Goal: Task Accomplishment & Management: Manage account settings

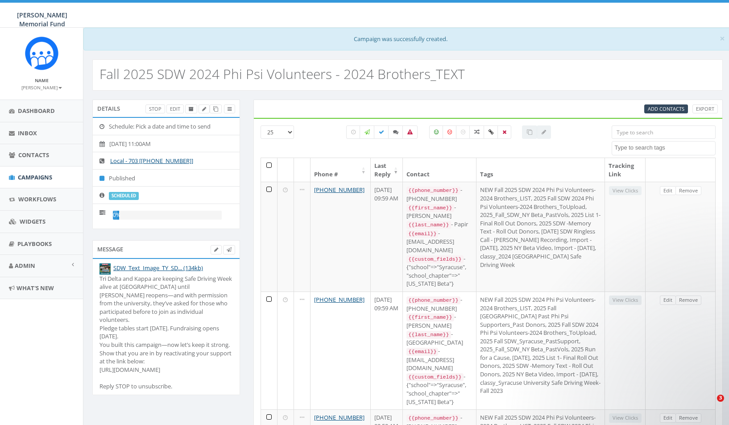
select select
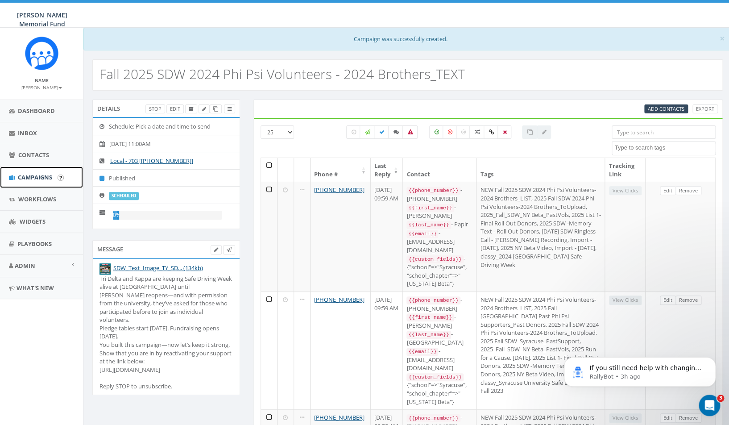
click at [40, 172] on link "Campaigns" at bounding box center [41, 177] width 83 height 22
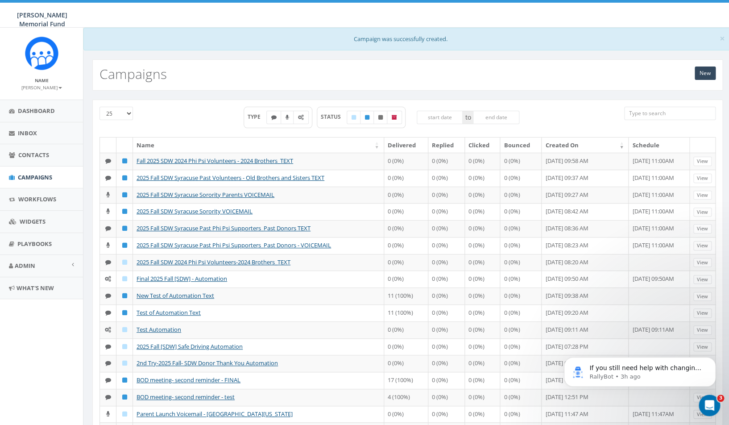
click at [641, 116] on input "search" at bounding box center [669, 113] width 91 height 13
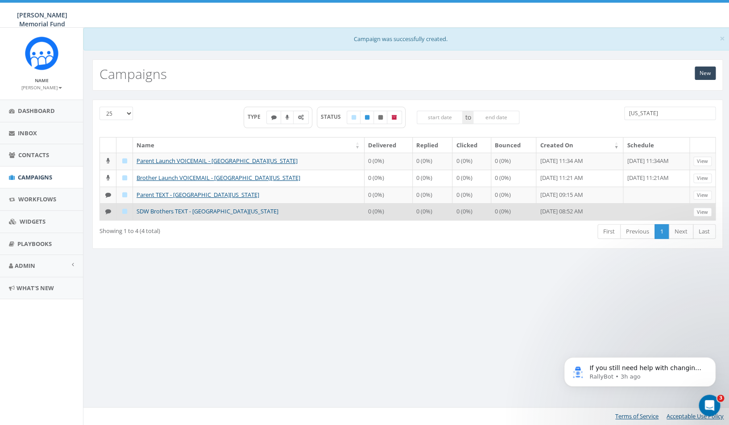
type input "Alabama"
click at [172, 212] on link "SDW Brothers TEXT - University of Alabama" at bounding box center [207, 211] width 142 height 8
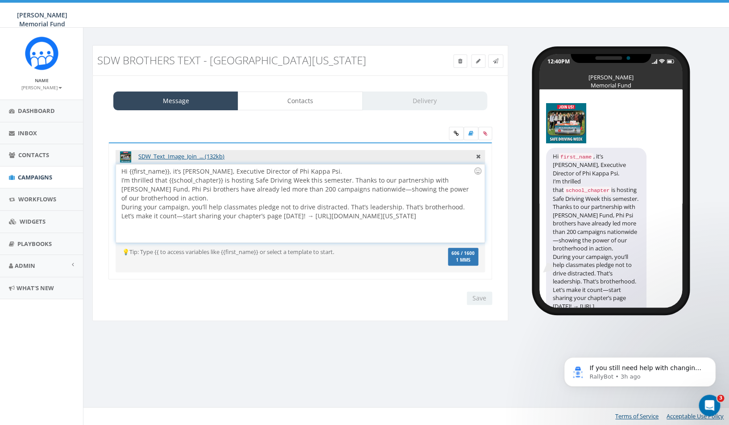
drag, startPoint x: 120, startPoint y: 172, endPoint x: 258, endPoint y: 243, distance: 155.2
click at [258, 242] on div "Hi {{first_name}}, it’s Ron Ransom, Executive Director of Phi Kappa Psi. I’m th…" at bounding box center [300, 203] width 368 height 78
copy div "Hi {{first_name}}, it’s Ron Ransom, Executive Director of Phi Kappa Psi. I’m th…"
click at [258, 191] on div "Hi {{first_name}}, it’s Ron Ransom, Executive Director of Phi Kappa Psi. I’m th…" at bounding box center [300, 203] width 368 height 78
click at [32, 178] on span "Campaigns" at bounding box center [35, 177] width 34 height 8
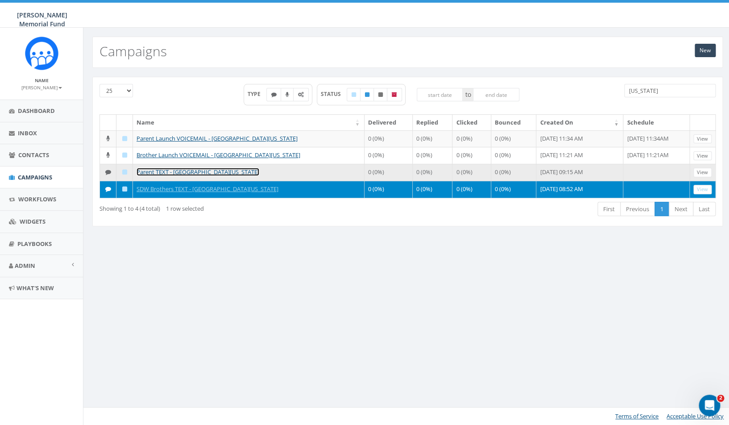
click at [195, 173] on link "Parent TEXT - University of Alabama" at bounding box center [197, 172] width 123 height 8
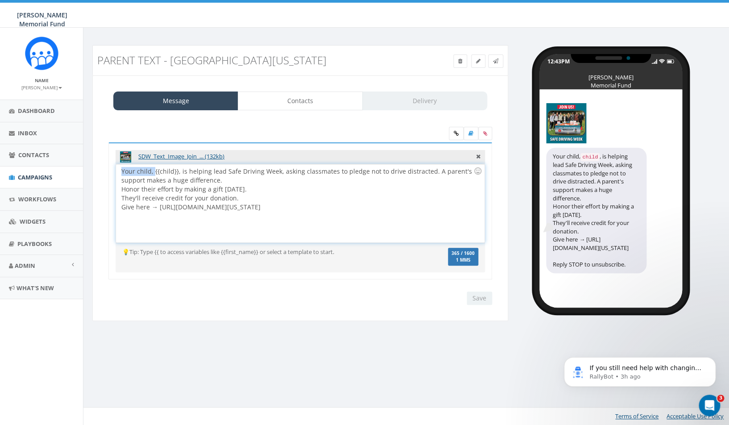
drag, startPoint x: 154, startPoint y: 169, endPoint x: 117, endPoint y: 169, distance: 37.0
click at [117, 169] on div "Your child, {{child}}, is helping lead Safe Driving Week, asking classmates to …" at bounding box center [300, 203] width 368 height 78
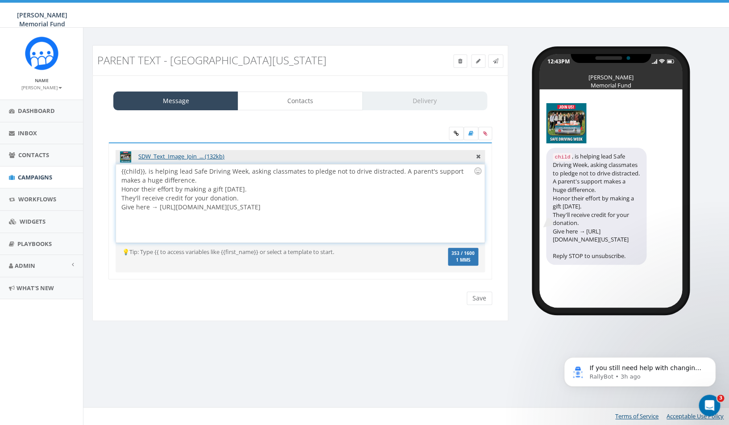
drag, startPoint x: 420, startPoint y: 211, endPoint x: 84, endPoint y: 156, distance: 340.4
click at [116, 164] on div "{{child}}, is helping lead Safe Driving Week, asking classmates to pledge not t…" at bounding box center [300, 203] width 368 height 78
copy div "{{child}}, is helping lead Safe Driving Week, asking classmates to pledge not t…"
click at [35, 178] on span "Campaigns" at bounding box center [35, 177] width 34 height 8
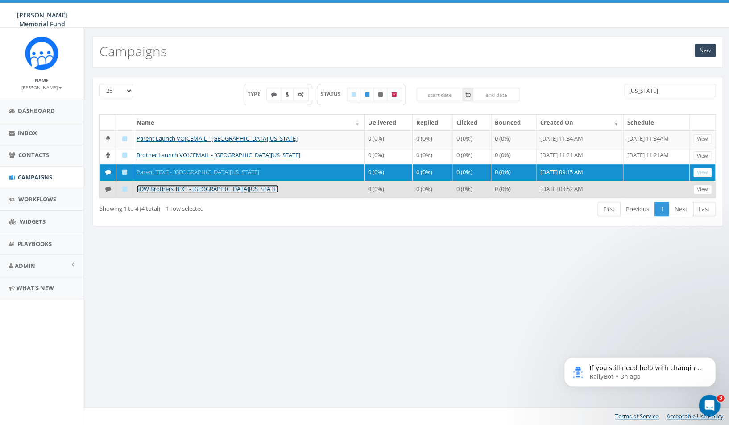
click at [187, 188] on link "SDW Brothers TEXT - [GEOGRAPHIC_DATA][US_STATE]" at bounding box center [207, 189] width 142 height 8
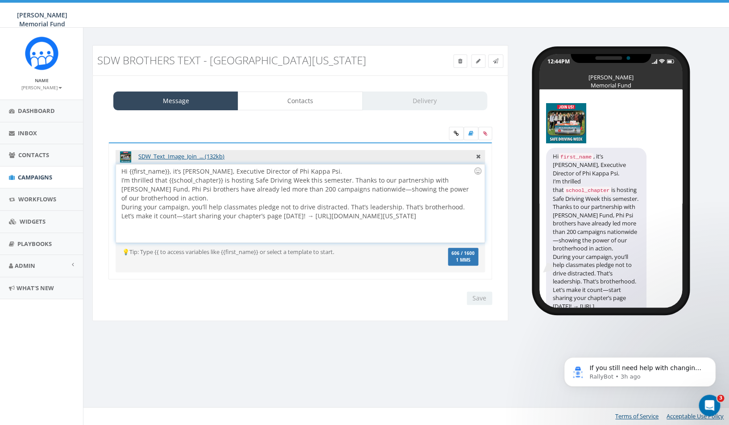
drag, startPoint x: 230, startPoint y: 226, endPoint x: 190, endPoint y: 218, distance: 40.8
click at [189, 218] on div "Hi {{first_name}}, it’s Ron Ransom, Executive Director of Phi Kappa Psi. I’m th…" at bounding box center [300, 203] width 368 height 78
click at [33, 174] on span "Campaigns" at bounding box center [35, 177] width 34 height 8
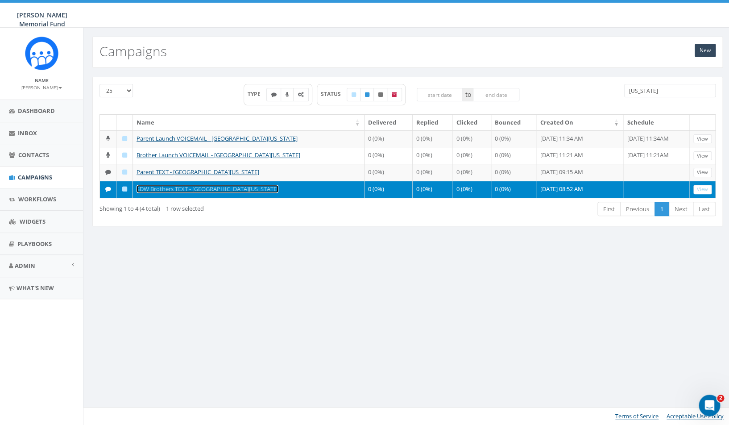
click at [195, 190] on link "SDW Brothers TEXT - [GEOGRAPHIC_DATA][US_STATE]" at bounding box center [207, 189] width 142 height 8
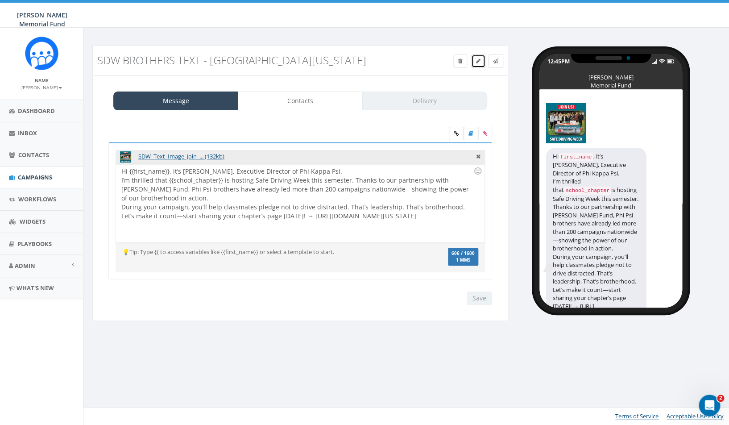
click at [477, 61] on icon at bounding box center [478, 60] width 4 height 5
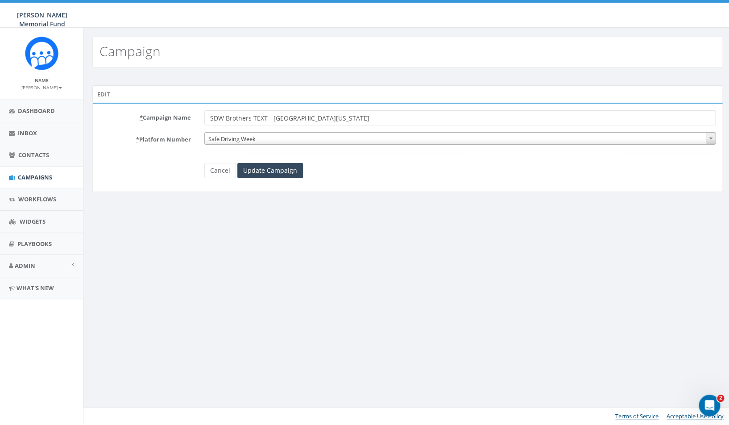
click at [211, 118] on input "SDW Brothers TEXT - [GEOGRAPHIC_DATA][US_STATE]" at bounding box center [459, 117] width 511 height 15
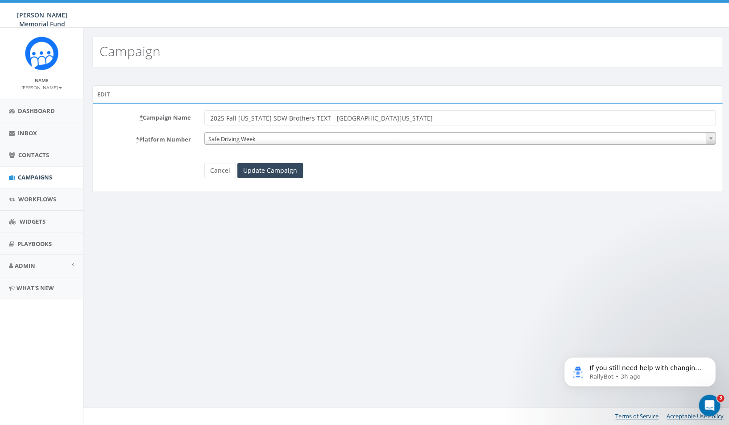
drag, startPoint x: 322, startPoint y: 118, endPoint x: 397, endPoint y: 121, distance: 74.5
click at [397, 121] on input "2025 Fall Alabama SDW Brothers TEXT - University of Alabama" at bounding box center [459, 117] width 511 height 15
type input "2025 Fall Alabama SDW Brothers TEXT"
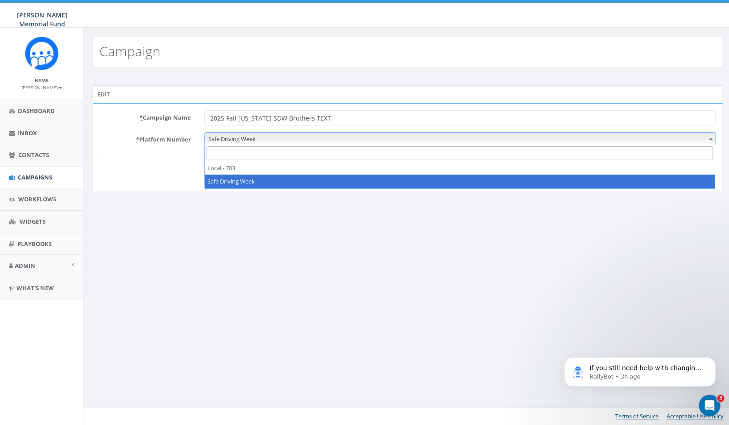
click at [248, 138] on span "Safe Driving Week" at bounding box center [460, 138] width 510 height 12
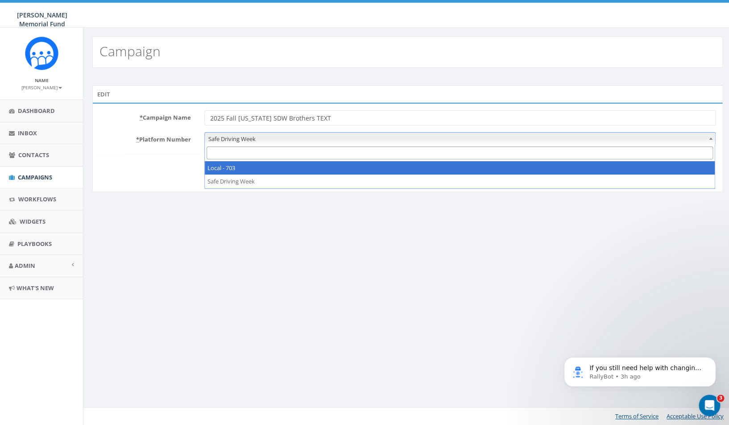
select select "7505828"
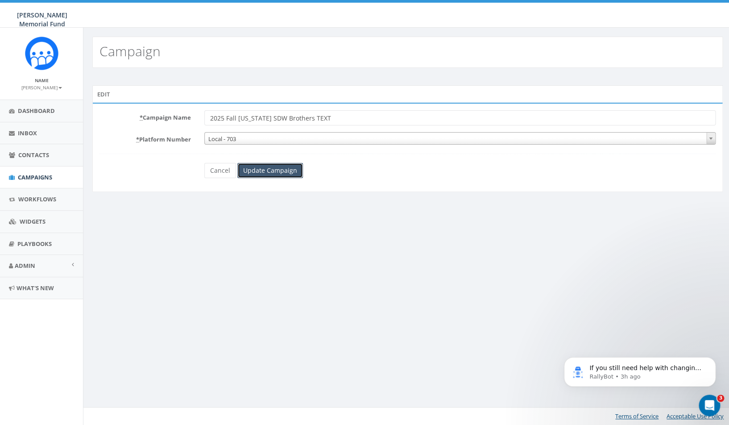
click at [284, 168] on input "Update Campaign" at bounding box center [270, 170] width 66 height 15
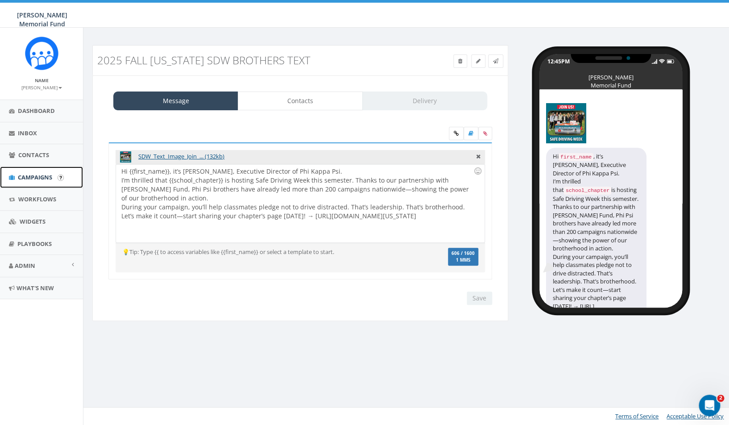
click at [52, 172] on link "Campaigns" at bounding box center [41, 177] width 83 height 22
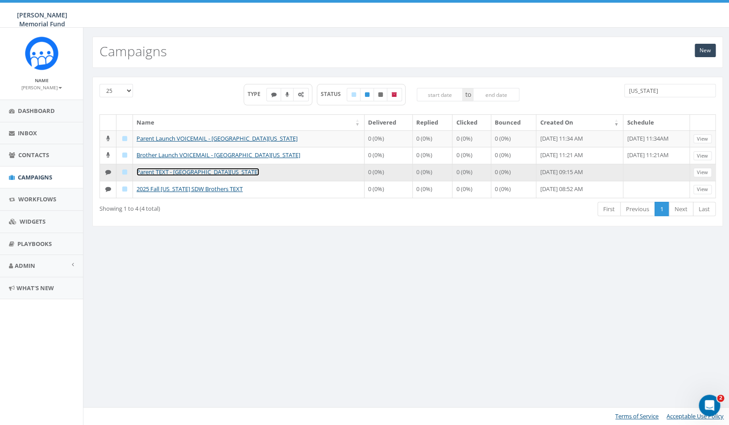
click at [156, 175] on link "Parent TEXT - [GEOGRAPHIC_DATA][US_STATE]" at bounding box center [197, 172] width 123 height 8
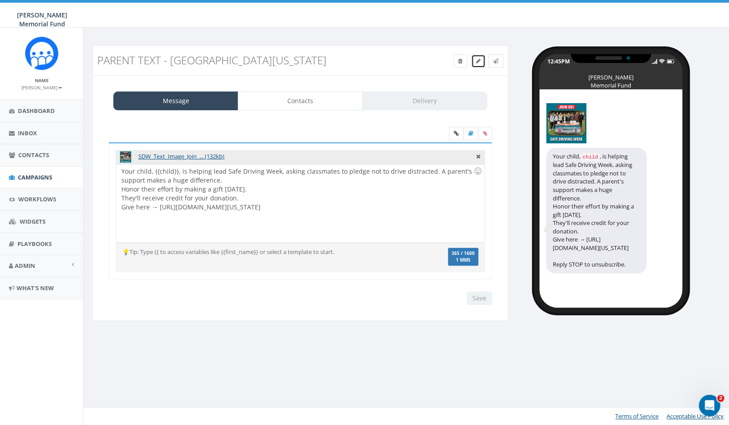
click at [479, 59] on icon at bounding box center [478, 60] width 4 height 5
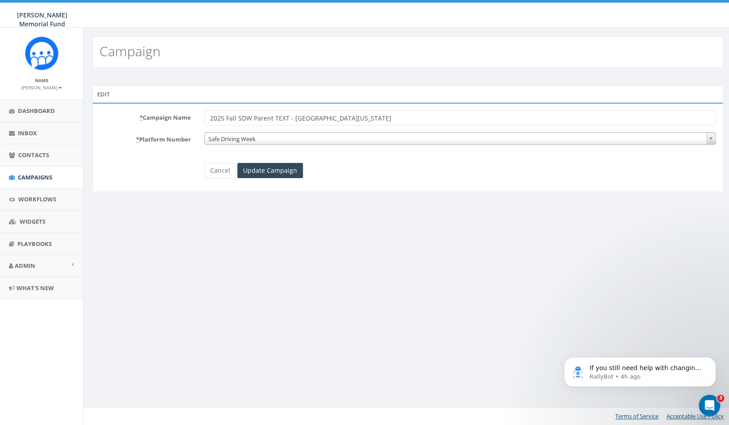
click at [239, 117] on input "2025 Fall SDW Parent TEXT - [GEOGRAPHIC_DATA][US_STATE]" at bounding box center [459, 117] width 511 height 15
drag, startPoint x: 315, startPoint y: 119, endPoint x: 391, endPoint y: 124, distance: 76.0
click at [391, 124] on input "2025 Fall [US_STATE] SDW Parent TEXT - [GEOGRAPHIC_DATA][US_STATE]" at bounding box center [459, 117] width 511 height 15
type input "2025 Fall [US_STATE] SDW Parent TEXT"
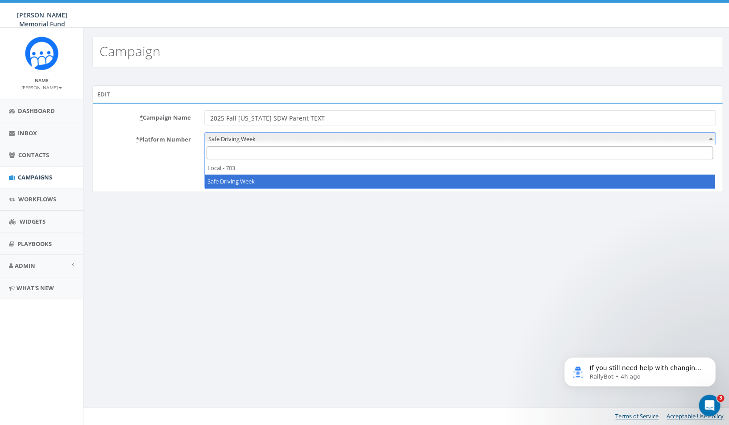
click at [242, 136] on span "Safe Driving Week" at bounding box center [460, 138] width 510 height 12
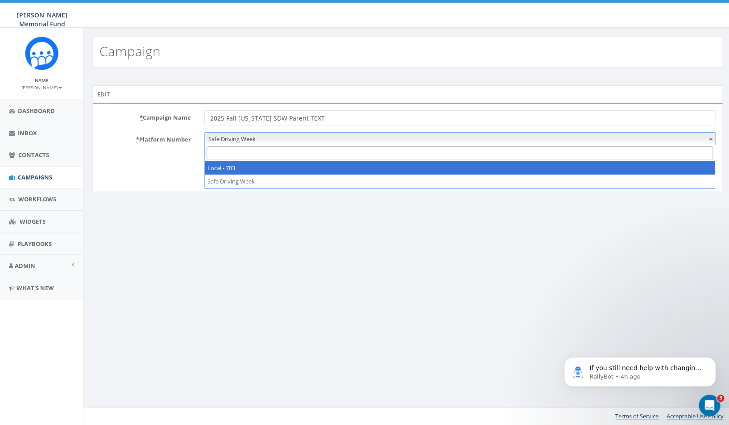
select select "7505828"
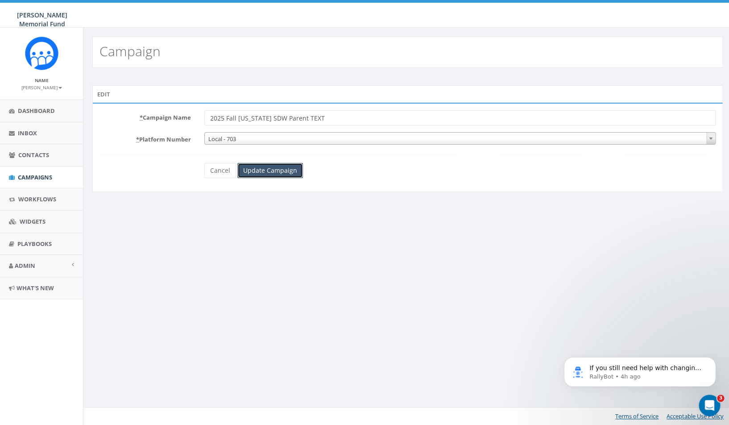
click at [254, 173] on input "Update Campaign" at bounding box center [270, 170] width 66 height 15
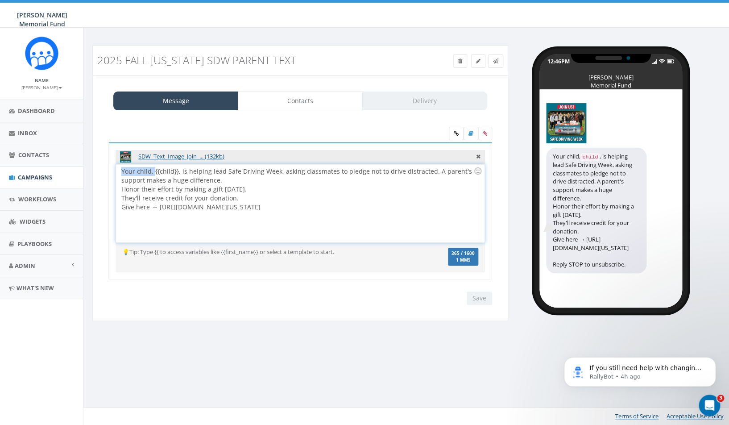
drag, startPoint x: 153, startPoint y: 172, endPoint x: 111, endPoint y: 171, distance: 42.4
click at [116, 172] on div "Your child, {{child}}, is helping lead Safe Driving Week, asking classmates to …" at bounding box center [300, 203] width 368 height 78
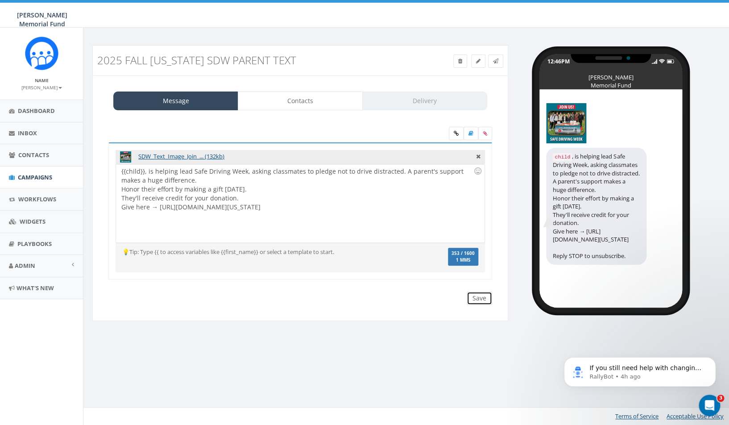
click at [479, 298] on input "Save" at bounding box center [479, 297] width 25 height 13
click at [25, 179] on span "Campaigns" at bounding box center [35, 177] width 34 height 8
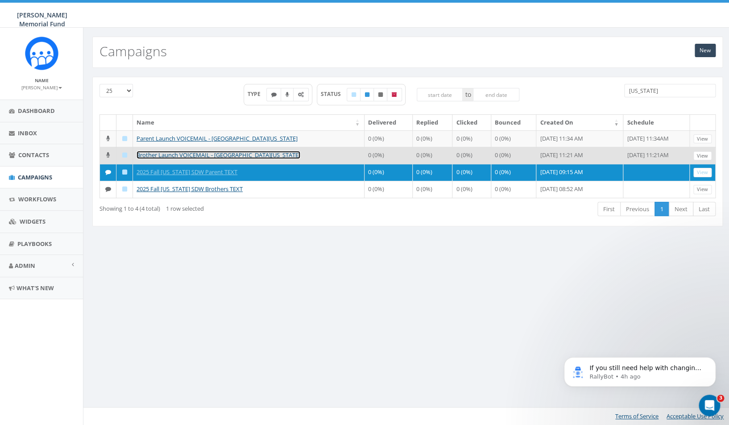
click at [203, 154] on link "Brother Launch VOICEMAIL - [GEOGRAPHIC_DATA][US_STATE]" at bounding box center [218, 155] width 164 height 8
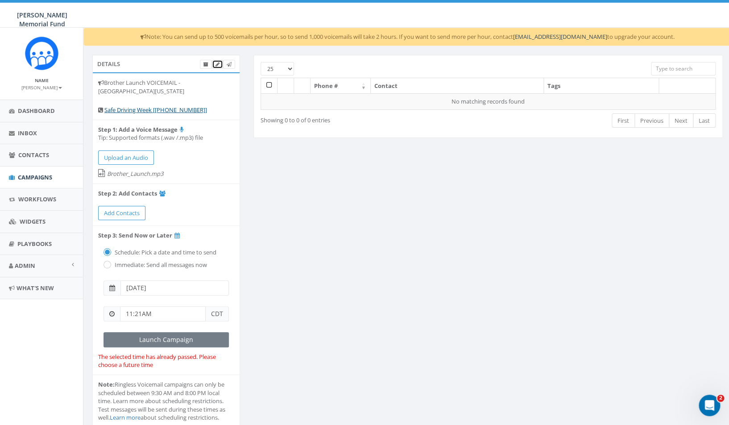
click at [215, 66] on link at bounding box center [217, 64] width 11 height 9
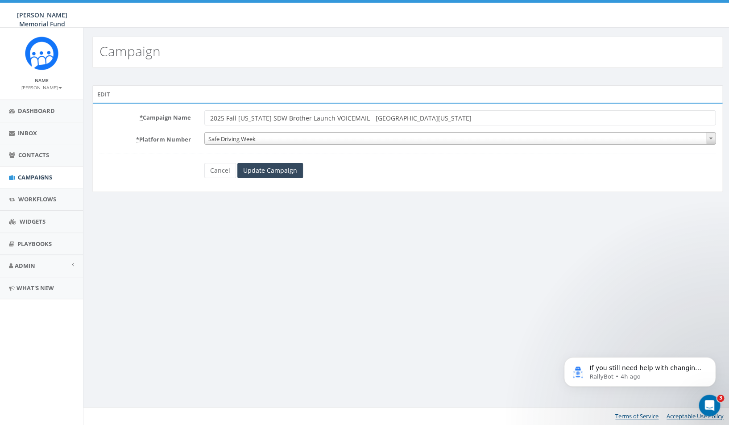
drag, startPoint x: 305, startPoint y: 117, endPoint x: 326, endPoint y: 117, distance: 21.4
click at [326, 118] on input "2025 Fall Alabama SDW Brother Launch VOICEMAIL - University of Alabama" at bounding box center [459, 117] width 511 height 15
drag, startPoint x: 341, startPoint y: 120, endPoint x: 416, endPoint y: 123, distance: 74.6
click at [416, 123] on input "2025 Fall Alabama SDW Brothers VOICEMAIL - University of Alabama" at bounding box center [459, 117] width 511 height 15
type input "2025 Fall [US_STATE] SDW Brothers VOICEMAIL"
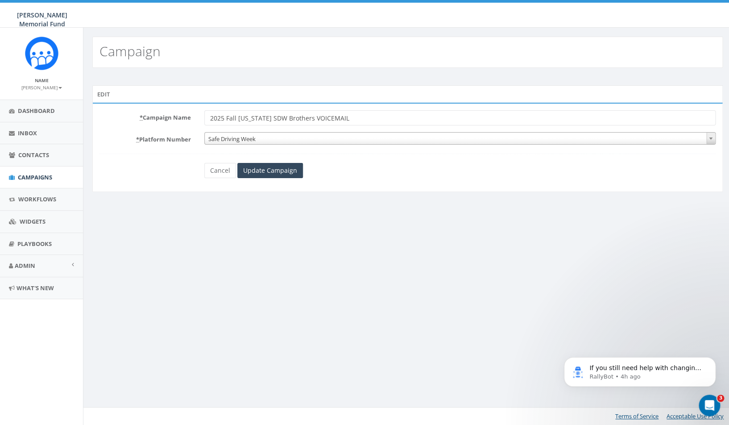
click at [287, 138] on span "Safe Driving Week" at bounding box center [460, 138] width 510 height 12
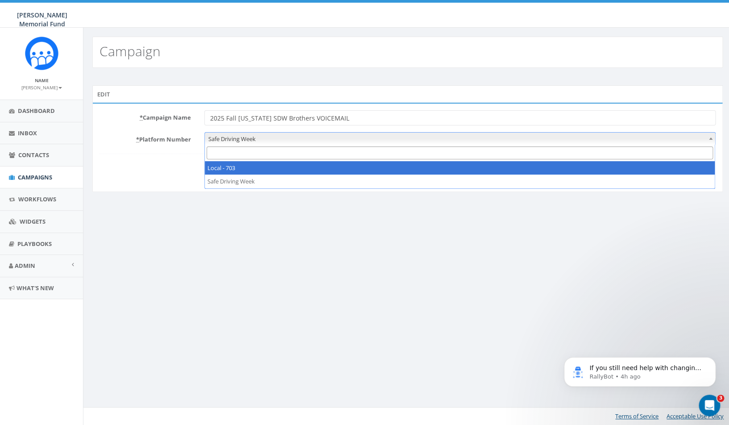
select select "7505828"
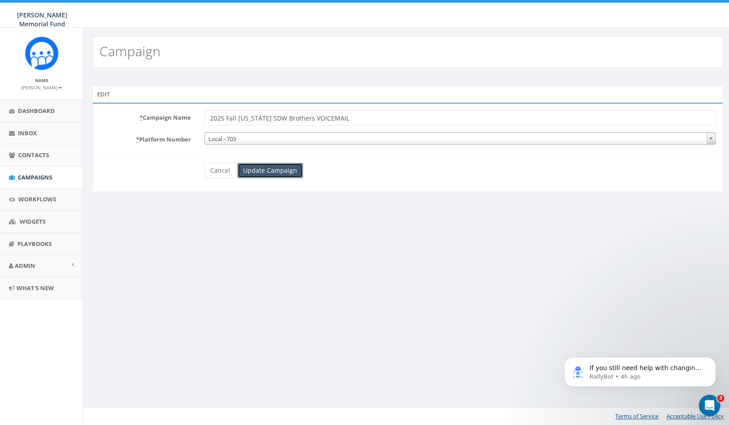
click at [264, 173] on input "Update Campaign" at bounding box center [270, 170] width 66 height 15
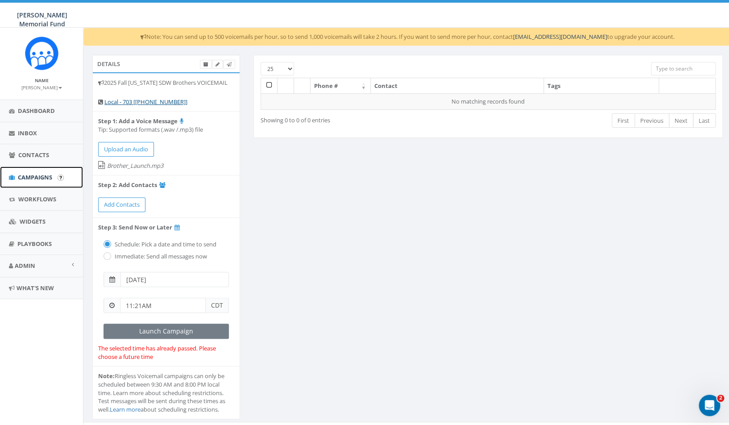
click at [39, 183] on link "Campaigns" at bounding box center [41, 177] width 83 height 22
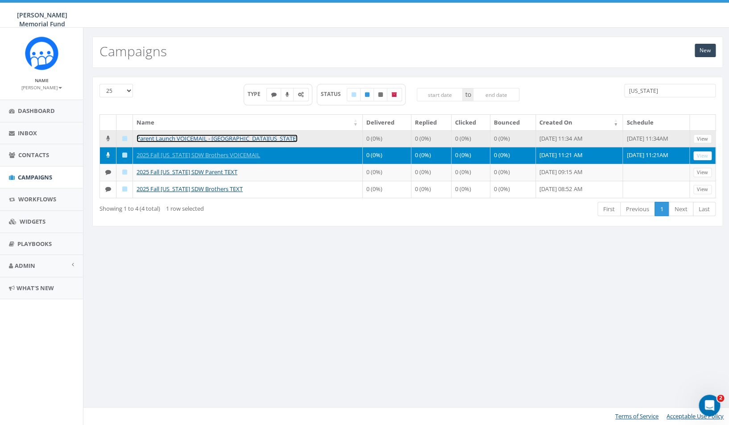
click at [181, 137] on link "Parent Launch VOICEMAIL - University of Alabama" at bounding box center [216, 138] width 161 height 8
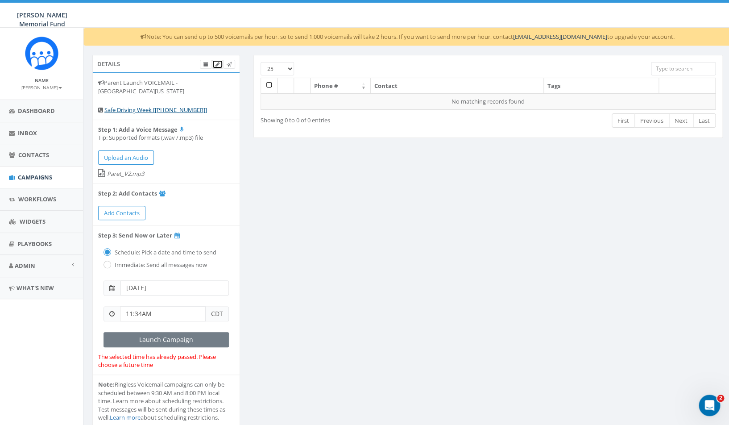
click at [217, 64] on icon at bounding box center [217, 64] width 4 height 5
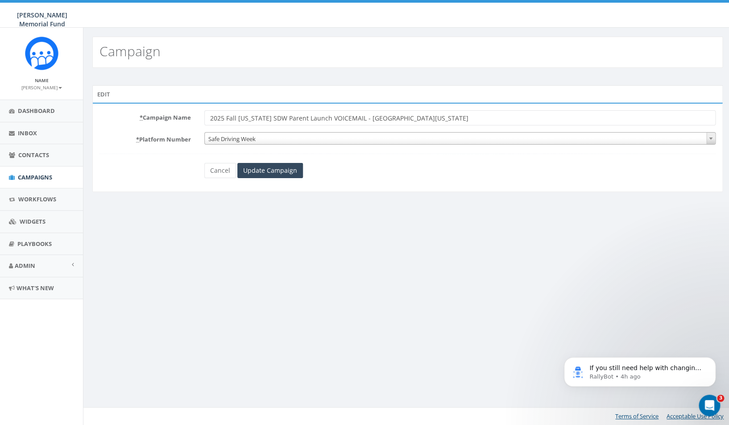
click at [303, 119] on input "2025 Fall Alabama SDW Parent Launch VOICEMAIL - University of Alabama" at bounding box center [459, 117] width 511 height 15
drag, startPoint x: 333, startPoint y: 117, endPoint x: 434, endPoint y: 120, distance: 100.8
click at [434, 123] on input "2025 Fall Alabama SDW Parent VOICEMAIL - University of Alabama" at bounding box center [459, 117] width 511 height 15
type input "2025 Fall [US_STATE] SDW Parent VOICEMAIL"
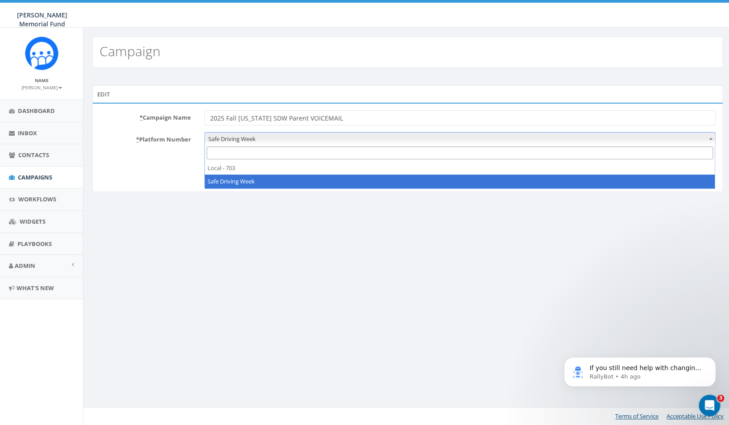
click at [228, 141] on span "Safe Driving Week" at bounding box center [460, 138] width 510 height 12
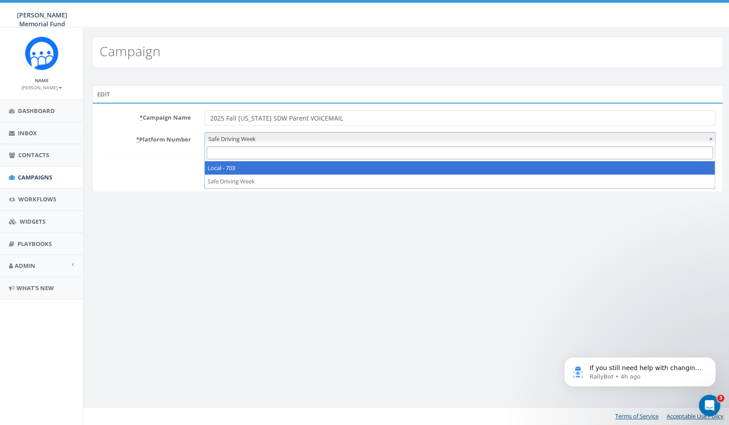
select select "7505828"
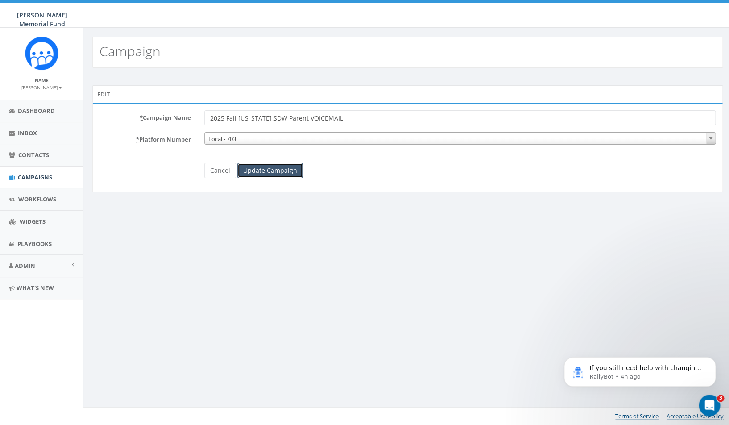
click at [267, 174] on input "Update Campaign" at bounding box center [270, 170] width 66 height 15
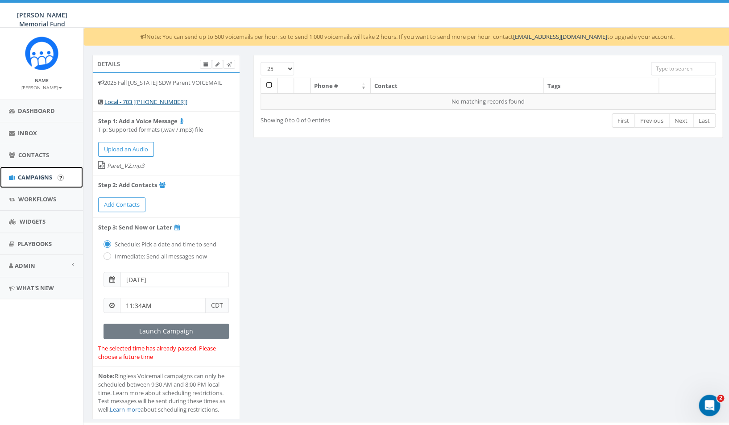
click at [33, 176] on span "Campaigns" at bounding box center [35, 177] width 34 height 8
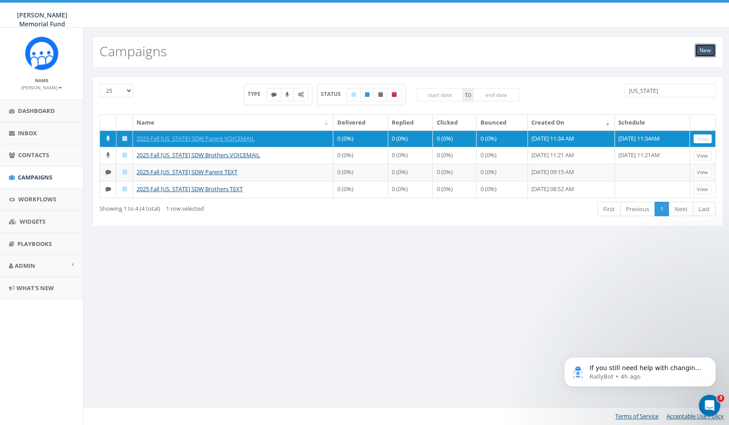
click at [709, 49] on link "New" at bounding box center [704, 50] width 21 height 13
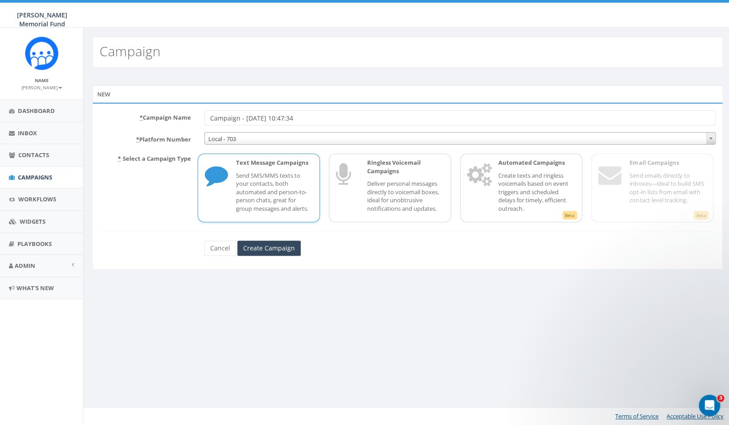
drag, startPoint x: 314, startPoint y: 116, endPoint x: 185, endPoint y: 116, distance: 129.3
click at [204, 116] on input "Campaign - [DATE] 10:47:34" at bounding box center [459, 117] width 511 height 15
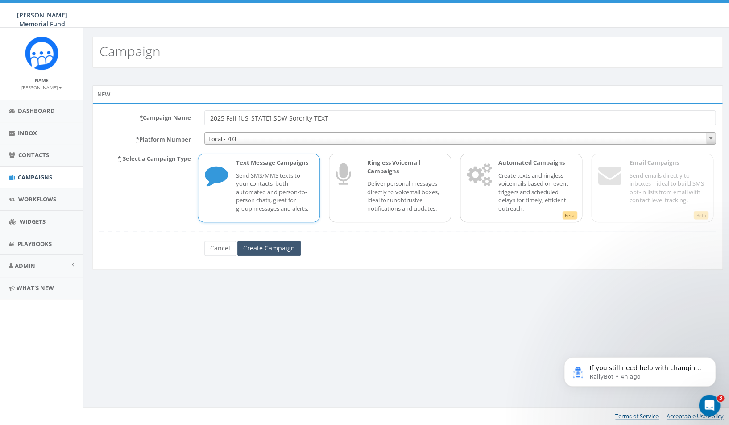
type input "2025 Fall [US_STATE] SDW Sorority TEXT"
click at [258, 247] on input "Create Campaign" at bounding box center [268, 247] width 63 height 15
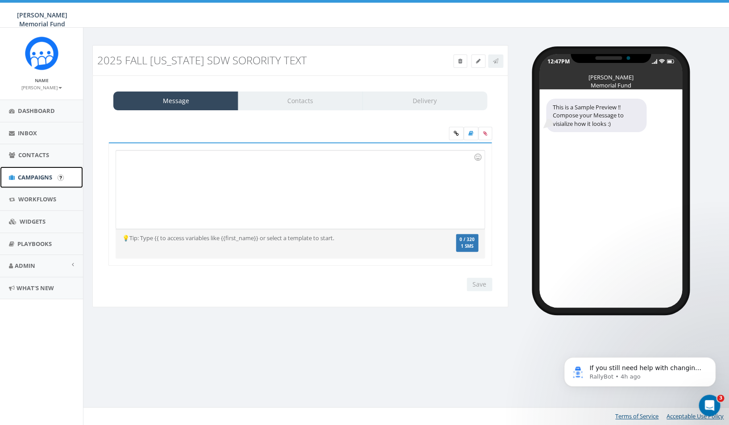
click at [33, 178] on span "Campaigns" at bounding box center [35, 177] width 34 height 8
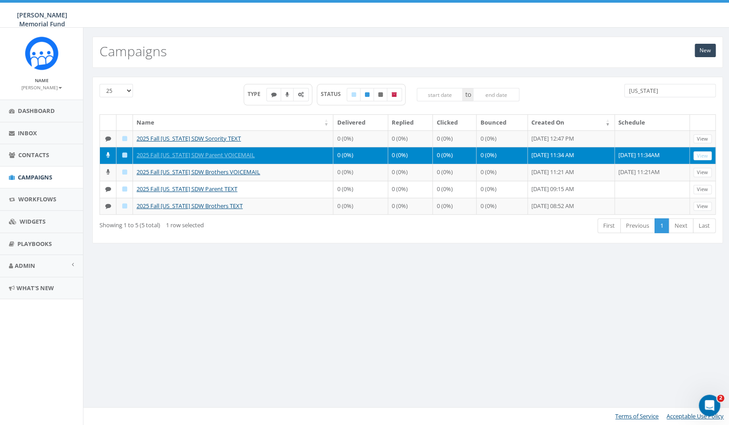
drag, startPoint x: 653, startPoint y: 91, endPoint x: 606, endPoint y: 91, distance: 47.3
click at [624, 91] on input "Alabama" at bounding box center [669, 90] width 91 height 13
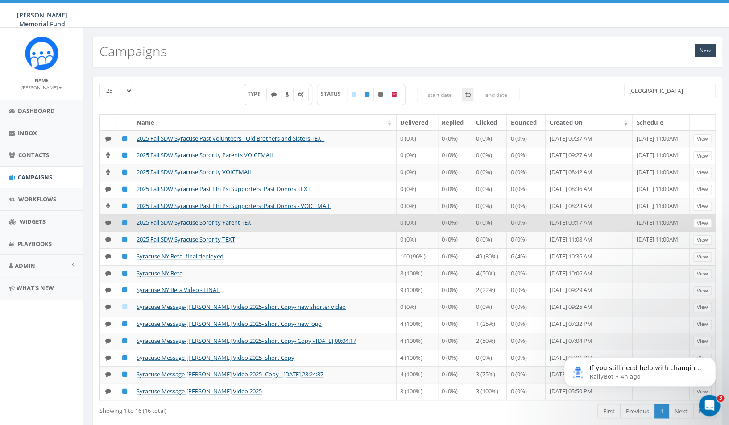
type input "syracuse"
click at [215, 226] on link "2025 Fall SDW Syracuse Sorority Parent TEXT" at bounding box center [195, 222] width 118 height 8
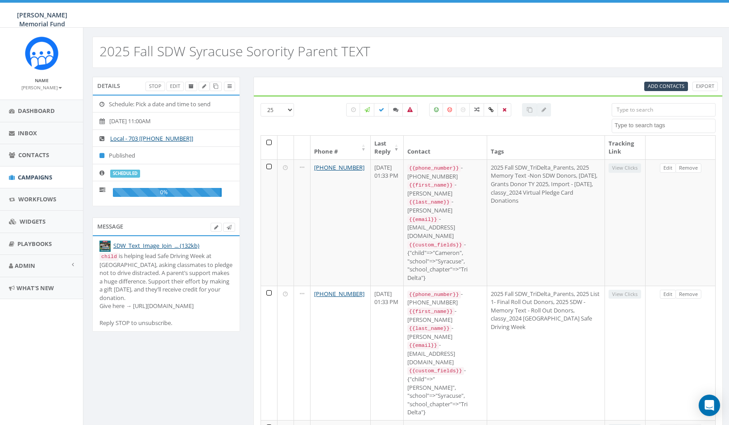
select select
click at [126, 323] on div "child is helping lead Safe Driving Week at Syracuse, asking classmates to pledg…" at bounding box center [165, 289] width 133 height 75
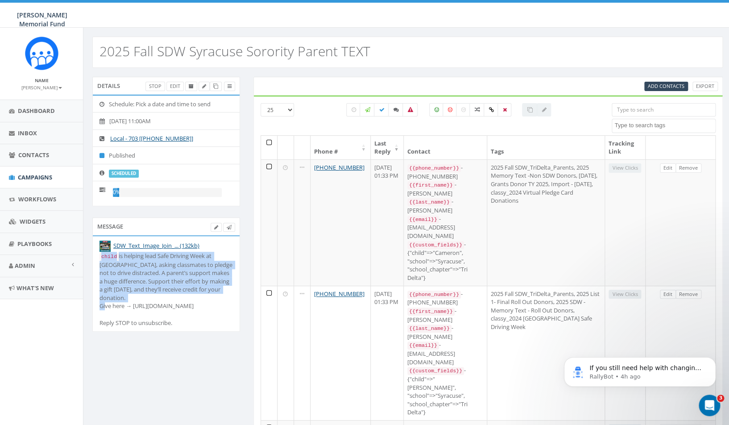
drag, startPoint x: 132, startPoint y: 306, endPoint x: 97, endPoint y: 257, distance: 59.7
click at [97, 257] on li "SDW_Text_Image_Join_... (132kb) child is helping lead Safe Driving Week at Syra…" at bounding box center [166, 283] width 147 height 95
click at [129, 266] on div "child is helping lead Safe Driving Week at Syracuse, asking classmates to pledg…" at bounding box center [165, 289] width 133 height 75
drag, startPoint x: 120, startPoint y: 256, endPoint x: 132, endPoint y: 304, distance: 49.5
click at [132, 304] on div "child is helping lead Safe Driving Week at Syracuse, asking classmates to pledg…" at bounding box center [165, 289] width 133 height 75
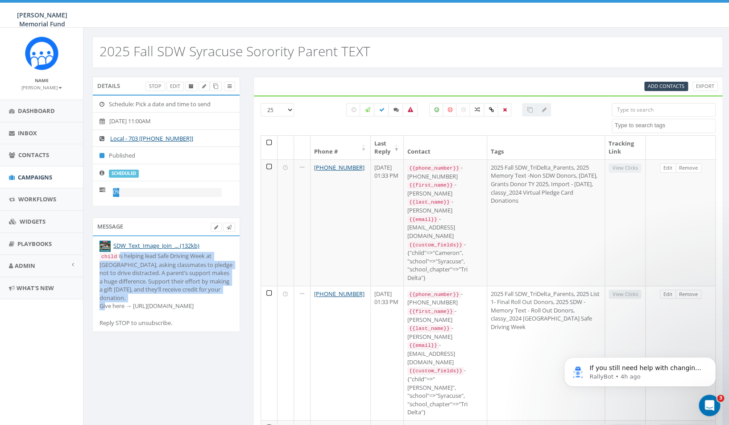
copy div "is helping lead Safe Driving Week at Syracuse, asking classmates to pledge not …"
click at [28, 176] on span "Campaigns" at bounding box center [35, 177] width 34 height 8
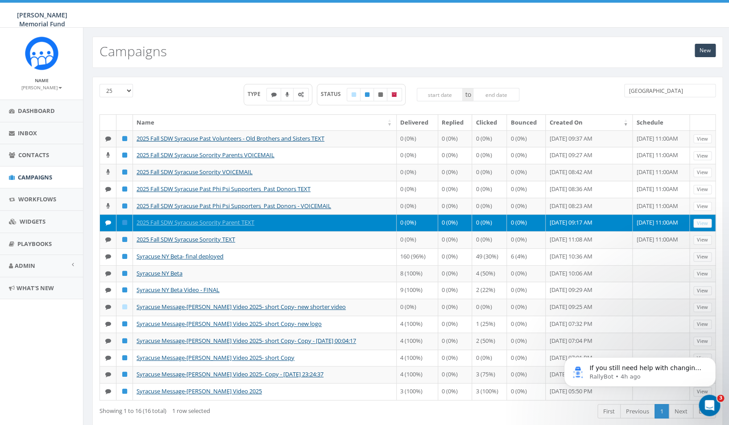
drag, startPoint x: 660, startPoint y: 91, endPoint x: 595, endPoint y: 89, distance: 65.2
click at [624, 90] on input "[GEOGRAPHIC_DATA]" at bounding box center [669, 90] width 91 height 13
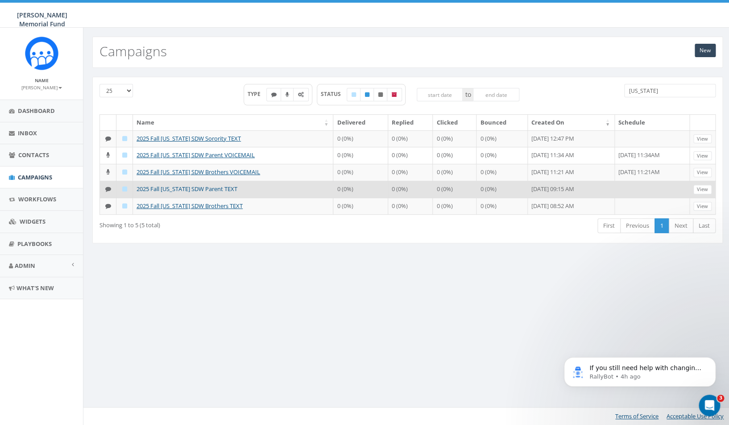
type input "[US_STATE]"
click at [202, 193] on link "2025 Fall [US_STATE] SDW Parent TEXT" at bounding box center [186, 189] width 101 height 8
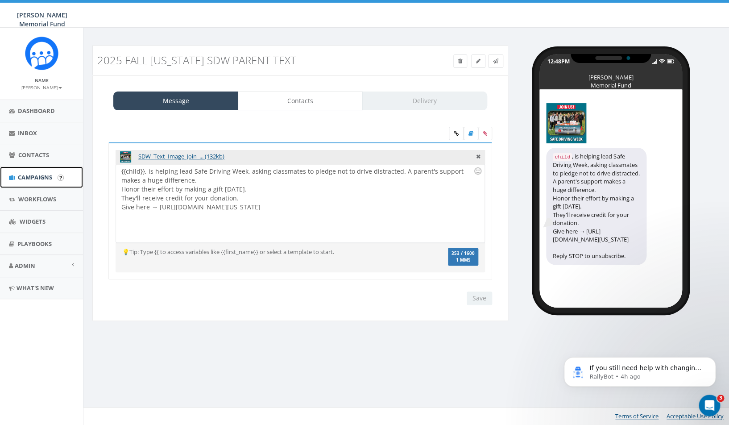
click at [29, 182] on link "Campaigns" at bounding box center [41, 177] width 83 height 22
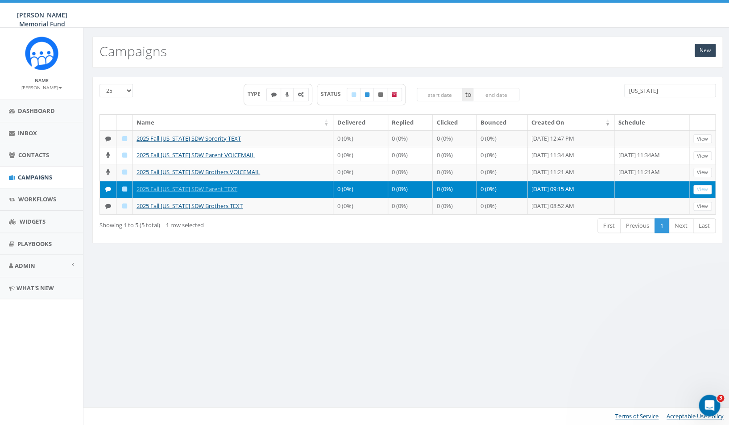
drag, startPoint x: 656, startPoint y: 90, endPoint x: 590, endPoint y: 93, distance: 66.1
click at [624, 94] on input "[US_STATE]" at bounding box center [669, 90] width 91 height 13
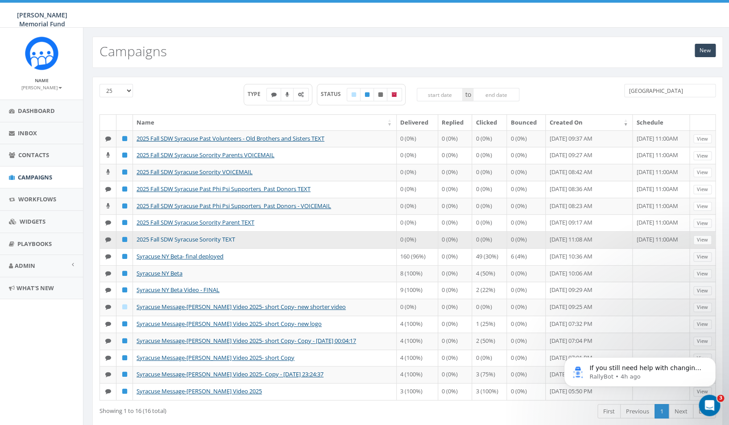
type input "syracuse"
click at [200, 243] on link "2025 Fall SDW Syracuse Sorority TEXT" at bounding box center [185, 239] width 99 height 8
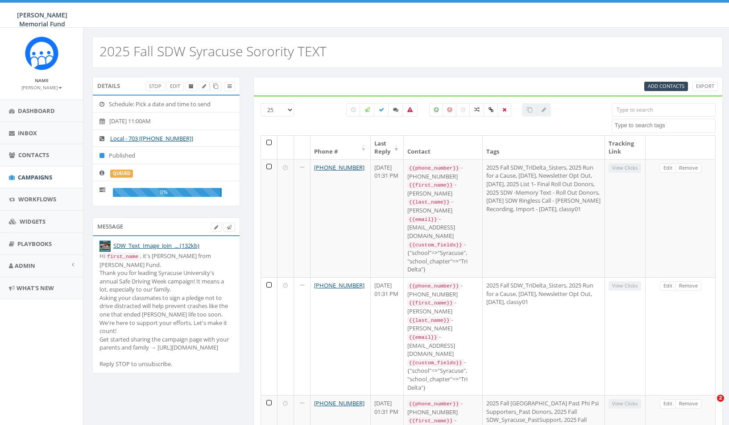
select select
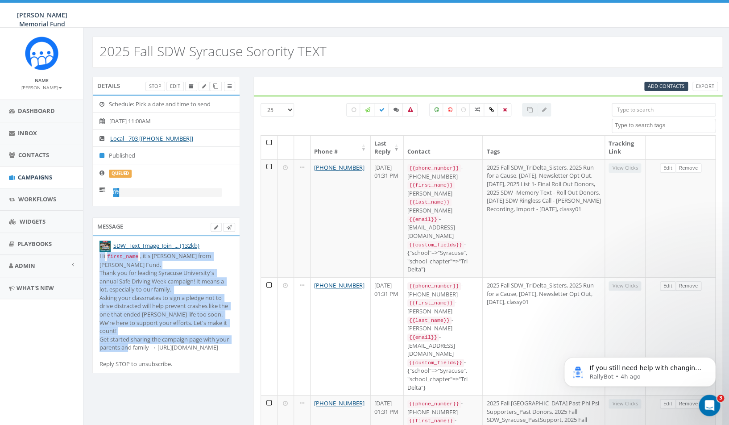
drag, startPoint x: 101, startPoint y: 256, endPoint x: 158, endPoint y: 346, distance: 107.3
click at [158, 346] on div "Hi first_name , it's Jerry Watson from Hunter's Fund. Thank you for leading Syr…" at bounding box center [165, 310] width 133 height 116
copy div "Hi first_name , it's Jerry Watson from Hunter's Fund. Thank you for leading Syr…"
click at [27, 178] on span "Campaigns" at bounding box center [35, 177] width 34 height 8
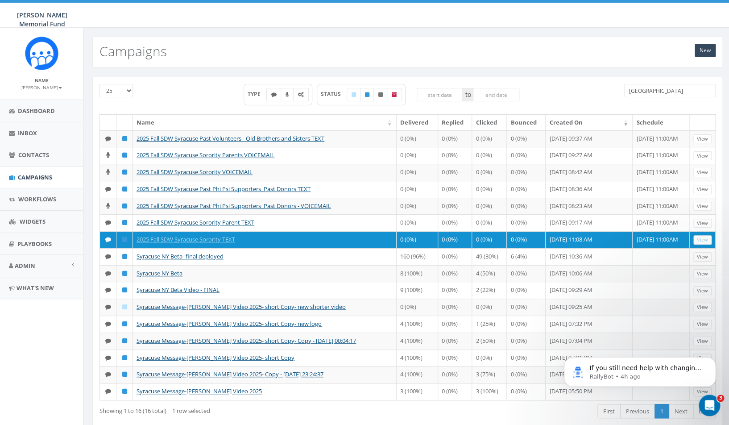
drag, startPoint x: 661, startPoint y: 90, endPoint x: 587, endPoint y: 89, distance: 73.6
click at [624, 91] on input "syracuse" at bounding box center [669, 90] width 91 height 13
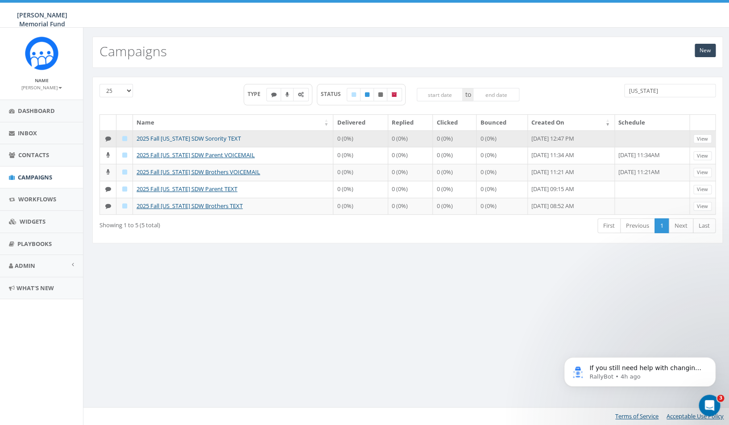
type input "alabama"
click at [203, 139] on link "2025 Fall Alabama SDW Sorority TEXT" at bounding box center [188, 138] width 104 height 8
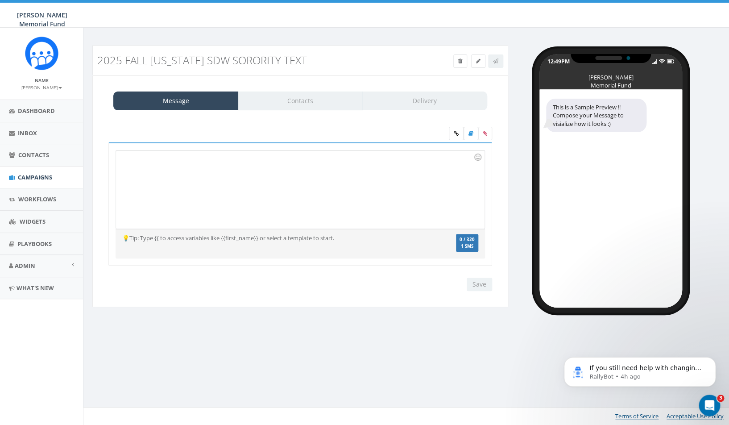
click at [237, 173] on div at bounding box center [300, 189] width 368 height 78
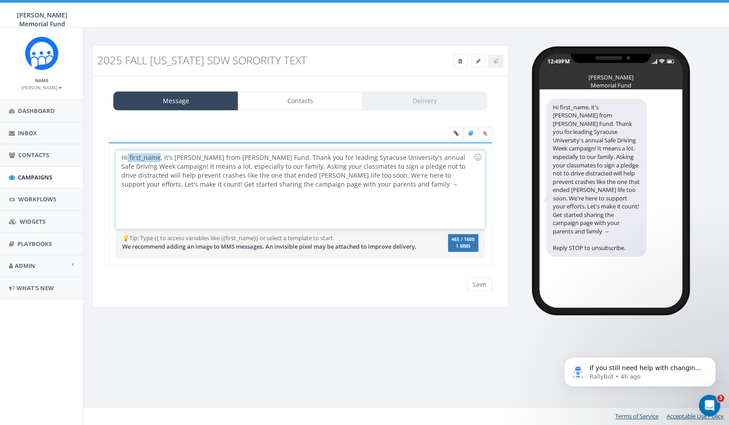
drag, startPoint x: 160, startPoint y: 156, endPoint x: 128, endPoint y: 157, distance: 31.7
click at [128, 157] on div "Hi first_name, it's Jerry Watson from Hunter's Fund. Thank you for leading Syra…" at bounding box center [300, 189] width 368 height 78
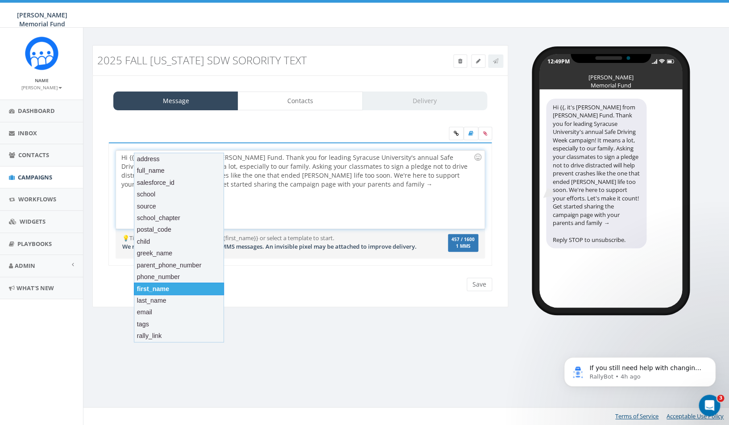
click at [161, 287] on div "first_name" at bounding box center [179, 288] width 90 height 12
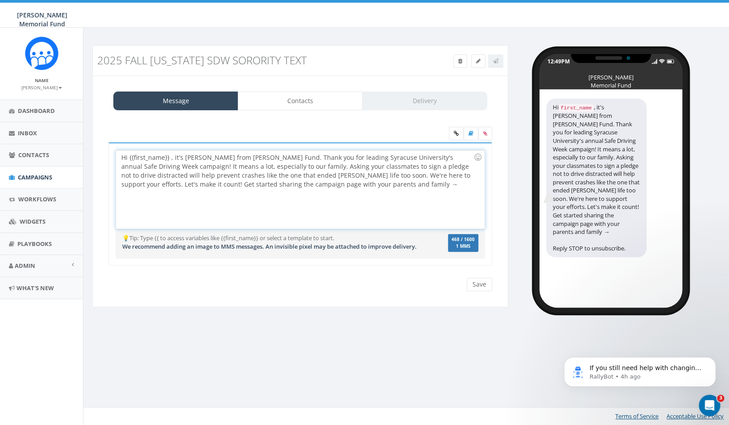
click at [352, 155] on div "Hi {{first_name}} , it's Jerry Watson from Hunter's Fund. Thank you for leading…" at bounding box center [300, 189] width 368 height 78
click at [307, 166] on div "Hi {{first_name}} , it's Jerry Watson from Hunter's Fund. Thank you for leading…" at bounding box center [300, 189] width 368 height 78
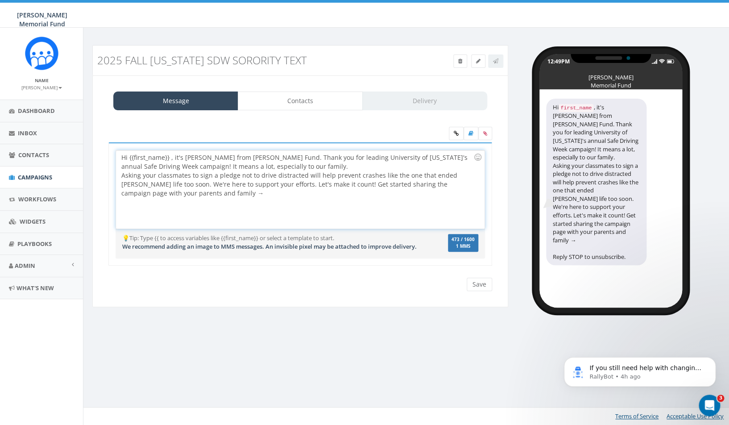
click at [264, 183] on div "Asking your classmates to sign a pledge not to drive distracted will help preve…" at bounding box center [297, 184] width 352 height 27
click at [402, 198] on div "Hi {{first_name}} , it's Jerry Watson from Hunter's Fund. Thank you for leading…" at bounding box center [300, 189] width 368 height 78
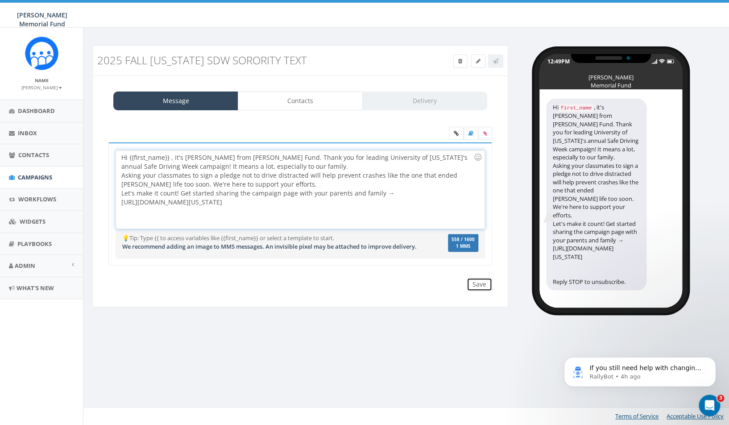
click at [479, 290] on input "Save" at bounding box center [479, 283] width 25 height 13
click at [305, 203] on div "Hi {{first_name}} , it's Jerry Watson from Hunter's Fund. Thank you for leading…" at bounding box center [300, 189] width 368 height 78
click at [32, 178] on span "Campaigns" at bounding box center [35, 177] width 34 height 8
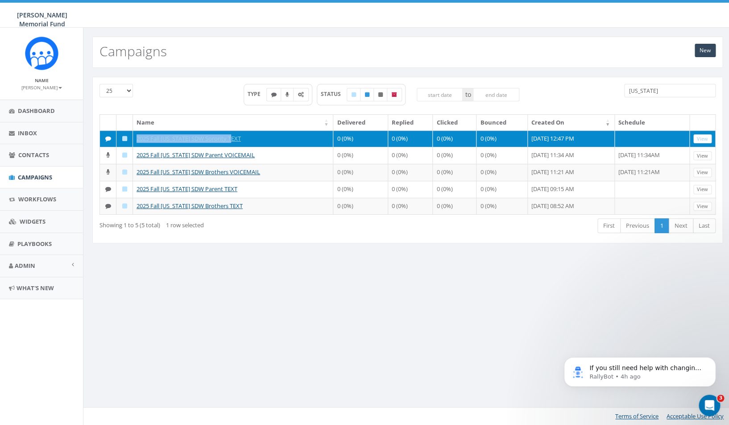
drag, startPoint x: 242, startPoint y: 140, endPoint x: 133, endPoint y: 136, distance: 108.4
click at [133, 136] on td "2025 Fall [US_STATE] SDW Sorority TEXT" at bounding box center [233, 138] width 200 height 17
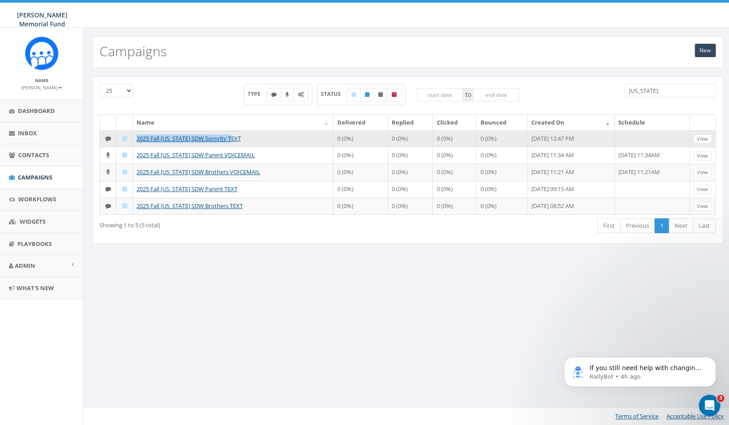
copy link "2025 Fall Alabama SDW Sorority TEXT"
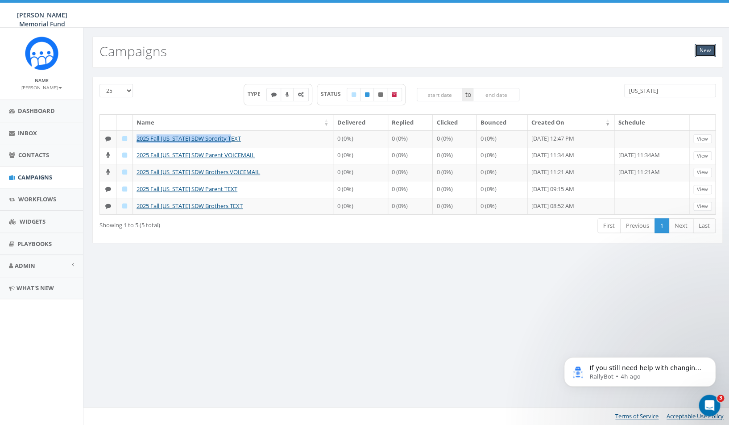
click at [714, 47] on link "New" at bounding box center [704, 50] width 21 height 13
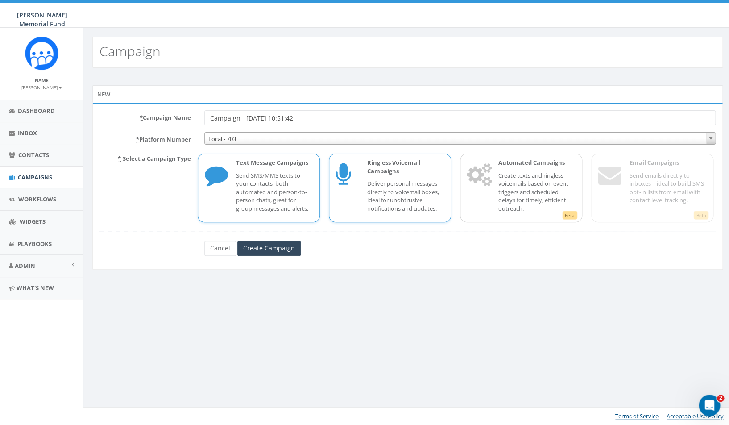
click at [392, 168] on p "Ringless Voicemail Campaigns" at bounding box center [405, 166] width 77 height 17
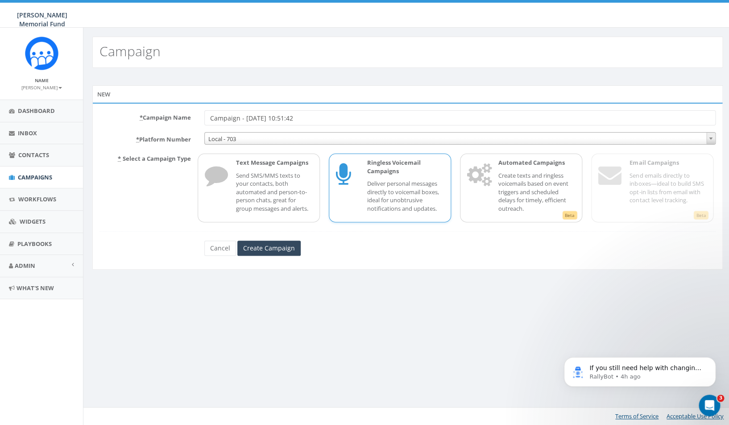
drag, startPoint x: 309, startPoint y: 119, endPoint x: 228, endPoint y: 116, distance: 80.8
click at [228, 116] on input "Campaign - [DATE] 10:51:42" at bounding box center [459, 117] width 511 height 15
click at [228, 116] on input "Campaign - 09/03/2025, 10:51:42" at bounding box center [459, 117] width 511 height 15
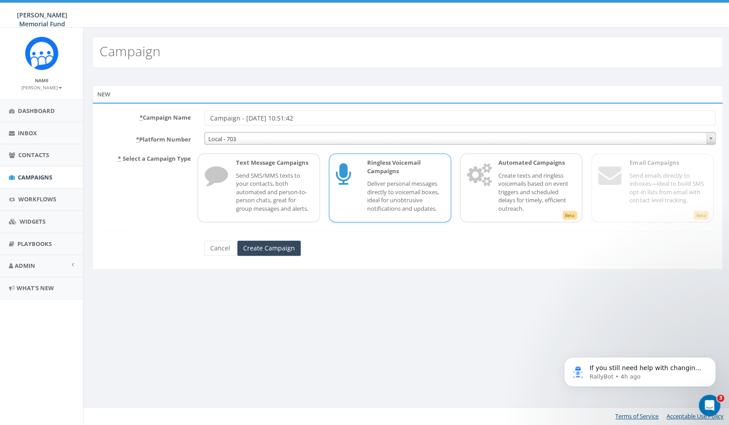
paste input "2025 Fall [US_STATE] SDW Sorority TEXT"
type input "2025 Fall [US_STATE] SDW Sorority VOICEMAIL"
click at [275, 247] on input "Create Campaign" at bounding box center [268, 247] width 63 height 15
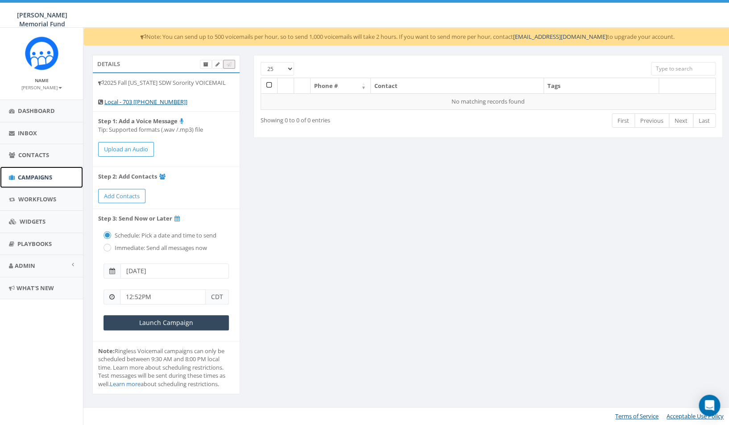
click at [41, 178] on span "Campaigns" at bounding box center [35, 177] width 34 height 8
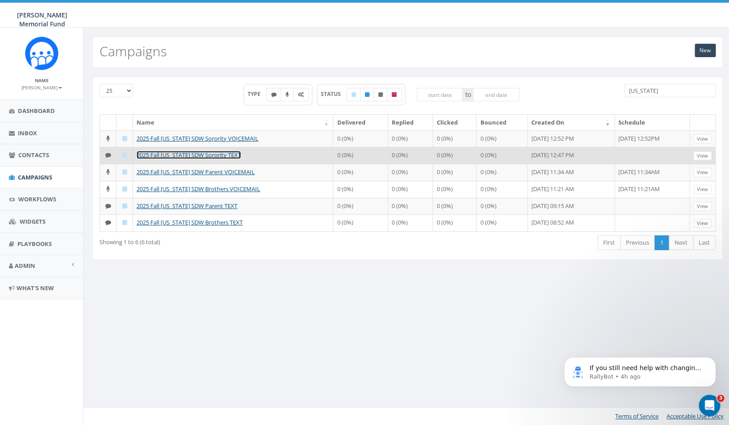
click at [216, 159] on link "2025 Fall [US_STATE] SDW Sorority TEXT" at bounding box center [188, 155] width 104 height 8
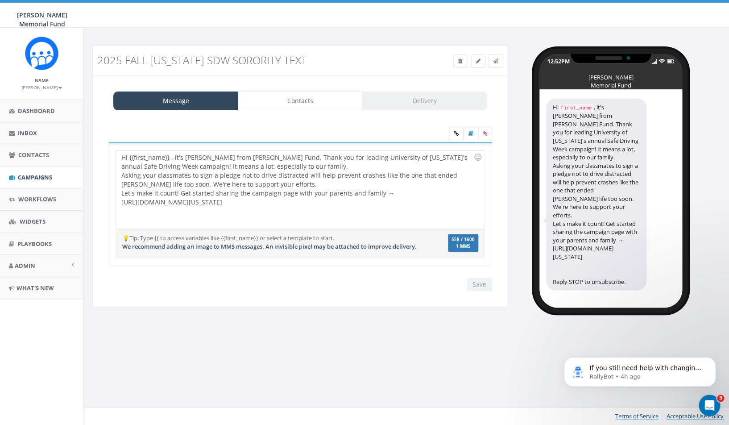
click at [171, 159] on div "Hi {{first_name}} , it's Jerry Watson from Hunter's Fund. Thank you for leading…" at bounding box center [300, 189] width 368 height 78
click at [129, 157] on div "Hi {{first_name}}, it's Jerry Watson from Hunter's Fund. Thank you for leading …" at bounding box center [300, 189] width 368 height 78
click at [481, 290] on input "Save" at bounding box center [479, 283] width 25 height 13
click at [485, 131] on icon at bounding box center [485, 133] width 4 height 5
click at [0, 0] on input "file" at bounding box center [0, 0] width 0 height 0
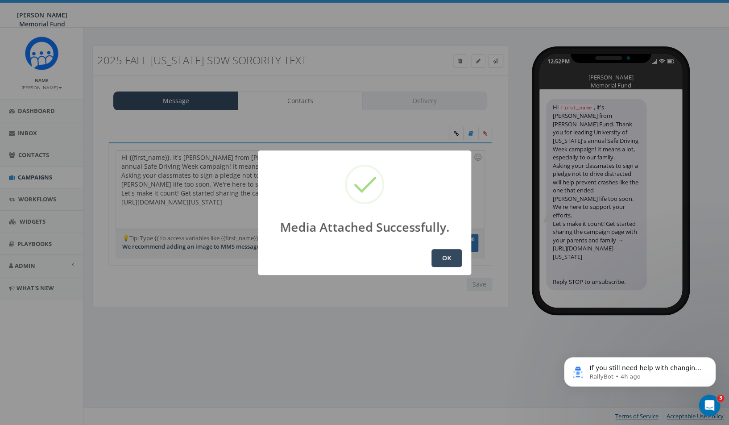
click at [446, 256] on button "OK" at bounding box center [446, 258] width 30 height 18
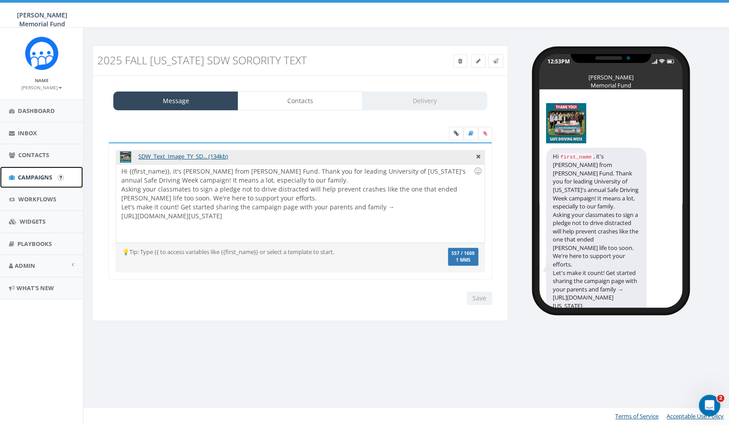
click at [39, 176] on span "Campaigns" at bounding box center [35, 177] width 34 height 8
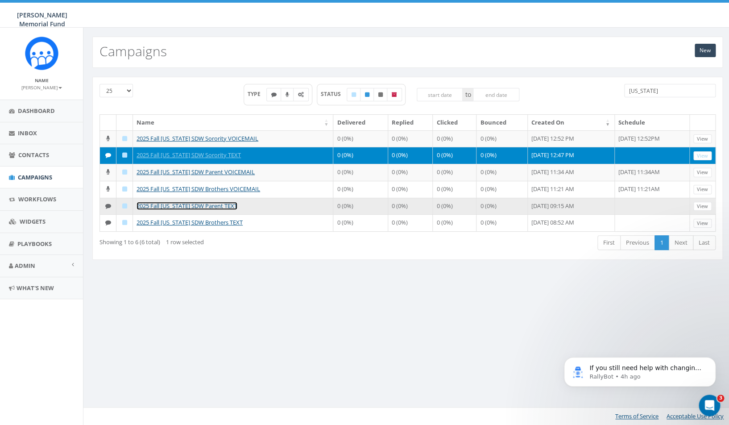
click at [210, 210] on link "2025 Fall [US_STATE] SDW Parent TEXT" at bounding box center [186, 206] width 101 height 8
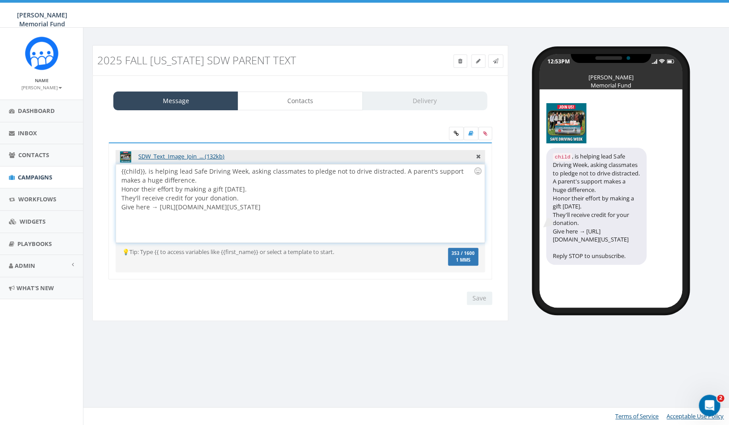
click at [268, 205] on div "{{child}}, is helping lead Safe Driving Week, asking classmates to pledge not t…" at bounding box center [300, 203] width 368 height 78
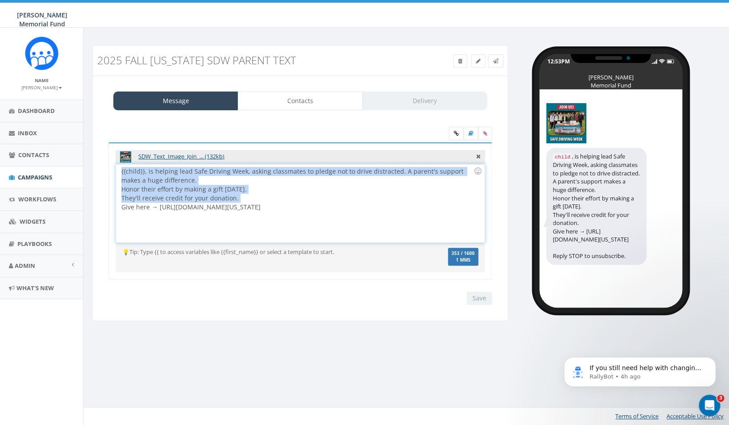
copy div "{{child}}, is helping lead Safe Driving Week, asking classmates to pledge not t…"
click at [458, 61] on icon at bounding box center [460, 60] width 4 height 5
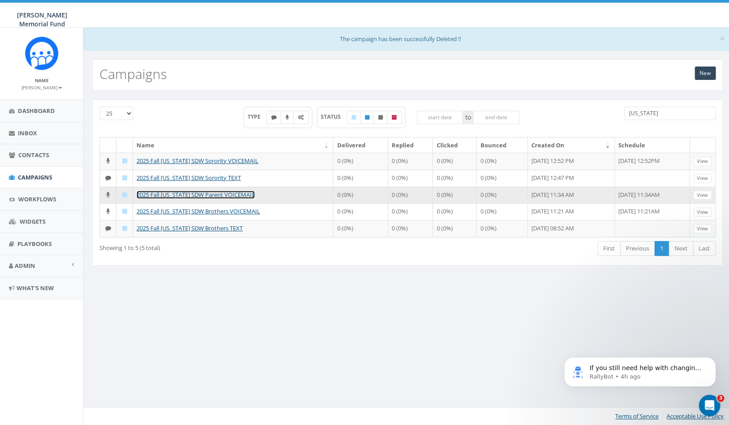
click at [205, 198] on link "2025 Fall [US_STATE] SDW Parent VOICEMAIL" at bounding box center [195, 194] width 118 height 8
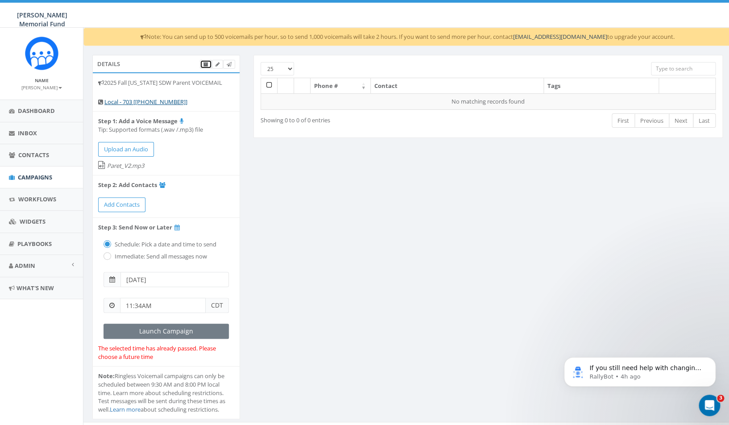
click at [206, 63] on icon at bounding box center [205, 64] width 5 height 5
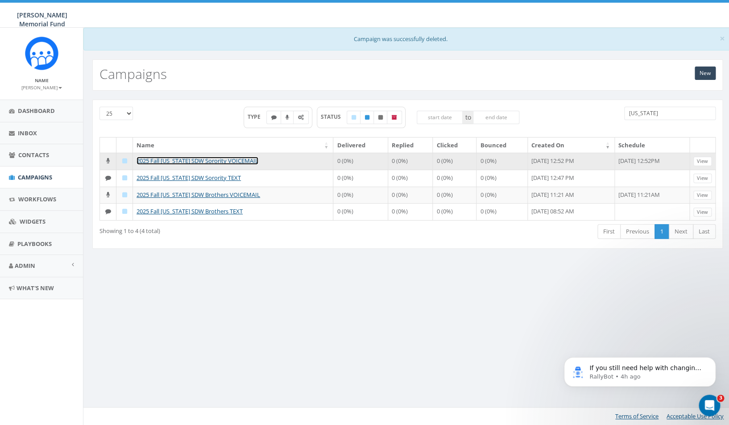
click at [235, 161] on link "2025 Fall [US_STATE] SDW Sorority VOICEMAIL" at bounding box center [197, 161] width 122 height 8
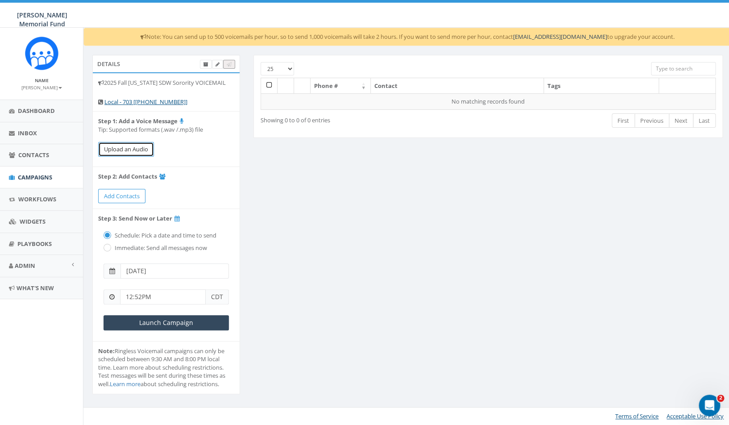
click at [144, 147] on button "Upload an Audio" at bounding box center [126, 149] width 56 height 15
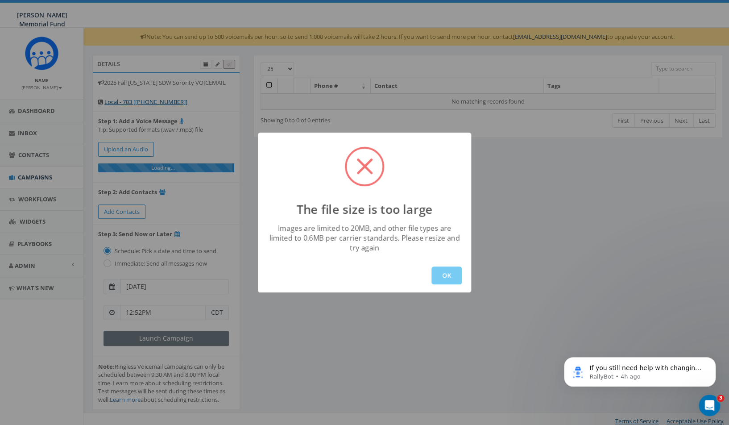
click at [450, 281] on button "OK" at bounding box center [446, 275] width 30 height 18
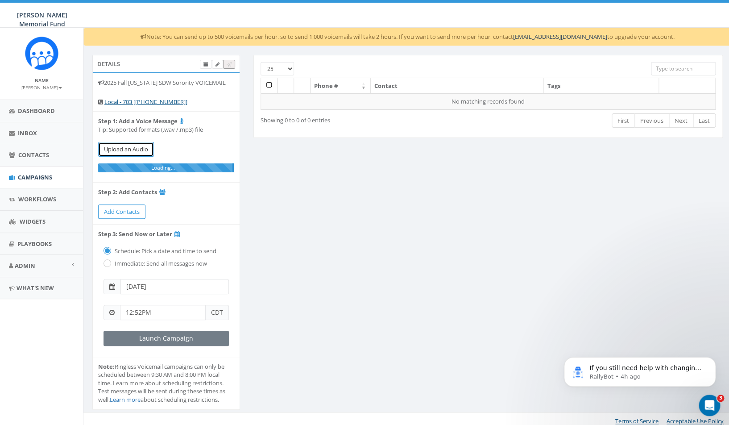
click at [128, 151] on button "Upload an Audio" at bounding box center [126, 149] width 56 height 15
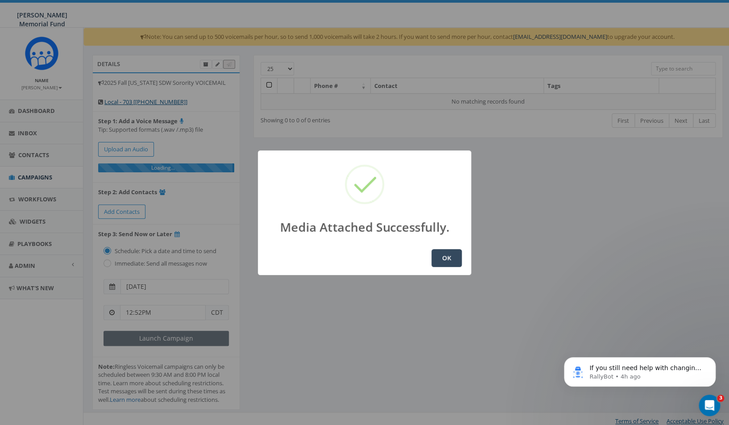
click at [448, 256] on button "OK" at bounding box center [446, 258] width 30 height 18
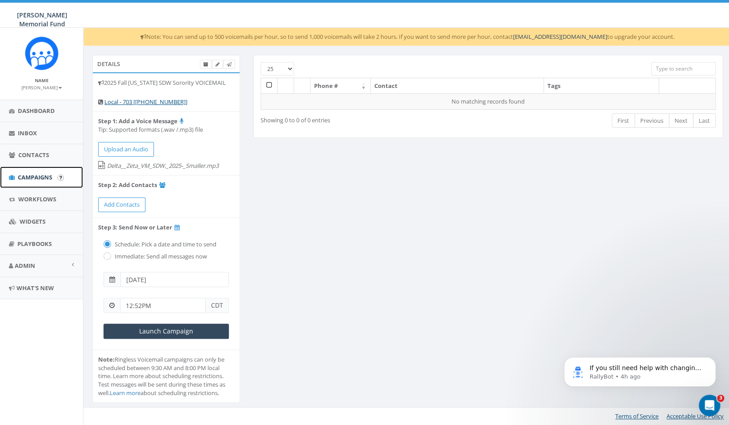
click at [41, 176] on span "Campaigns" at bounding box center [35, 177] width 34 height 8
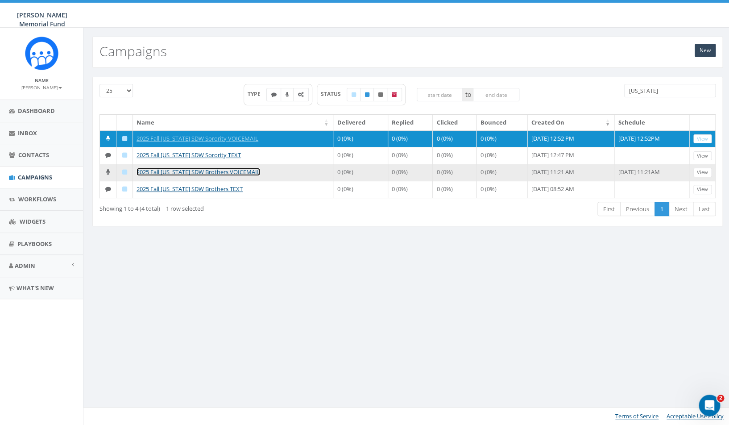
click at [219, 176] on link "2025 Fall [US_STATE] SDW Brothers VOICEMAIL" at bounding box center [198, 172] width 124 height 8
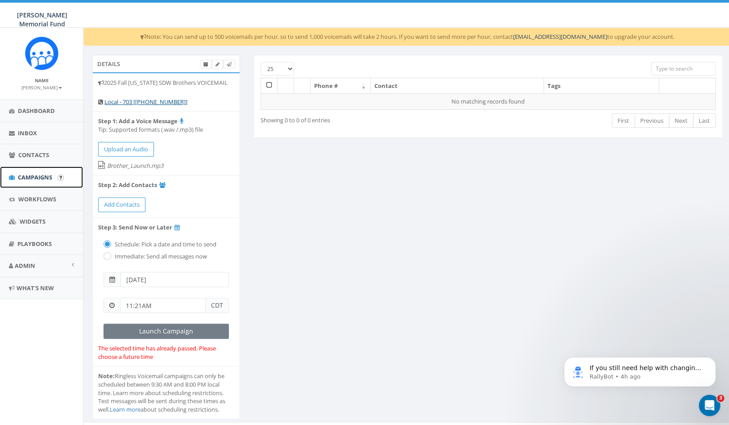
click at [39, 180] on span "Campaigns" at bounding box center [35, 177] width 34 height 8
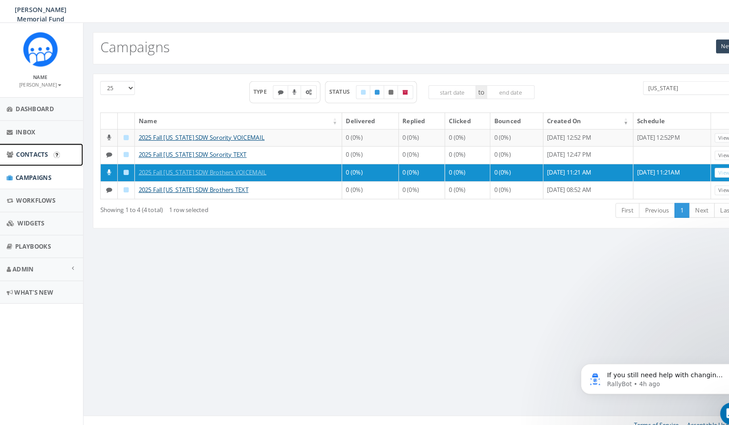
click at [33, 161] on link "Contacts" at bounding box center [41, 155] width 83 height 22
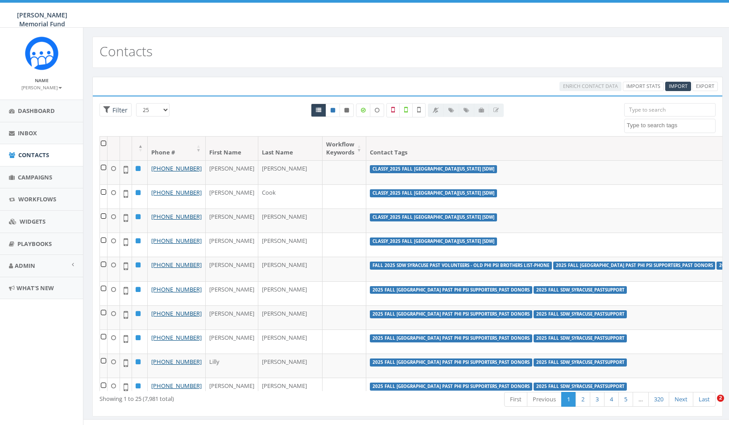
select select
click at [679, 84] on span "Import" at bounding box center [678, 86] width 19 height 7
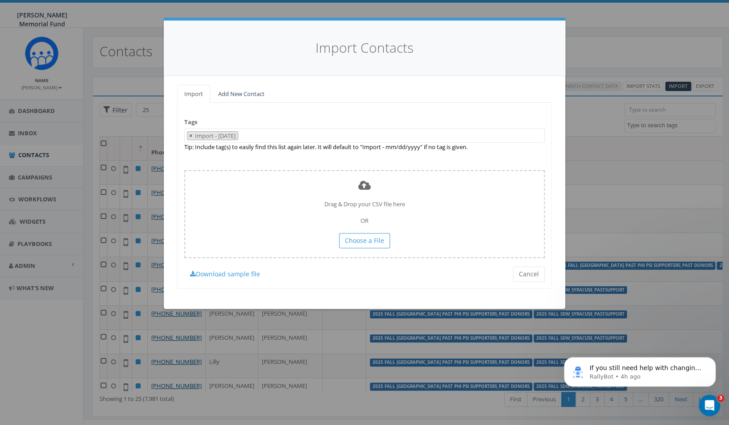
click at [191, 136] on span "×" at bounding box center [190, 136] width 3 height 8
select select
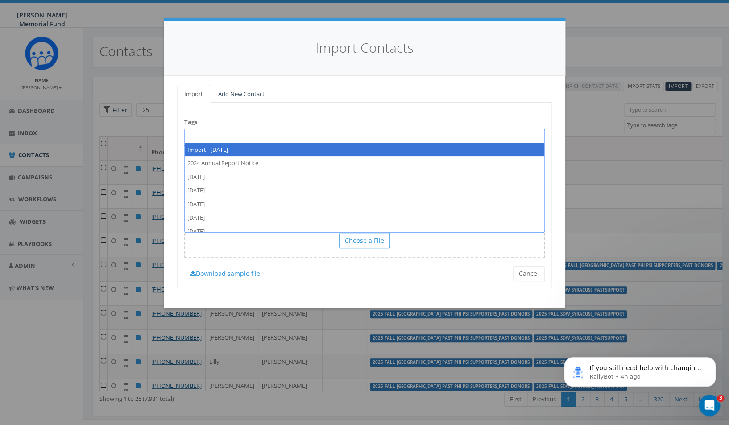
click at [211, 135] on span at bounding box center [364, 135] width 360 height 14
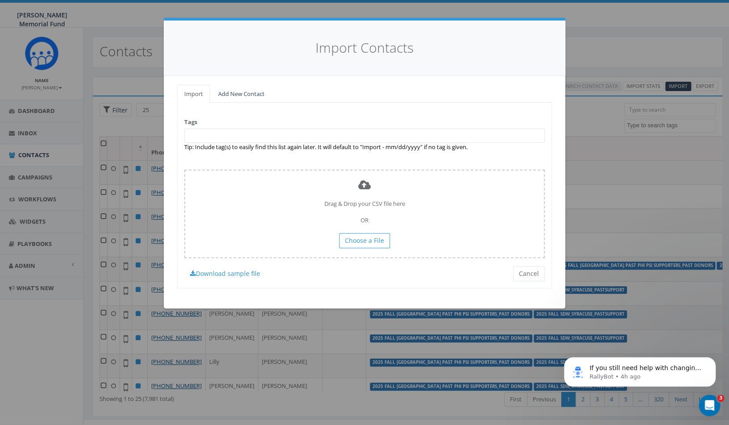
paste textarea "FAll 2025_SDW_[US_STATE] Sorority Cell phone numbers"
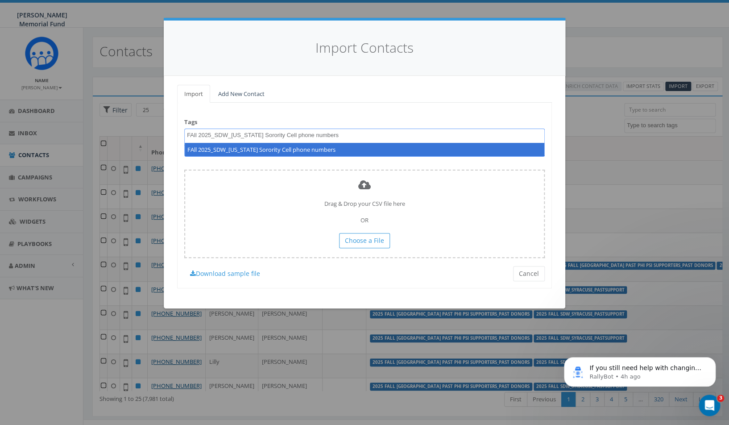
type textarea "FAll 2025_SDW_Alabama Sorority Cell phone numbers"
select select "FAll 2025_SDW_Alabama Sorority Cell phone numbers"
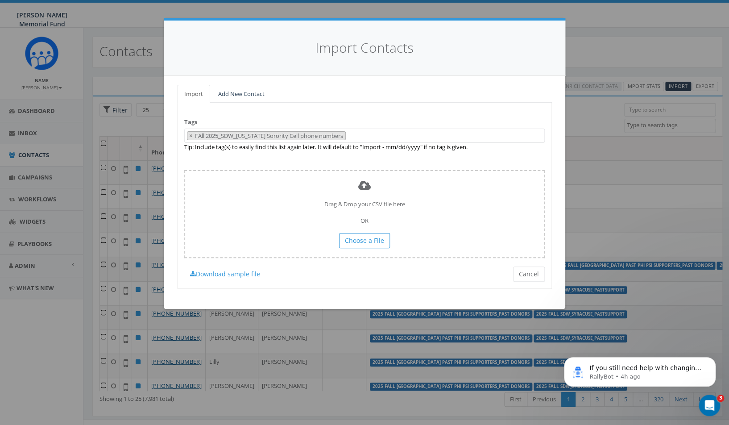
scroll to position [6005, 0]
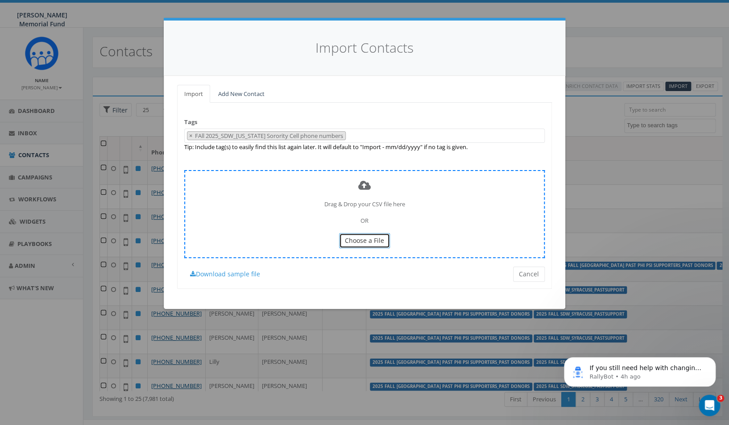
click at [367, 243] on span "Choose a File" at bounding box center [364, 240] width 39 height 8
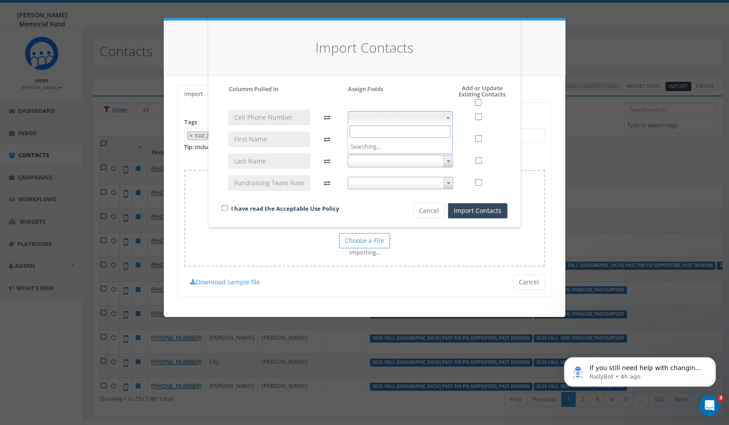
click at [417, 119] on span at bounding box center [400, 117] width 106 height 12
select select "phone_number"
click at [420, 140] on span at bounding box center [400, 139] width 106 height 12
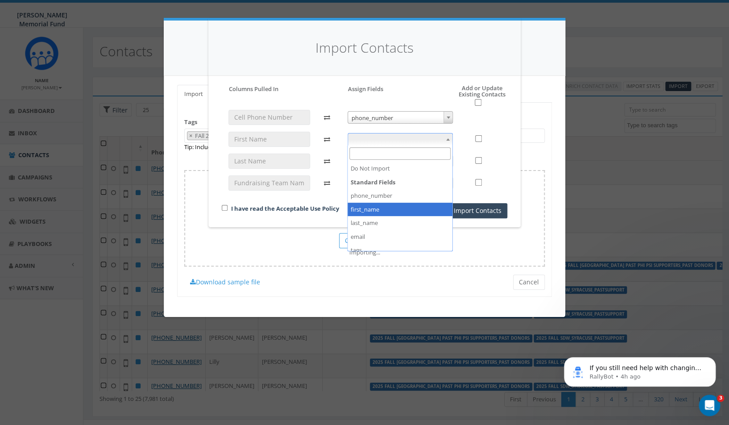
select select "first_name"
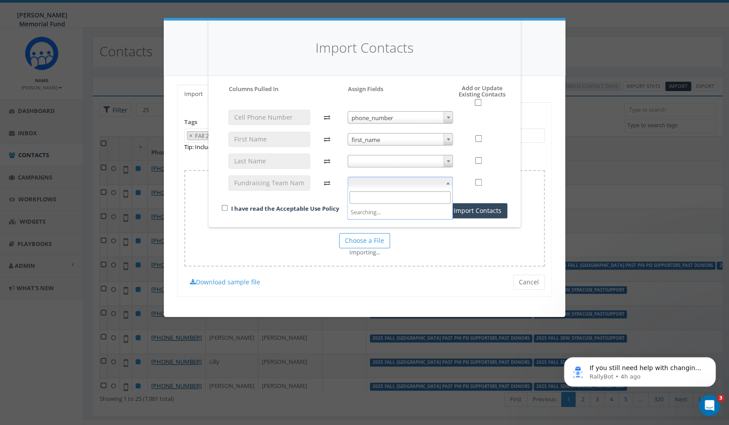
click at [409, 182] on span at bounding box center [400, 183] width 106 height 12
click at [224, 207] on input "checkbox" at bounding box center [225, 208] width 6 height 6
checkbox input "true"
click at [480, 103] on input "checkbox" at bounding box center [478, 102] width 7 height 7
checkbox input "true"
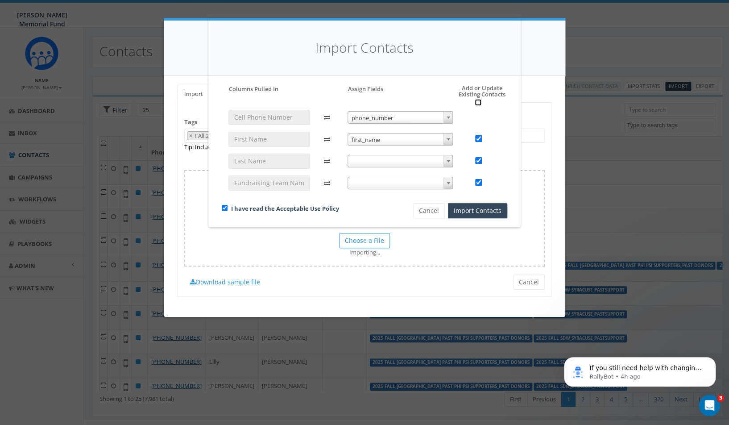
checkbox input "true"
click at [402, 157] on span at bounding box center [400, 161] width 106 height 12
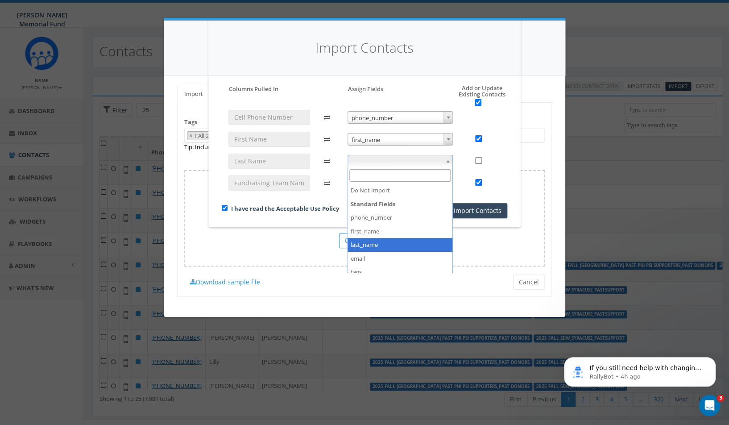
checkbox input "false"
select select "last_name"
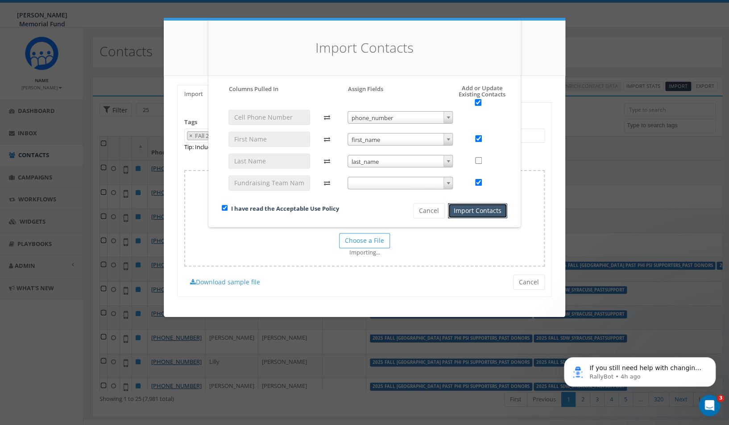
click at [485, 213] on button "Import Contacts" at bounding box center [477, 210] width 59 height 15
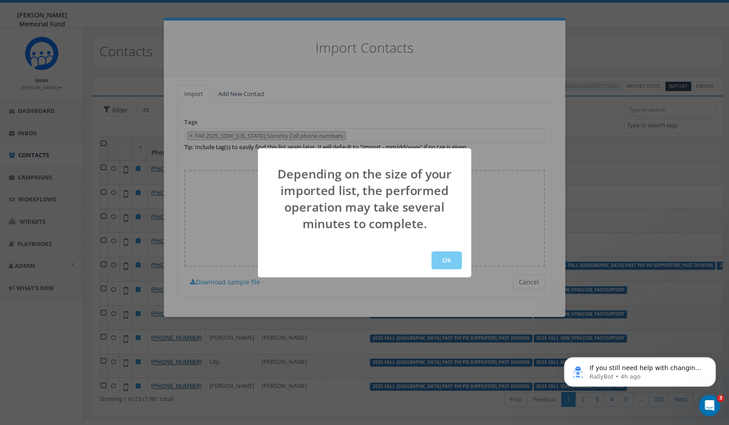
click at [447, 261] on button "OK" at bounding box center [446, 260] width 30 height 18
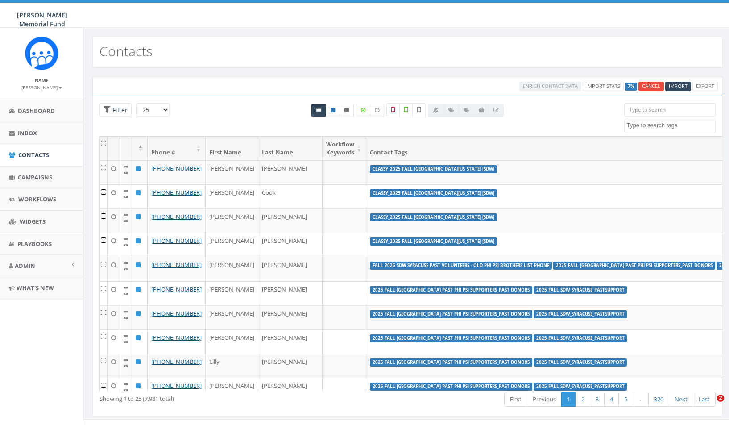
select select
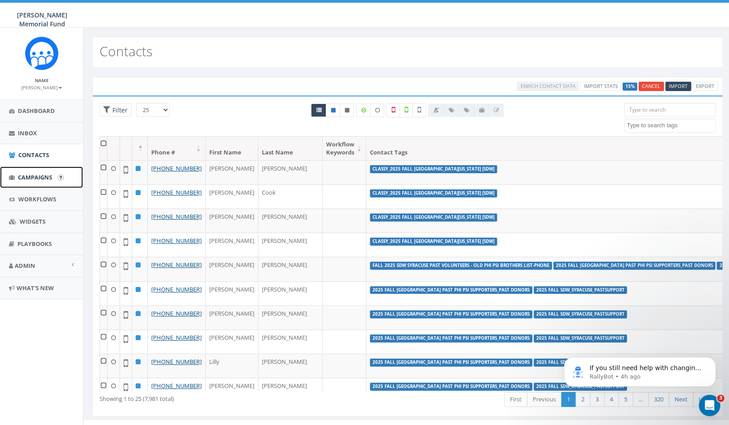
click at [36, 178] on span "Campaigns" at bounding box center [35, 177] width 34 height 8
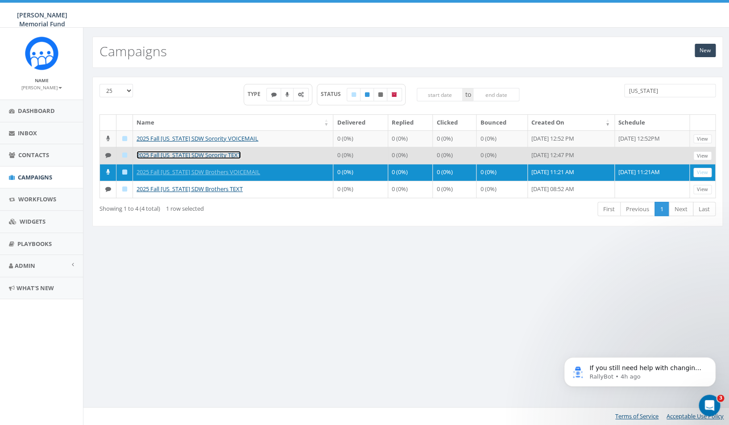
click at [202, 159] on link "2025 Fall [US_STATE] SDW Sorority TEXT" at bounding box center [188, 155] width 104 height 8
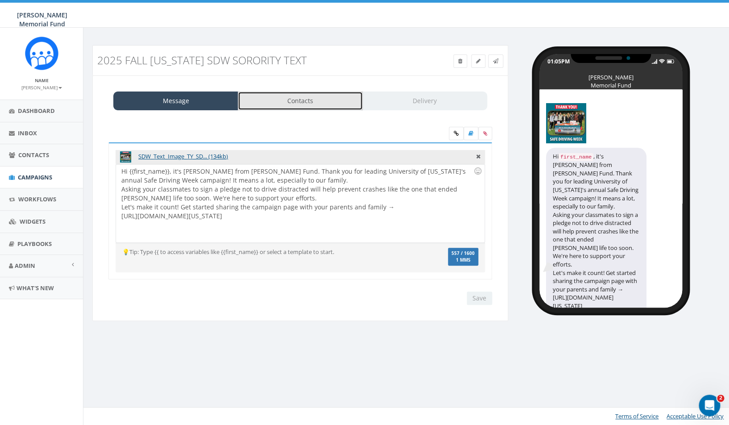
click at [305, 99] on link "Contacts" at bounding box center [300, 100] width 125 height 19
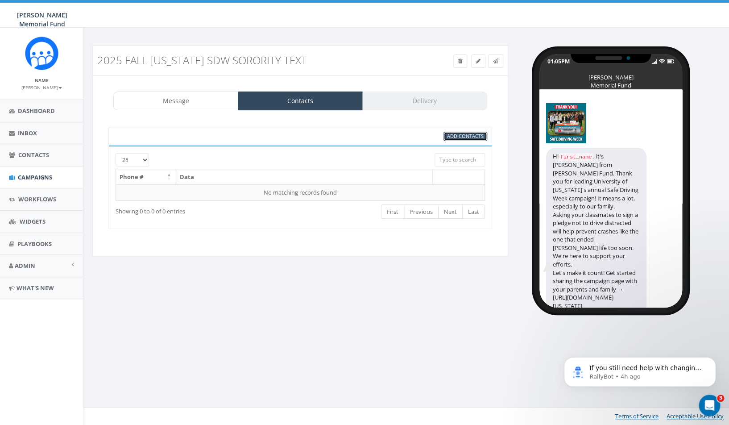
click at [461, 141] on link "Add Contacts" at bounding box center [465, 136] width 44 height 9
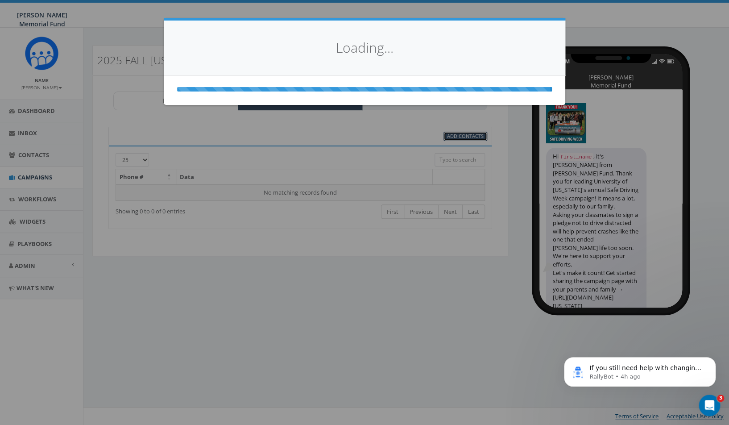
select select
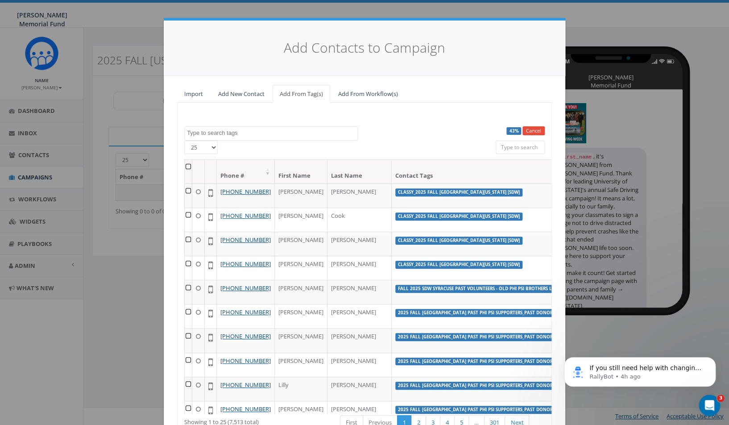
click at [213, 131] on textarea "Search" at bounding box center [272, 133] width 170 height 8
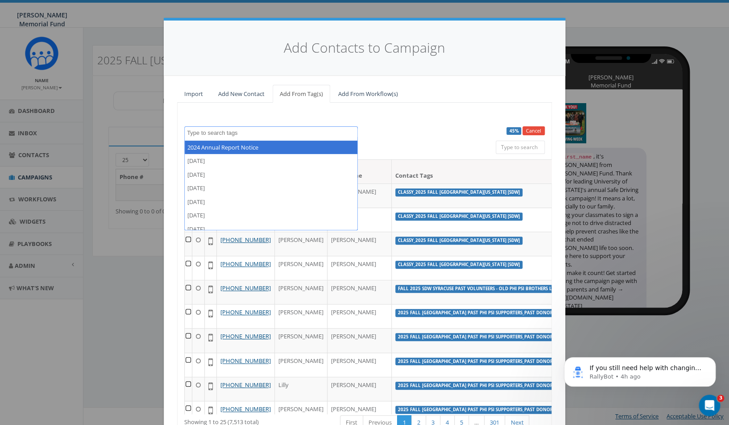
paste textarea "FAll 2025_SDW_Alabama Sorority Cell phone numbers"
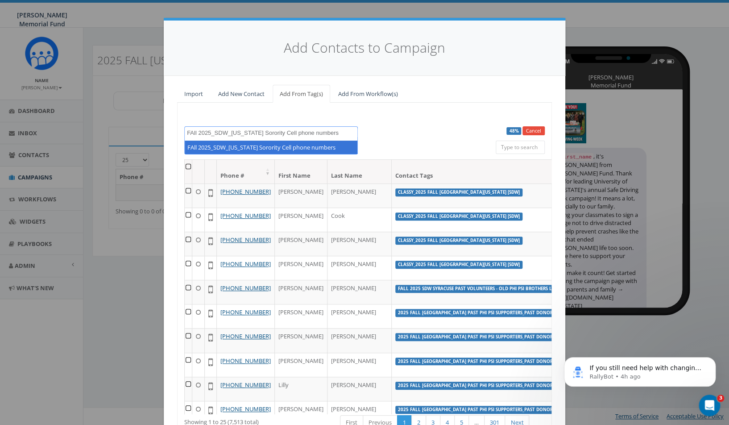
type textarea "FAll 2025_SDW_[US_STATE] Sorority Cell phone numbers"
select select "FAll 2025_SDW_Alabama Sorority Cell phone numbers"
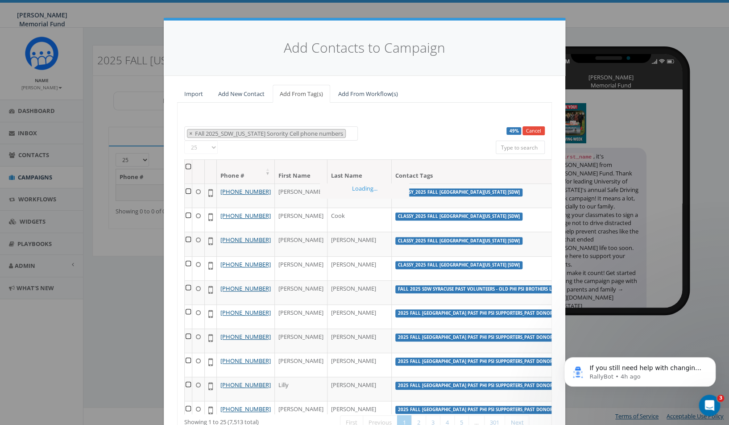
scroll to position [5357, 0]
click at [189, 166] on th at bounding box center [189, 172] width 8 height 24
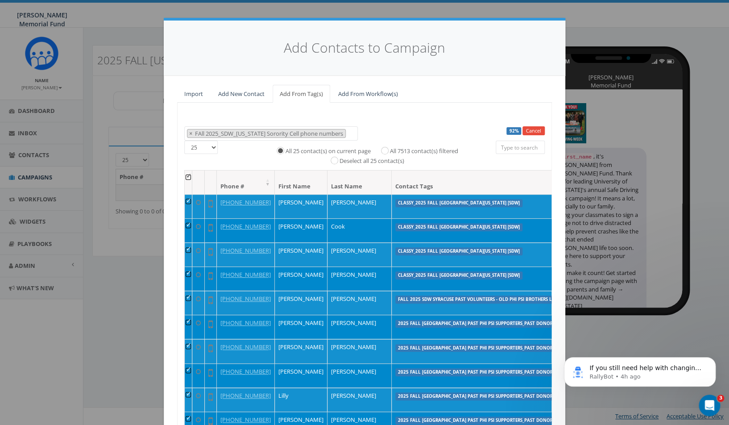
click at [191, 176] on th at bounding box center [189, 182] width 8 height 24
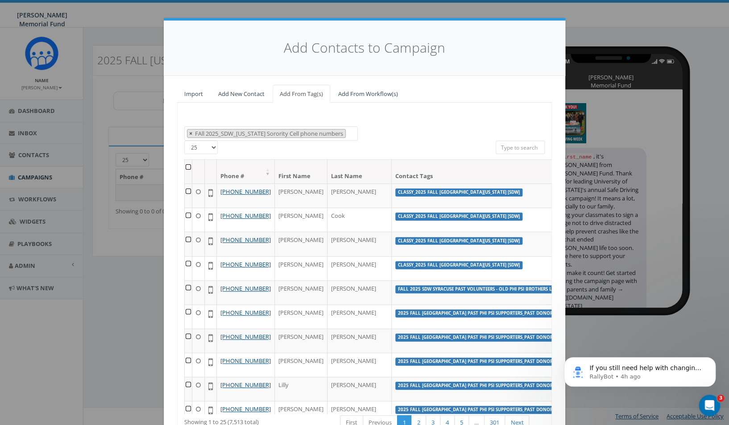
click at [191, 134] on span "×" at bounding box center [190, 133] width 3 height 8
select select
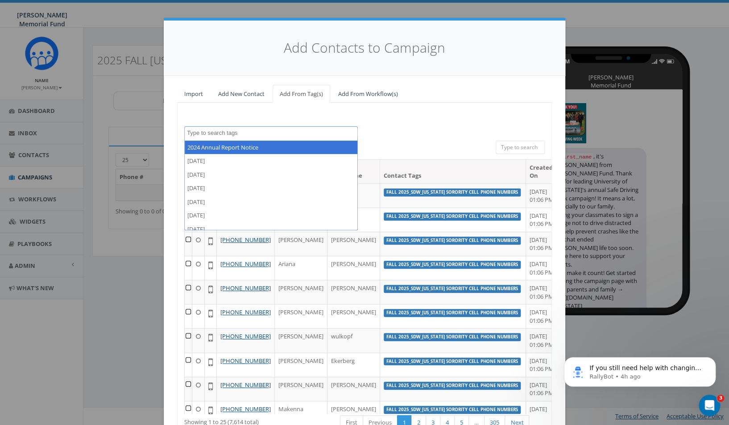
scroll to position [0, 0]
click at [252, 132] on textarea "Search" at bounding box center [272, 133] width 170 height 8
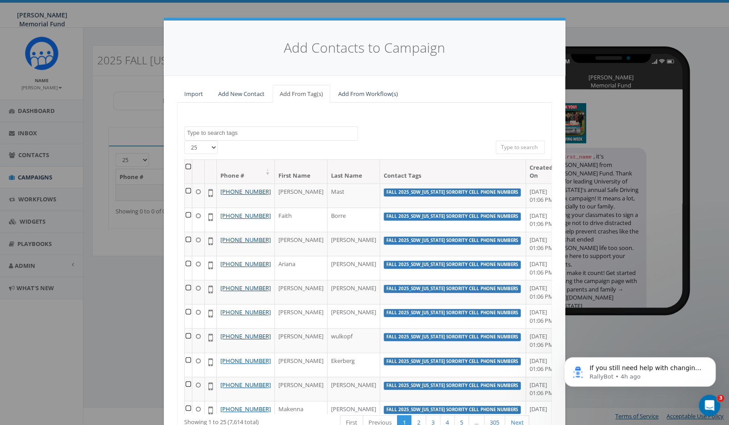
paste textarea "FAll 2025_SDW_[US_STATE] Sorority Cell phone numbers"
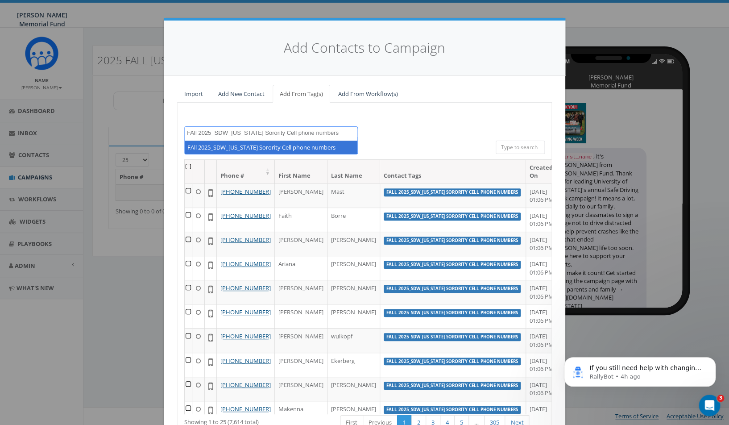
type textarea "FAll 2025_SDW_[US_STATE] Sorority Cell phone numbers"
select select "FAll 2025_SDW_Alabama Sorority Cell phone numbers"
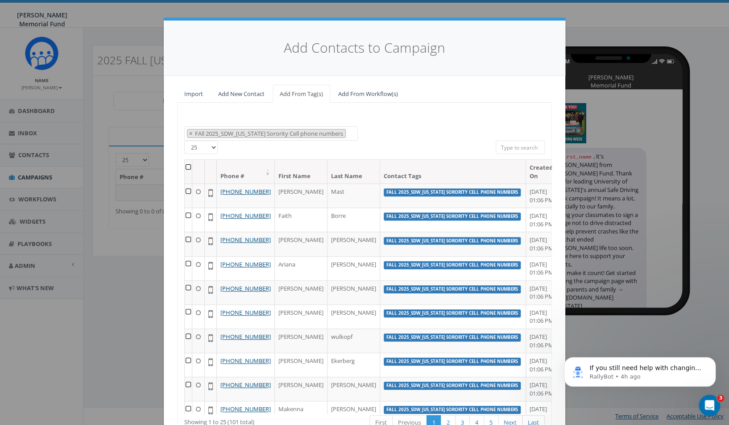
click at [191, 166] on th at bounding box center [189, 172] width 8 height 24
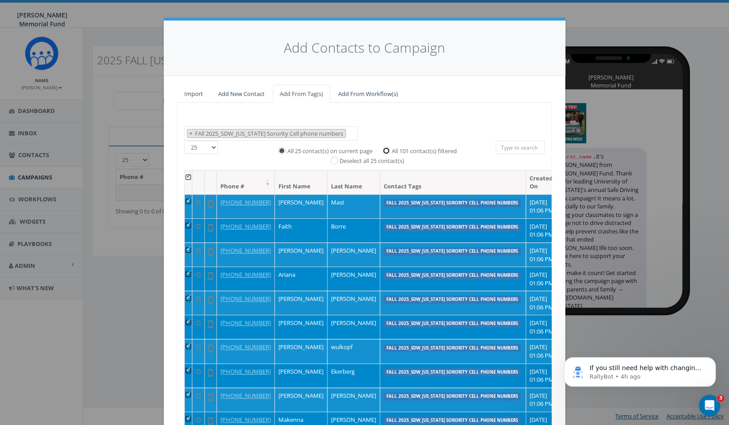
click at [388, 152] on input "All 101 contact(s) filtered" at bounding box center [388, 150] width 6 height 6
radio input "true"
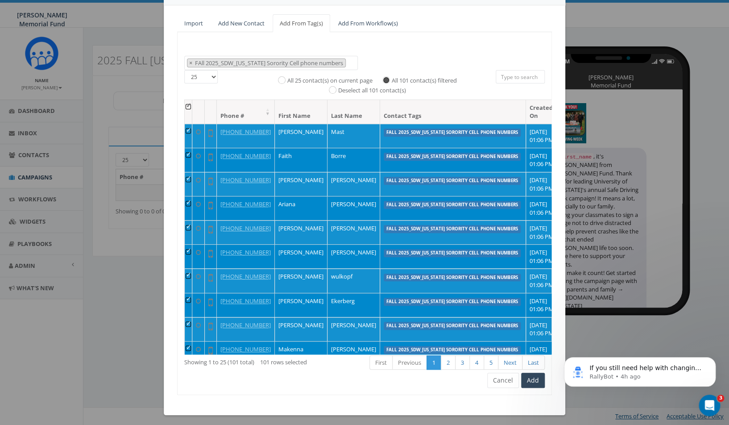
scroll to position [74, 0]
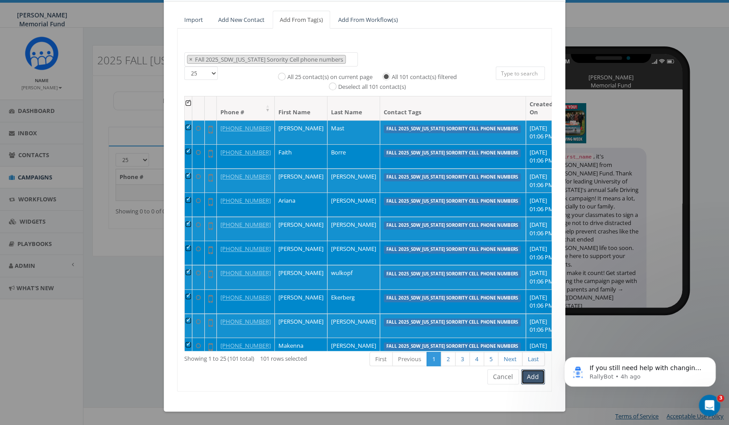
click at [531, 376] on button "Add" at bounding box center [533, 376] width 24 height 15
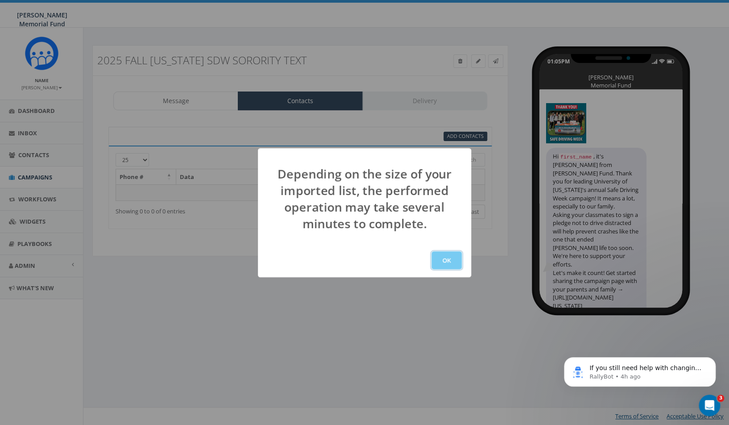
click at [446, 260] on button "OK" at bounding box center [446, 260] width 30 height 18
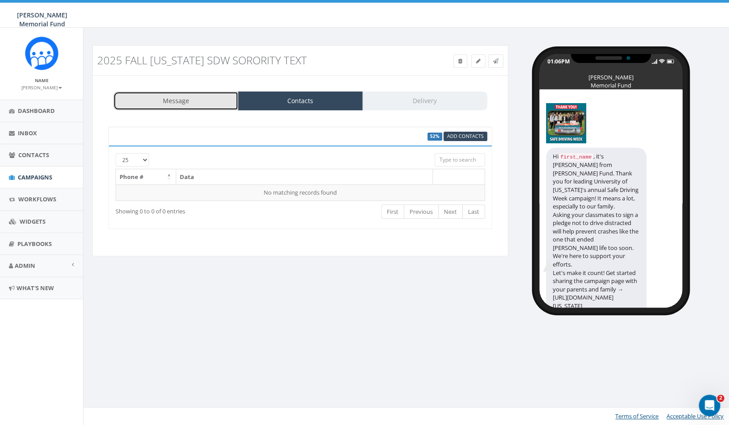
click at [180, 97] on link "Message" at bounding box center [175, 100] width 125 height 19
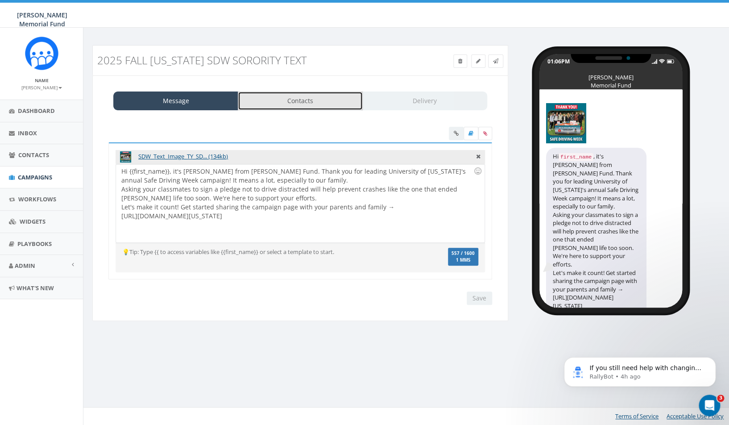
click at [316, 101] on link "Contacts" at bounding box center [300, 100] width 125 height 19
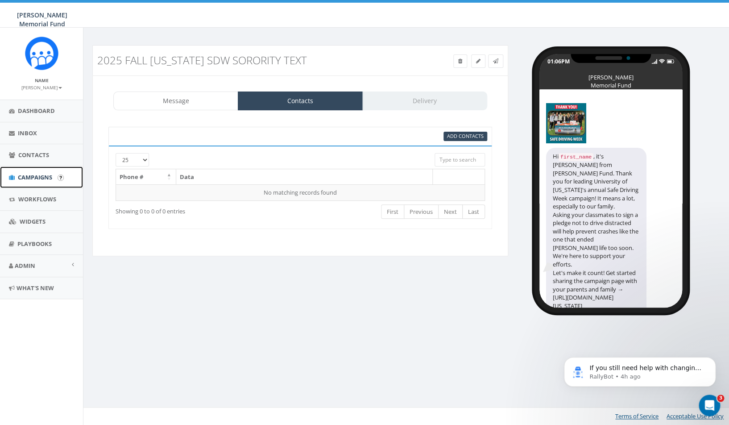
click at [42, 176] on span "Campaigns" at bounding box center [35, 177] width 34 height 8
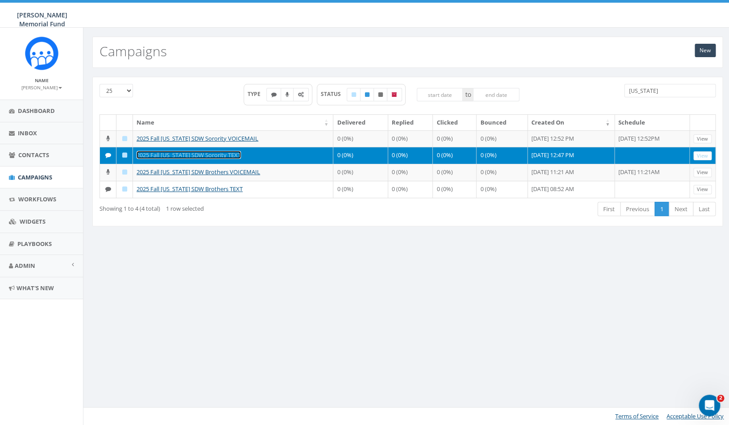
click at [205, 159] on link "2025 Fall [US_STATE] SDW Sorority TEXT" at bounding box center [188, 155] width 104 height 8
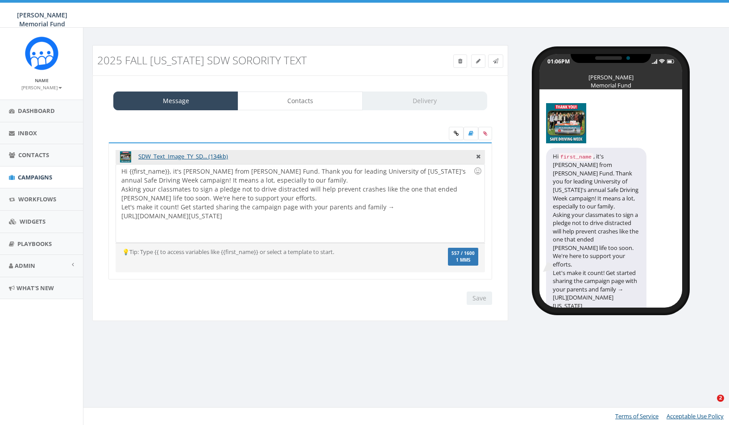
select select
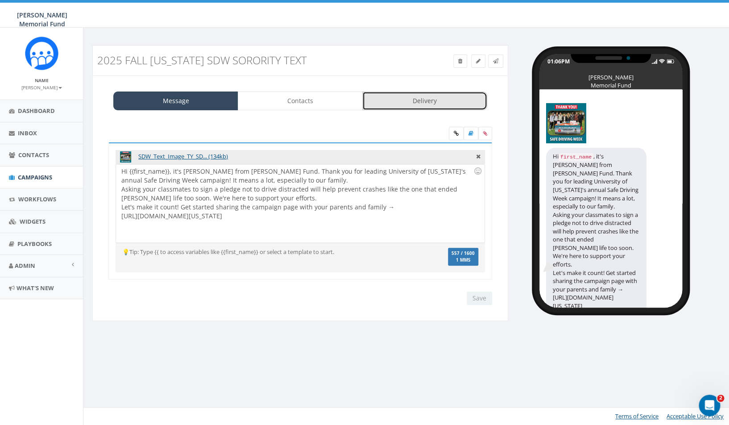
click at [406, 102] on link "Delivery" at bounding box center [424, 100] width 125 height 19
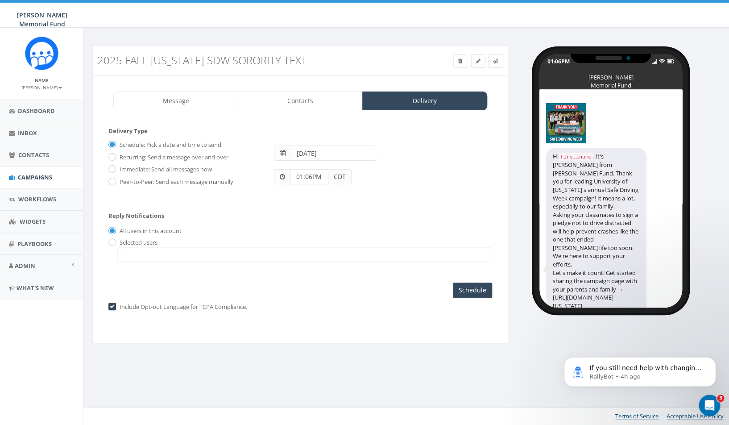
click at [319, 156] on input "2025-09-04" at bounding box center [334, 152] width 86 height 15
click at [366, 198] on td "5" at bounding box center [366, 196] width 13 height 13
type input "2025-09-05"
click at [267, 190] on div "Schedule: Pick a date and time to send Recurring: Send a message over and over …" at bounding box center [300, 166] width 384 height 58
click at [314, 176] on input "01:06PM" at bounding box center [309, 176] width 38 height 15
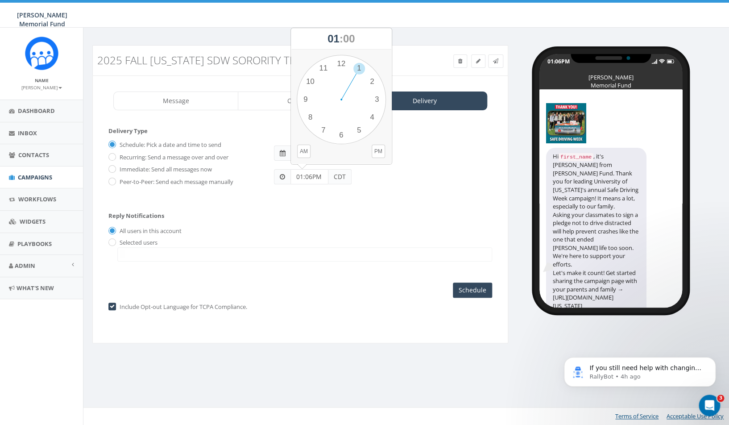
click at [314, 176] on input "01:06PM" at bounding box center [309, 176] width 38 height 15
type input "11:00 AM"
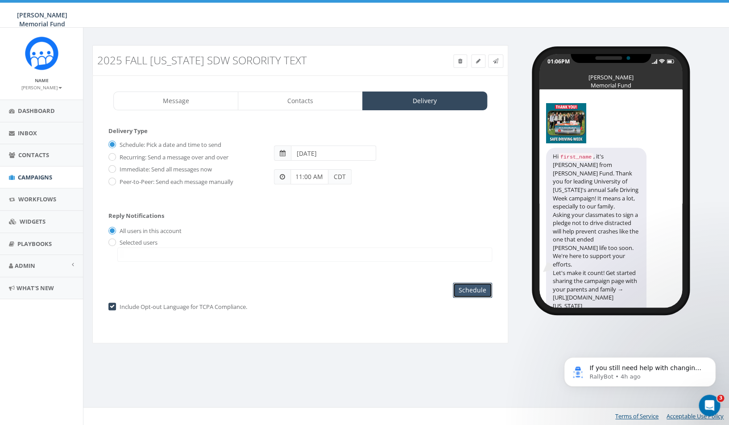
click at [472, 292] on input "Schedule" at bounding box center [472, 289] width 39 height 15
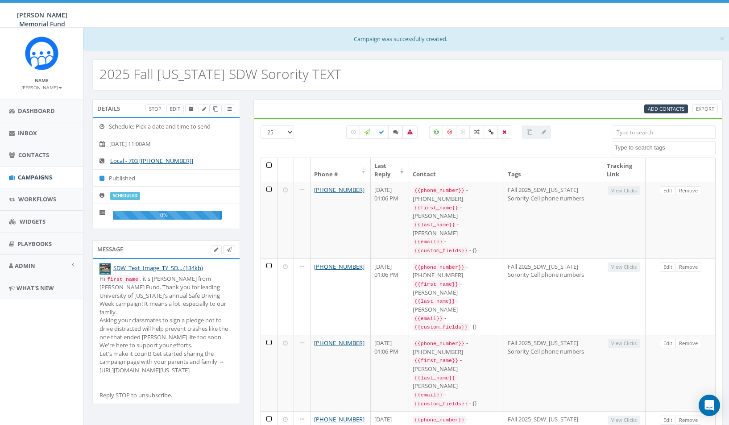
select select
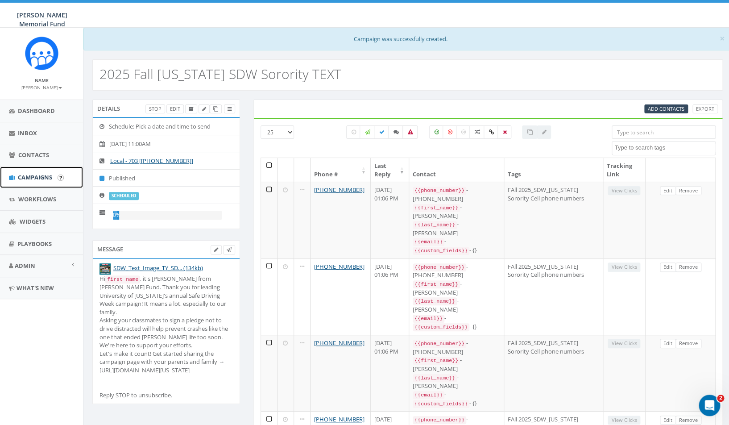
click at [42, 178] on span "Campaigns" at bounding box center [35, 177] width 34 height 8
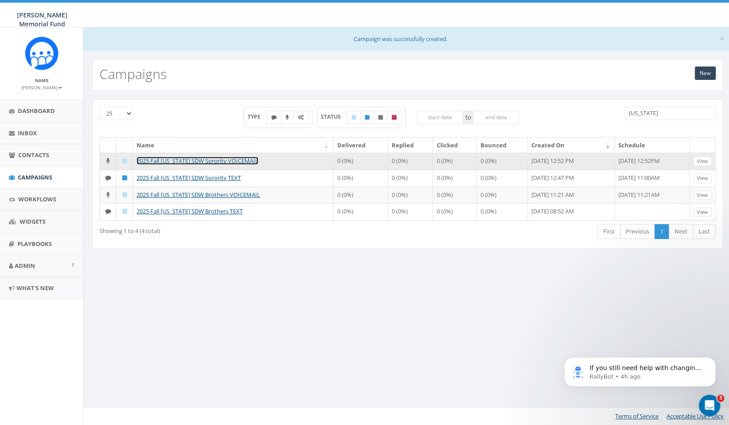
click at [210, 161] on link "2025 Fall [US_STATE] SDW Sorority VOICEMAIL" at bounding box center [197, 161] width 122 height 8
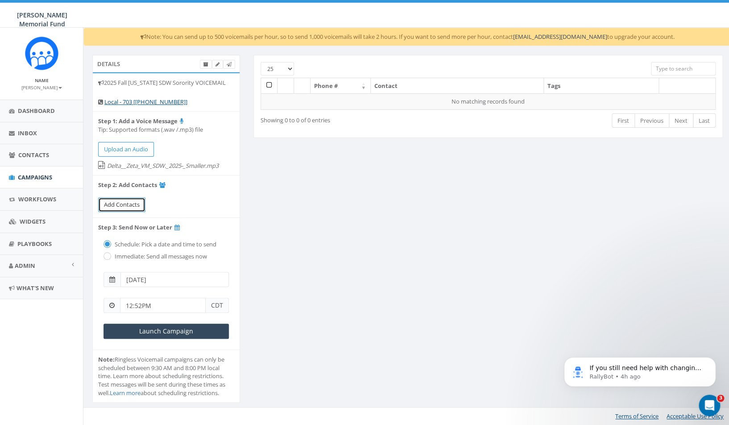
click at [131, 206] on span "Add Contacts" at bounding box center [122, 204] width 36 height 8
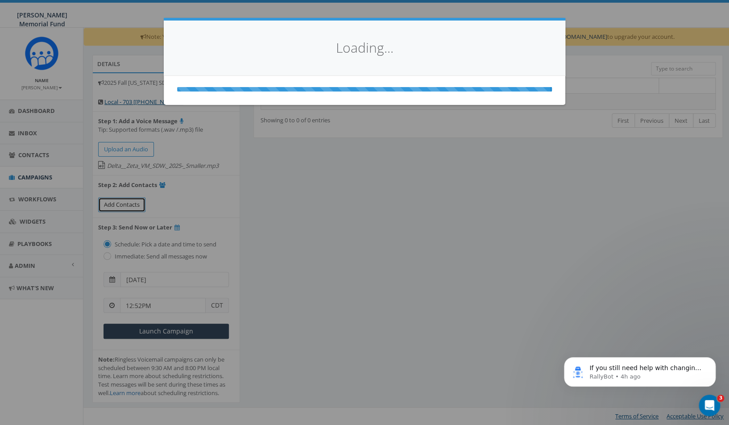
select select
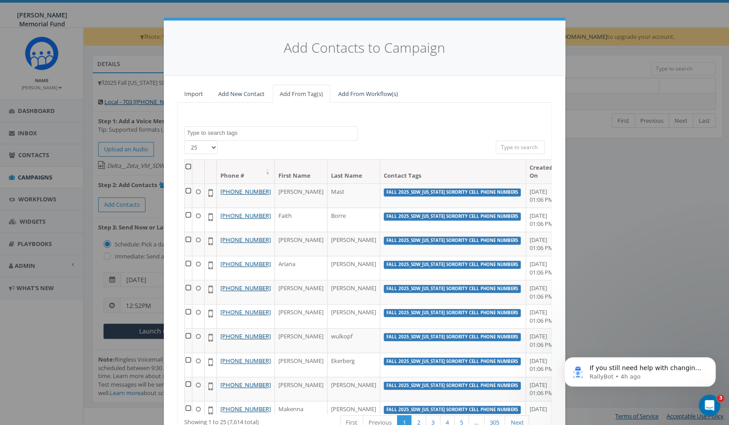
click at [297, 130] on textarea "Search" at bounding box center [272, 133] width 170 height 8
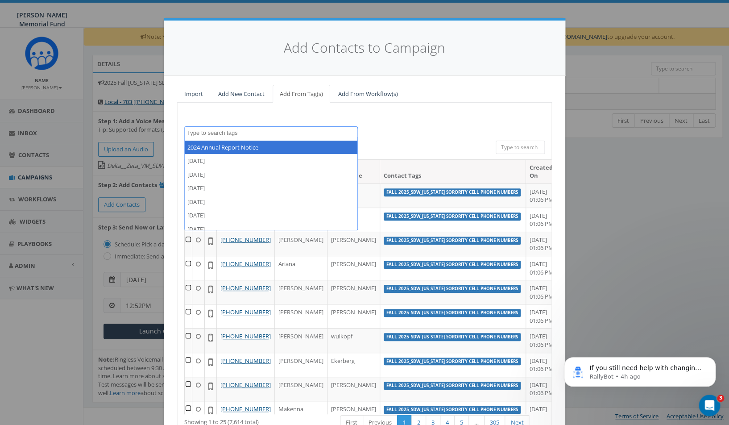
paste textarea "FAll 2025_SDW_[US_STATE] Sorority Cell phone numbers"
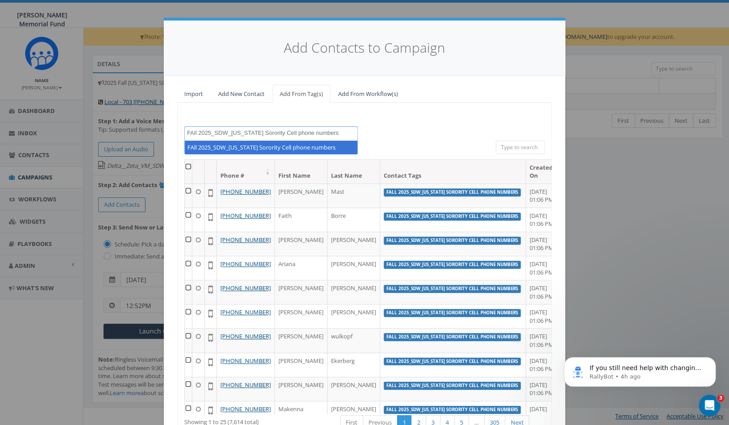
type textarea "FAll 2025_SDW_[US_STATE] Sorority Cell phone numbers"
select select "FAll 2025_SDW_[US_STATE] Sorority Cell phone numbers"
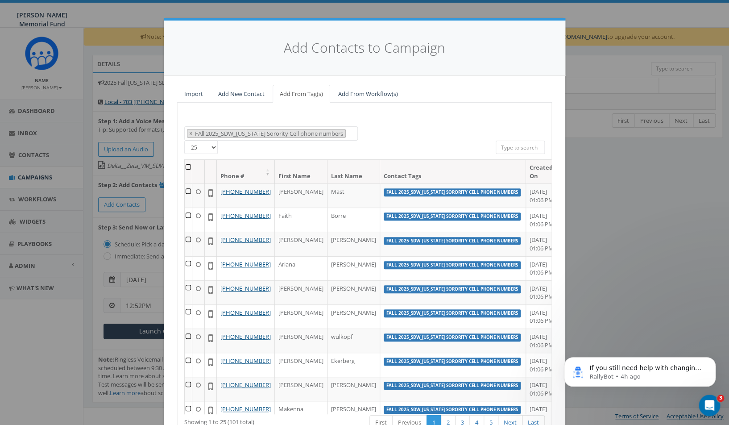
click at [192, 168] on th at bounding box center [189, 172] width 8 height 24
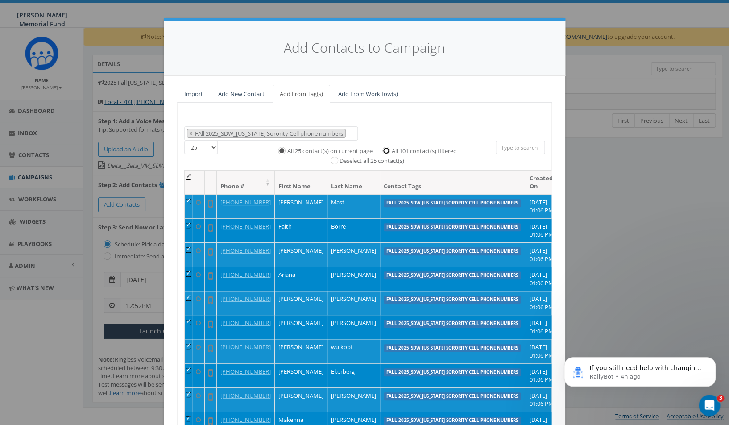
click at [390, 150] on input "All 101 contact(s) filtered" at bounding box center [388, 150] width 6 height 6
radio input "true"
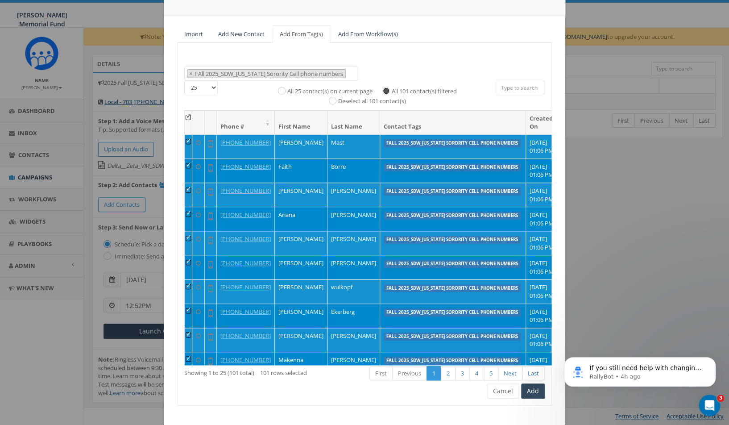
scroll to position [74, 0]
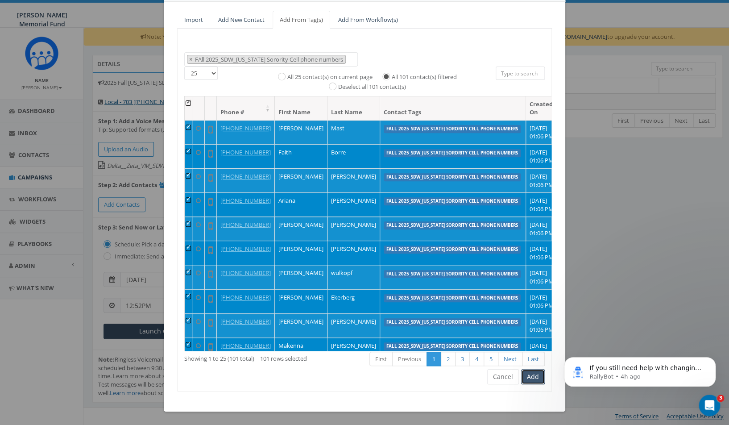
click at [535, 376] on button "Add" at bounding box center [533, 376] width 24 height 15
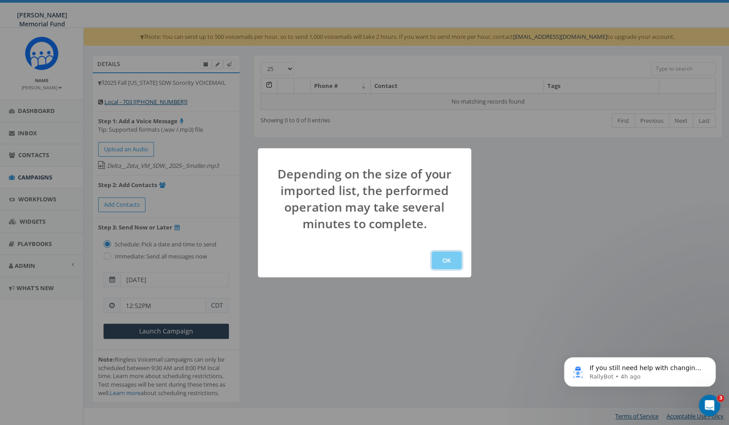
click at [445, 258] on button "OK" at bounding box center [446, 260] width 30 height 18
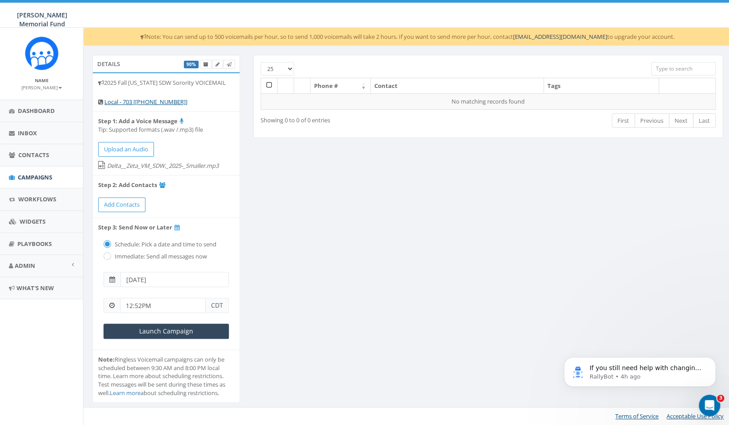
click at [192, 278] on input "[DATE]" at bounding box center [174, 279] width 108 height 15
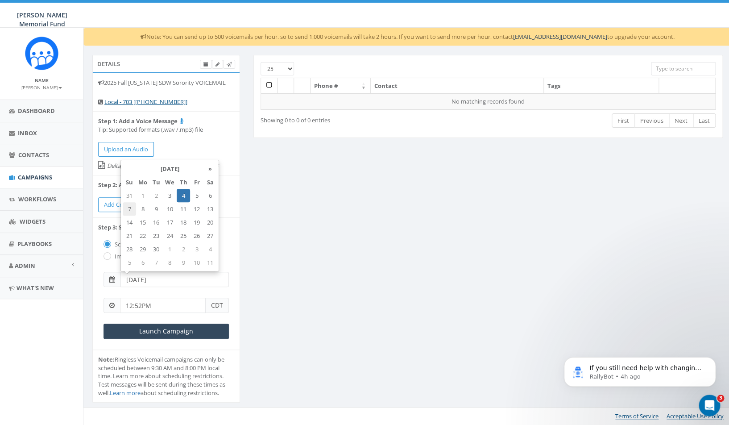
click at [128, 210] on td "7" at bounding box center [129, 208] width 13 height 13
type input "[DATE]"
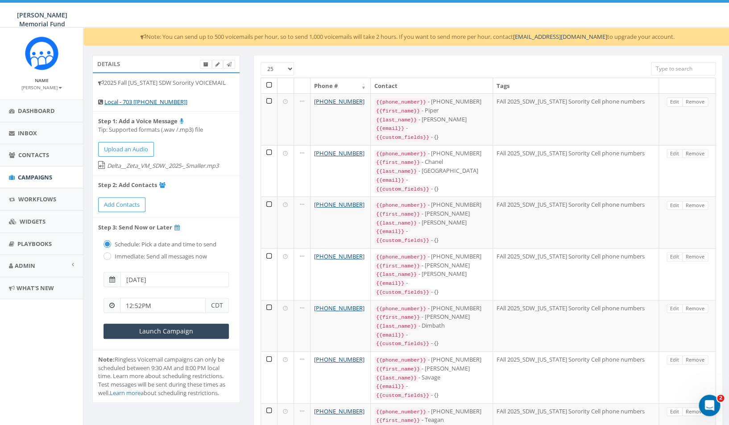
click at [153, 305] on input "12:52PM" at bounding box center [163, 304] width 86 height 15
drag, startPoint x: 155, startPoint y: 305, endPoint x: 112, endPoint y: 302, distance: 42.9
click at [120, 302] on input "12:52PM" at bounding box center [163, 304] width 86 height 15
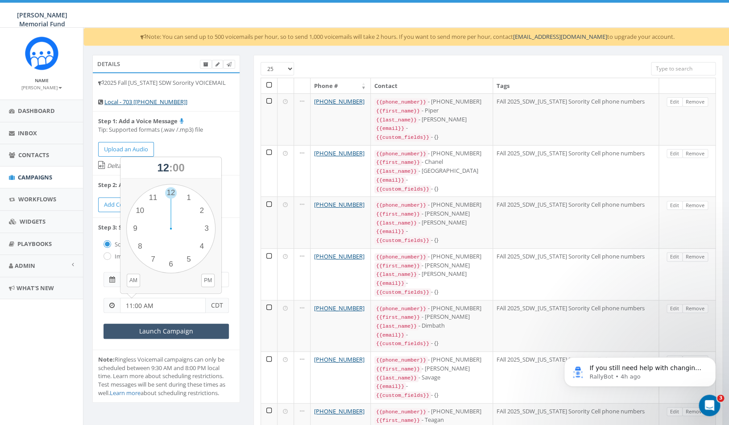
type input "11:00 AM"
click at [142, 334] on input "Launch Campaign" at bounding box center [165, 330] width 125 height 15
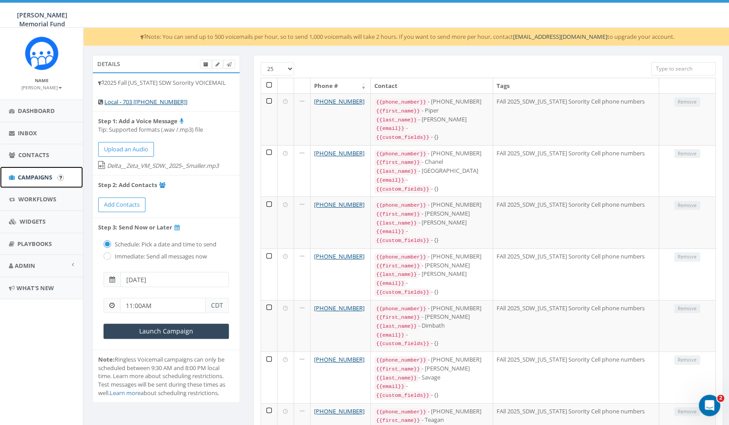
click at [36, 176] on span "Campaigns" at bounding box center [35, 177] width 34 height 8
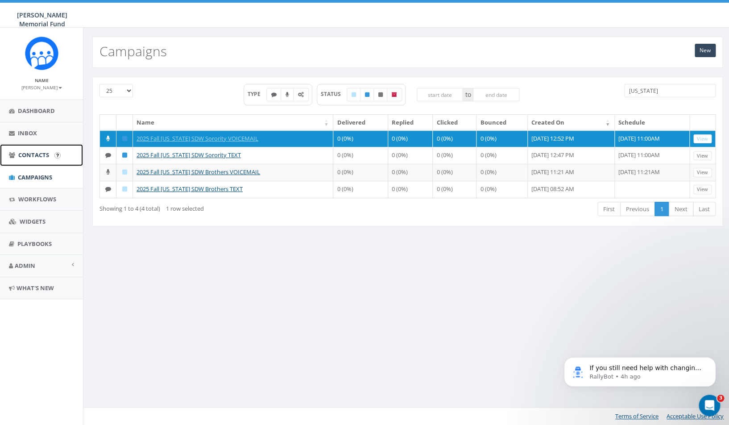
click at [31, 153] on span "Contacts" at bounding box center [33, 155] width 31 height 8
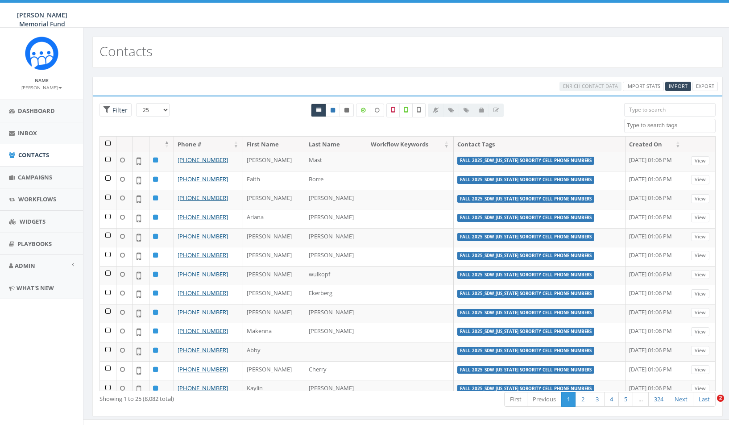
select select
click at [676, 84] on span "Import" at bounding box center [678, 86] width 19 height 7
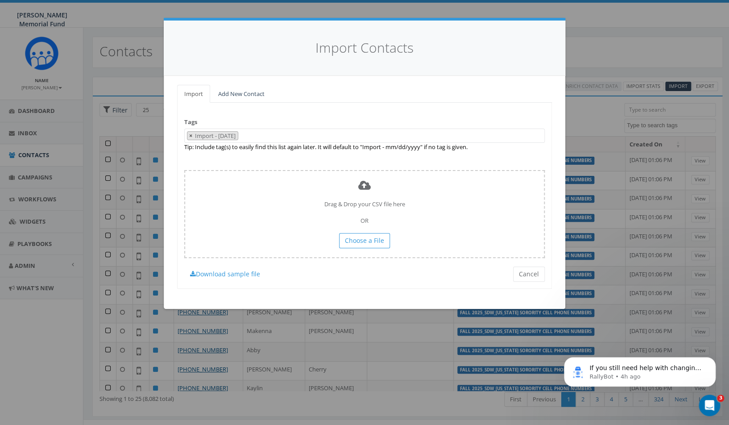
click at [192, 136] on span "×" at bounding box center [190, 136] width 3 height 8
select select
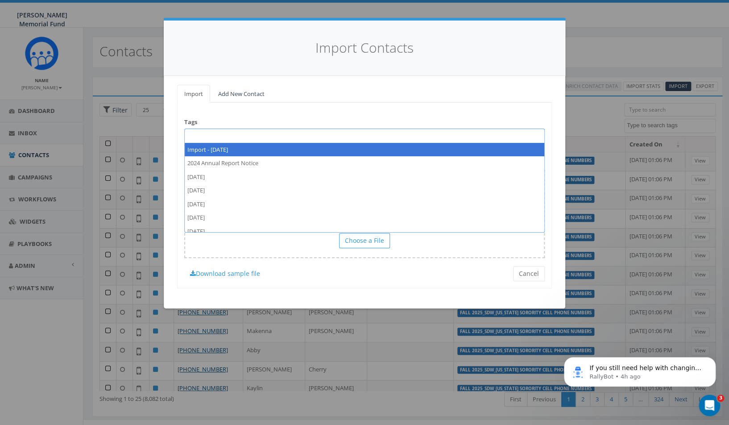
click at [196, 136] on span at bounding box center [364, 135] width 360 height 14
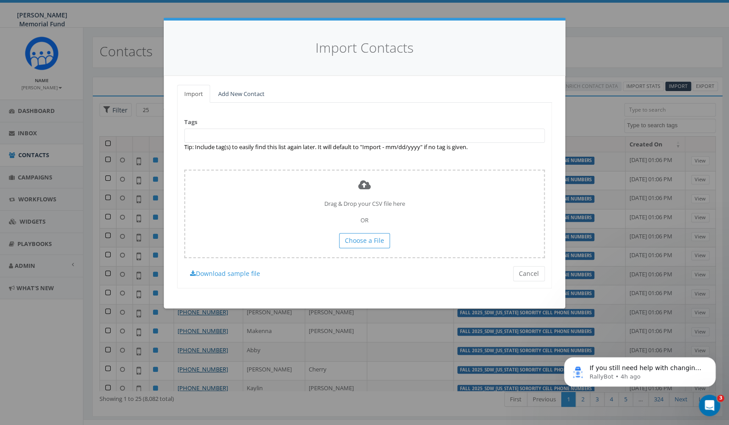
paste textarea "2025 Fall [US_STATE] SDW Brothers List"
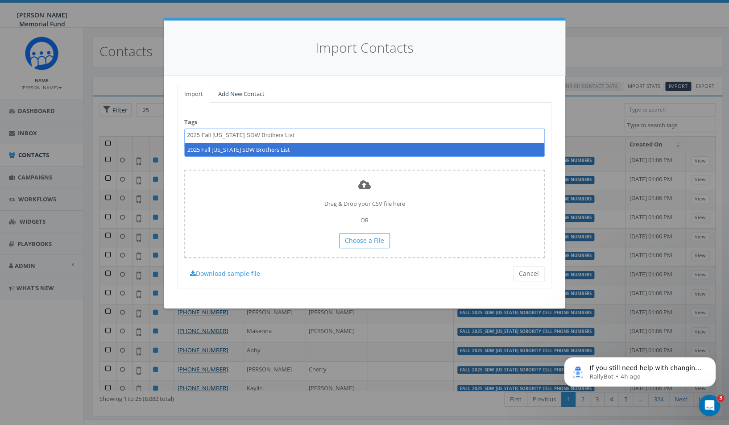
type textarea "2025 Fall [US_STATE] SDW Brothers List"
select select "2025 Fall [US_STATE] SDW Brothers List"
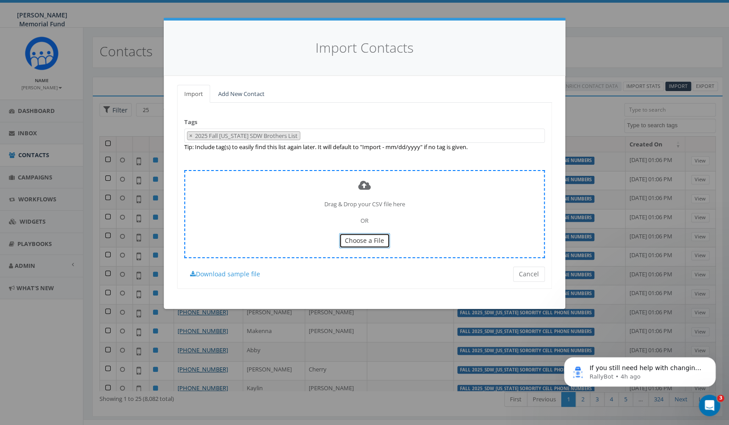
click at [361, 244] on span "Choose a File" at bounding box center [364, 240] width 39 height 8
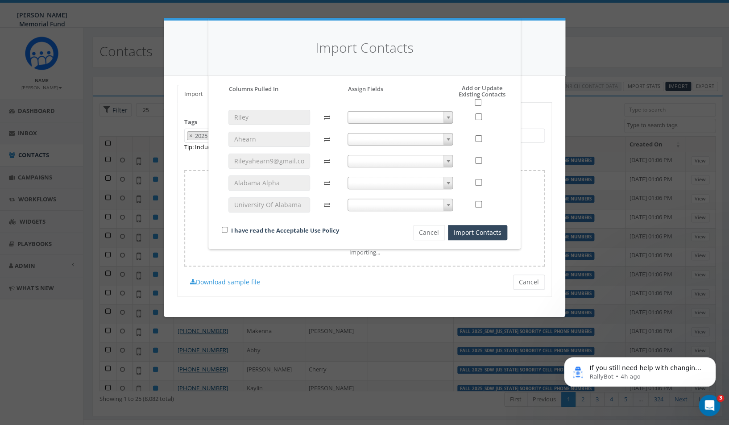
click at [376, 115] on span at bounding box center [400, 117] width 106 height 12
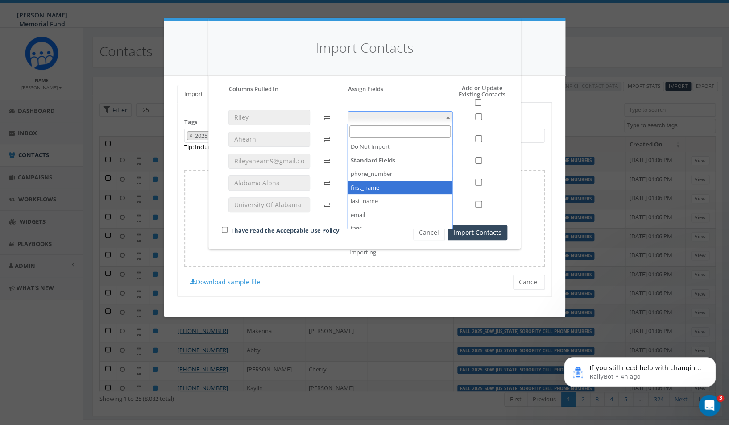
select select "first_name"
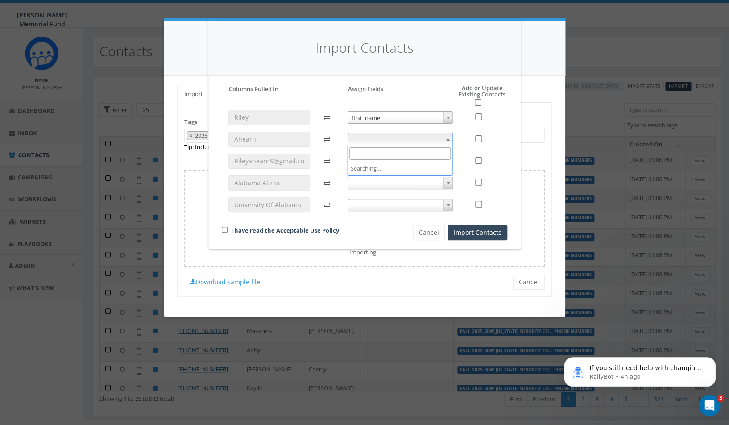
click at [385, 139] on span at bounding box center [400, 139] width 106 height 12
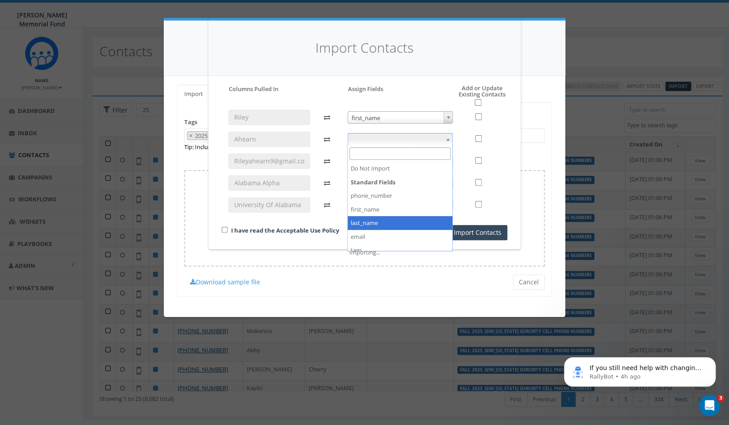
select select "last_name"
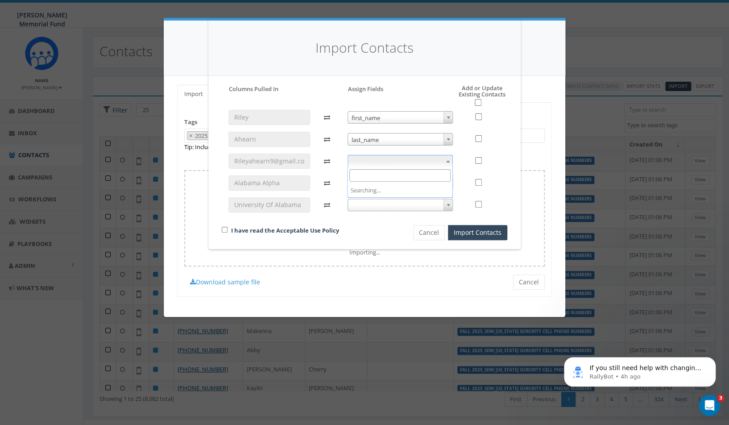
click at [364, 160] on span at bounding box center [400, 161] width 106 height 12
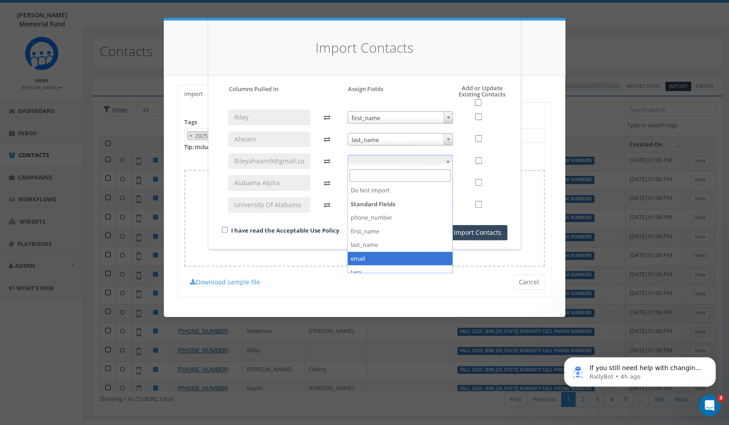
select select "email"
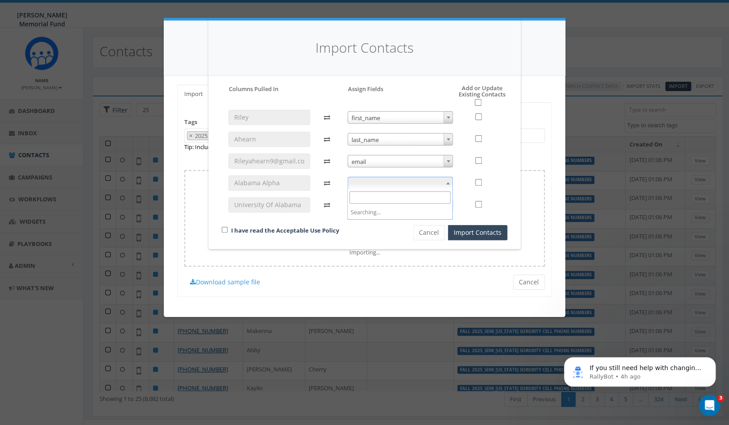
click at [376, 185] on span at bounding box center [400, 183] width 106 height 12
select select "school_chapter"
click at [380, 204] on span at bounding box center [400, 204] width 106 height 12
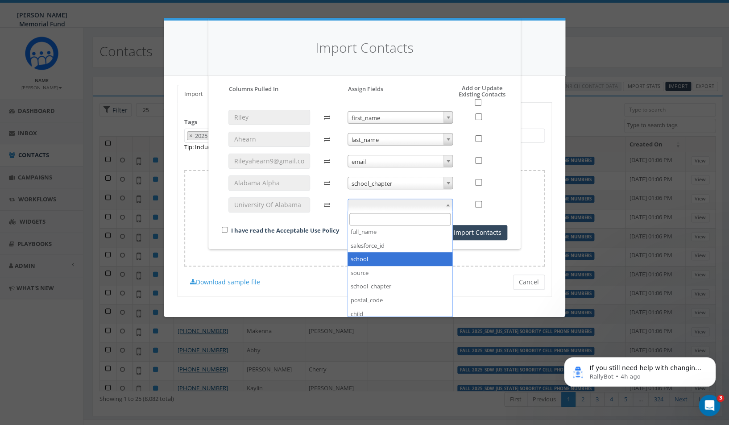
select select "school"
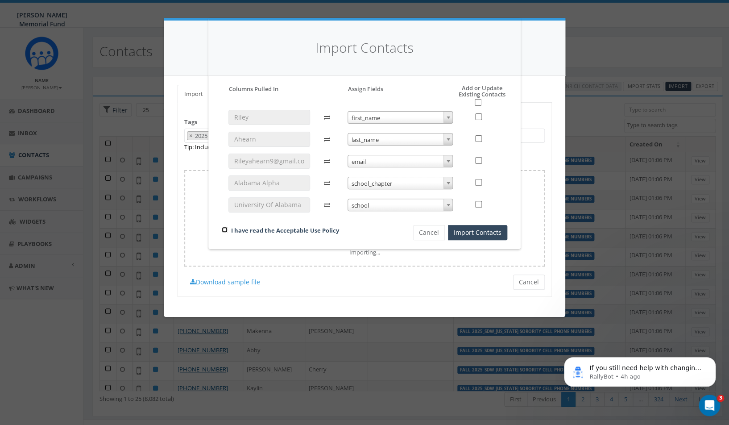
click at [223, 231] on input "checkbox" at bounding box center [225, 230] width 6 height 6
checkbox input "true"
click at [476, 103] on input "checkbox" at bounding box center [478, 102] width 7 height 7
checkbox input "true"
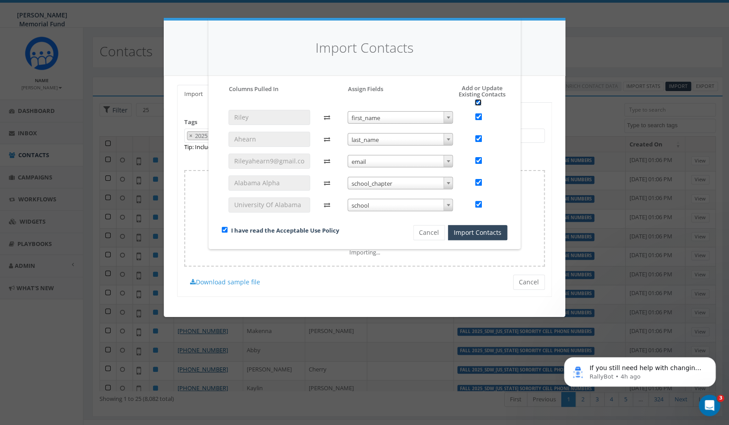
checkbox input "true"
click at [480, 231] on button "Import Contacts" at bounding box center [477, 232] width 59 height 15
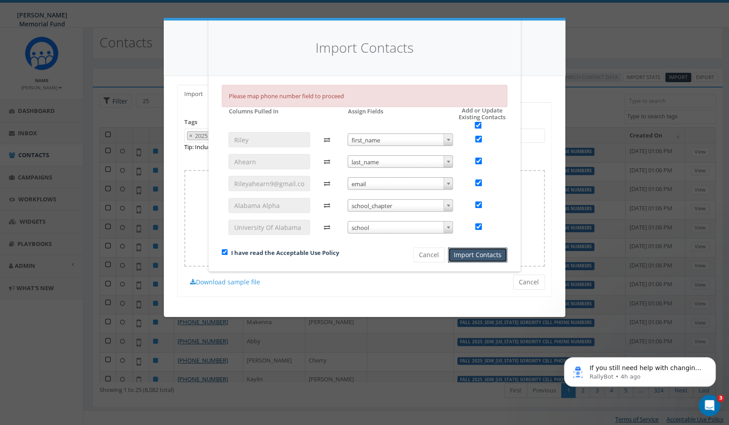
scroll to position [12, 0]
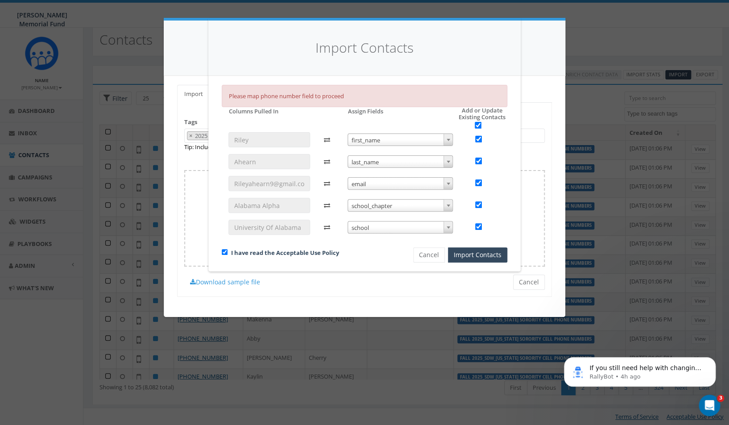
click at [455, 125] on h5 "Add or Update Existing Contacts" at bounding box center [472, 117] width 69 height 21
click at [428, 256] on button "Cancel" at bounding box center [429, 254] width 32 height 15
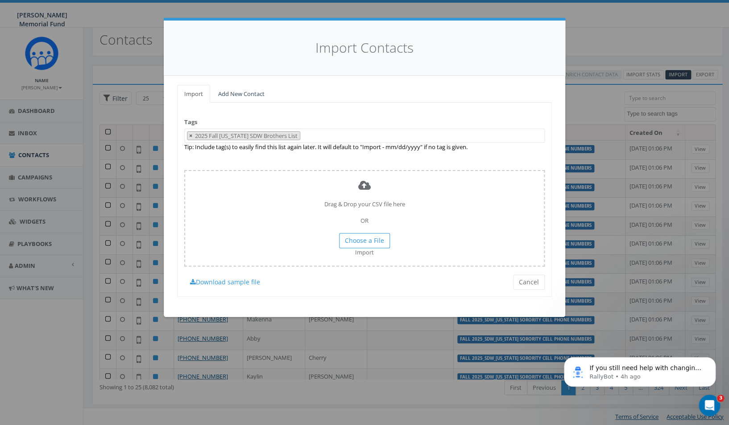
click at [192, 136] on span "×" at bounding box center [190, 136] width 3 height 8
select select
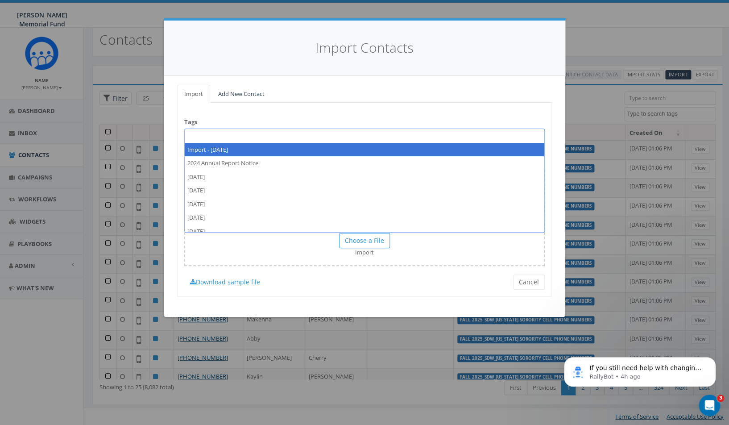
scroll to position [6015, 0]
click at [195, 136] on span at bounding box center [364, 135] width 360 height 14
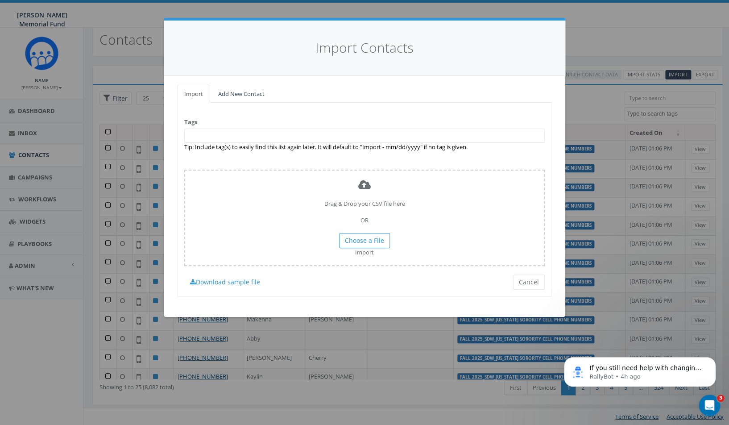
paste textarea "2025 Fall [US_STATE] SDW Brothers List"
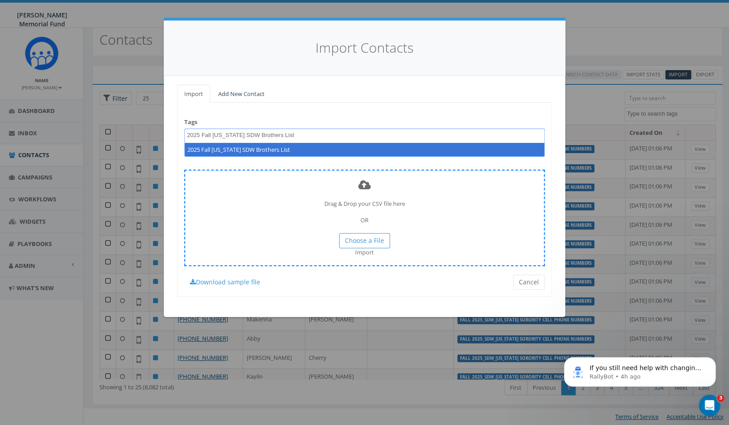
drag, startPoint x: 274, startPoint y: 134, endPoint x: 286, endPoint y: 172, distance: 39.8
click at [274, 134] on textarea "2025 Fall [US_STATE] SDW Brothers List" at bounding box center [265, 135] width 157 height 8
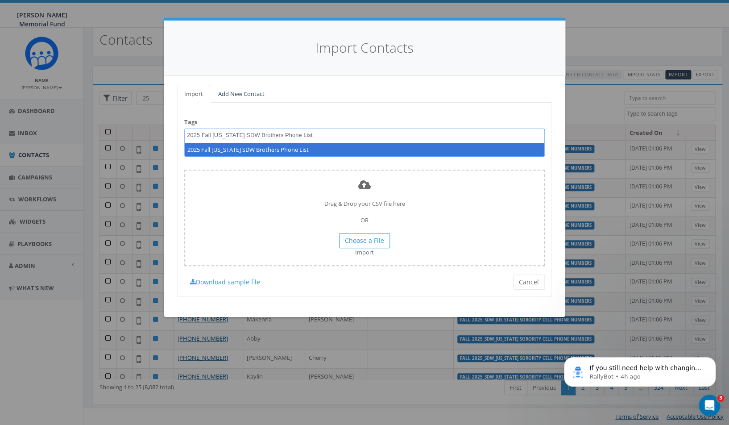
type textarea "2025 Fall Alabama SDW Brothers Phone List"
select select "2025 Fall Alabama SDW Brothers Phone List"
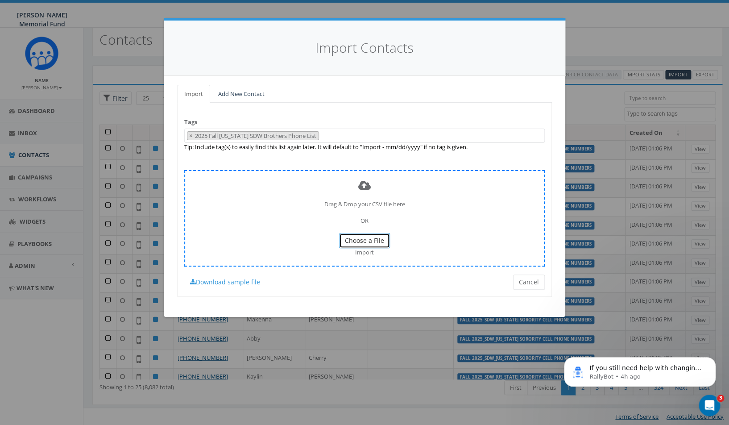
click at [375, 236] on button "Choose a File" at bounding box center [364, 240] width 51 height 15
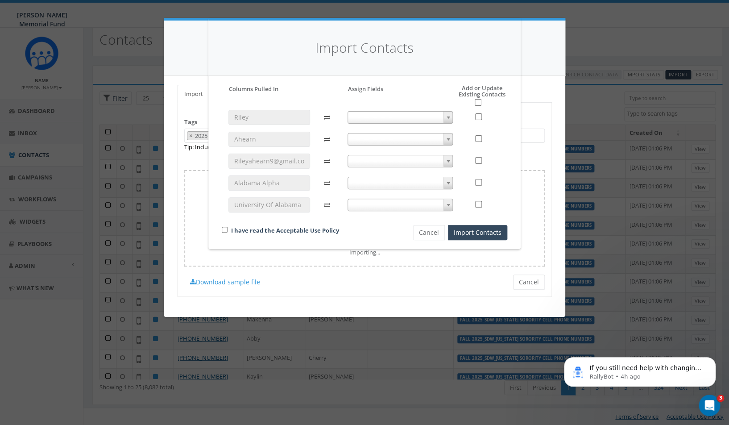
click at [515, 286] on div "Import Contacts Please accept policy to proceed Please map phone number field t…" at bounding box center [364, 212] width 729 height 425
click at [521, 284] on div "Import Contacts Please accept policy to proceed Please map phone number field t…" at bounding box center [364, 212] width 729 height 425
click at [436, 231] on button "Cancel" at bounding box center [429, 232] width 32 height 15
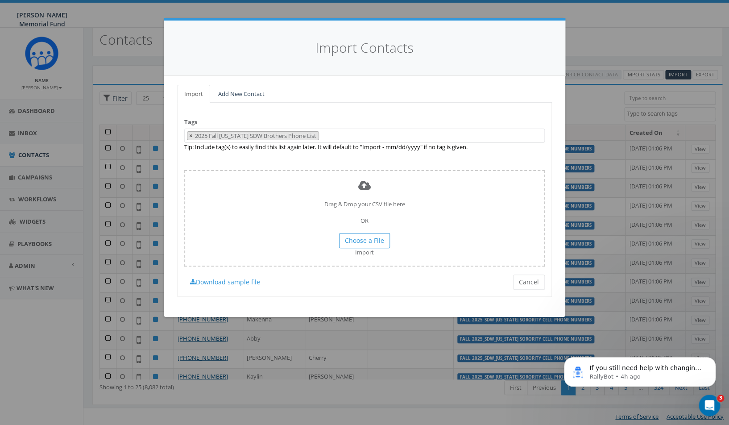
click at [190, 135] on span "×" at bounding box center [190, 136] width 3 height 8
select select
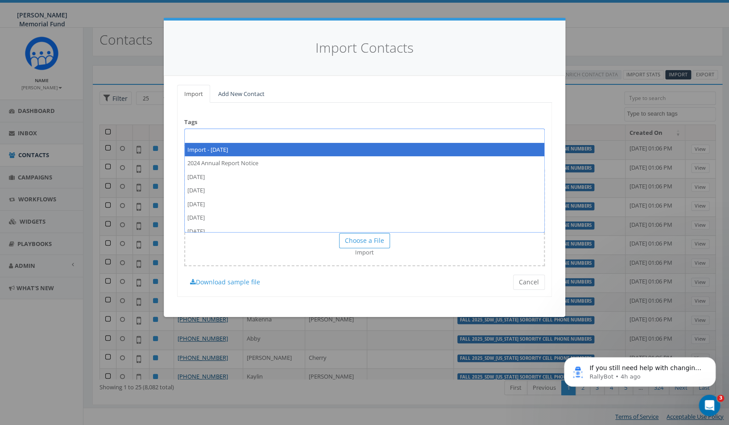
click at [204, 137] on span at bounding box center [364, 135] width 360 height 14
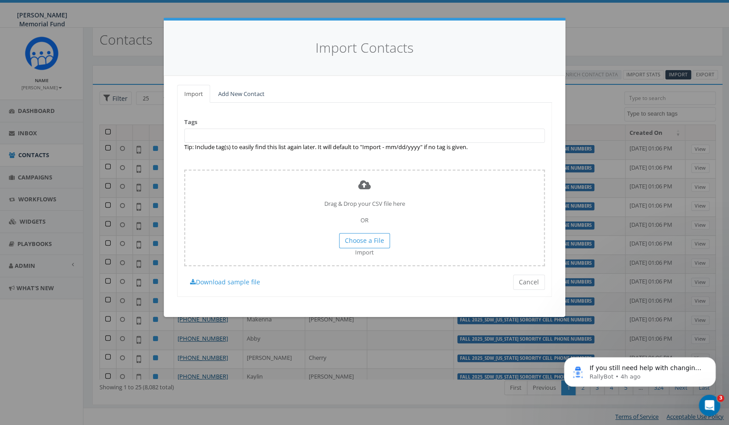
paste textarea "2025 Fall Alabama SDW Brothers List"
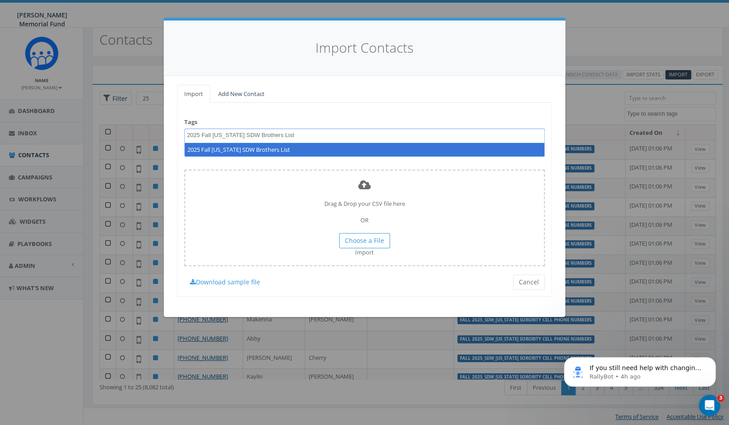
scroll to position [0, 0]
type textarea "2025 Fall Alabama SDW Brothers List"
select select "2025 Fall Alabama SDW Brothers List"
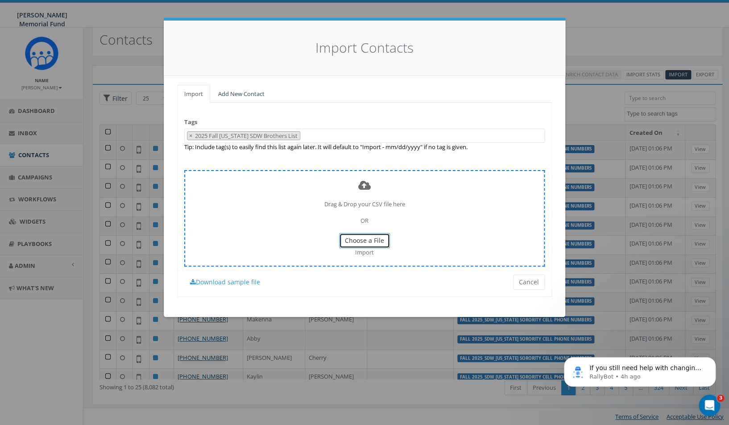
click at [381, 238] on span "Choose a File" at bounding box center [364, 240] width 39 height 8
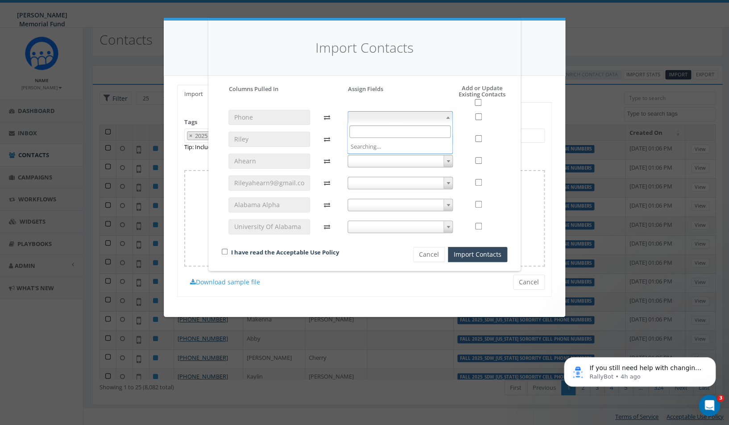
click at [430, 112] on span at bounding box center [400, 117] width 106 height 12
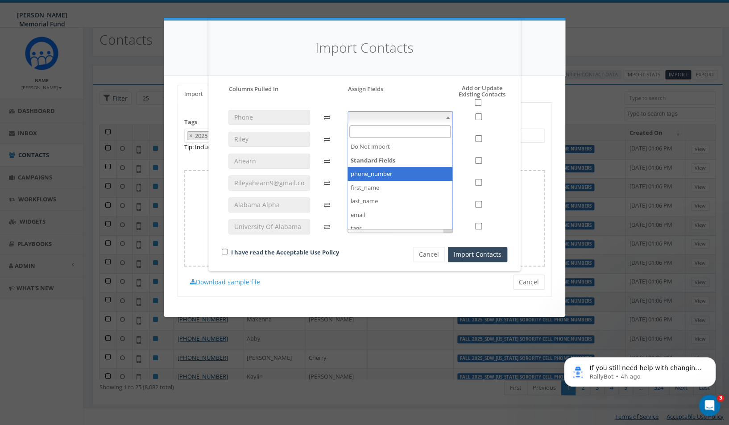
select select "phone_number"
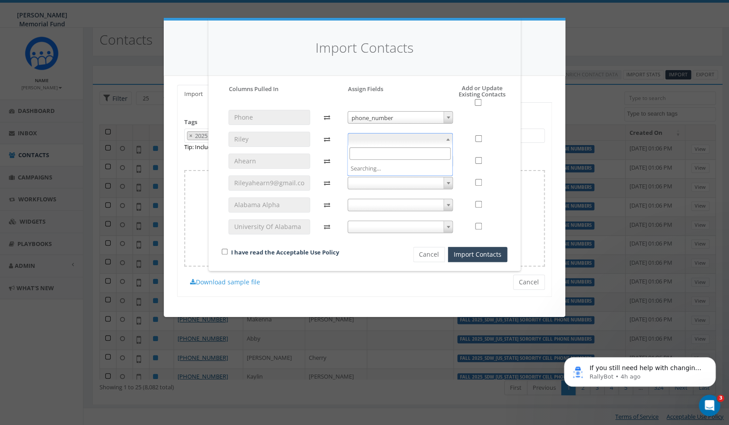
click at [442, 136] on span at bounding box center [400, 139] width 106 height 12
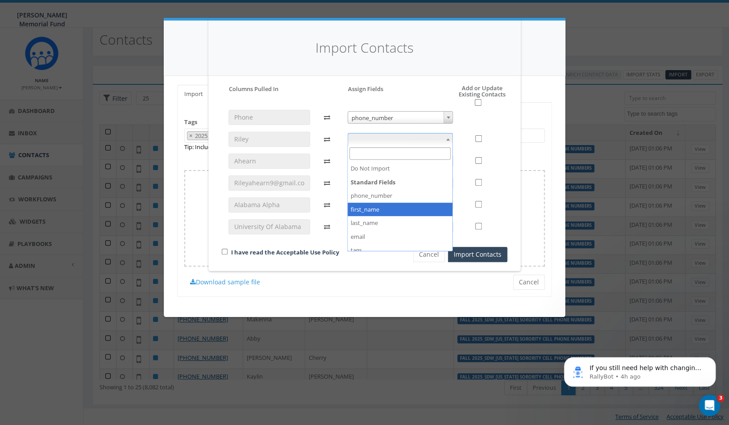
select select "first_name"
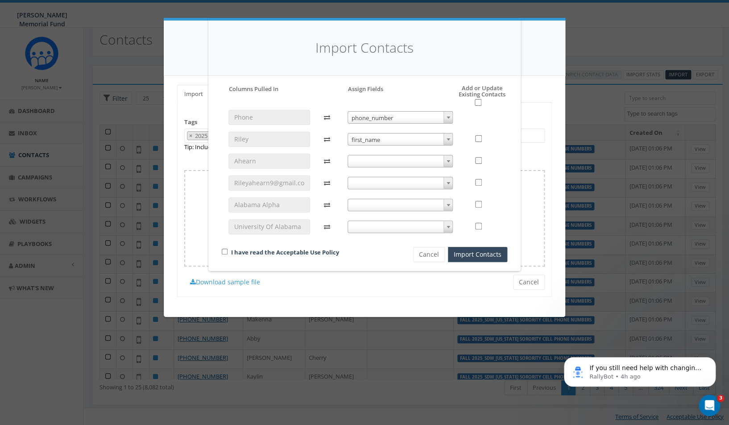
click at [421, 159] on span at bounding box center [400, 161] width 106 height 12
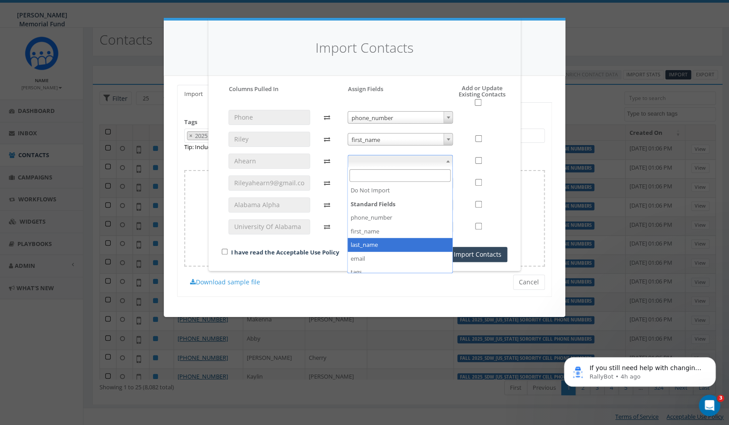
select select "last_name"
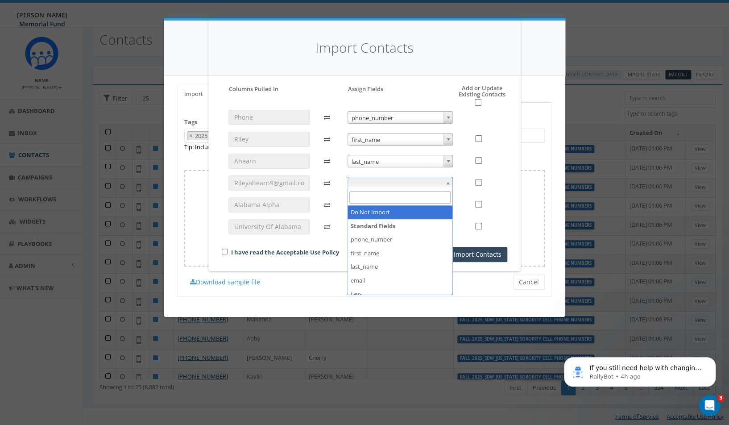
click at [396, 178] on span at bounding box center [400, 183] width 106 height 12
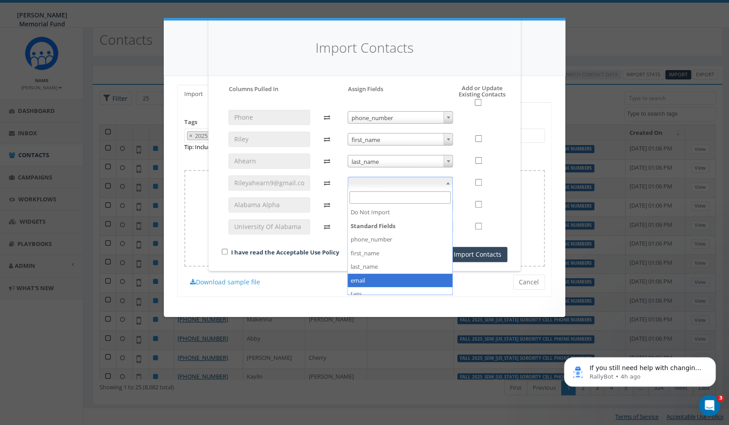
select select "email"
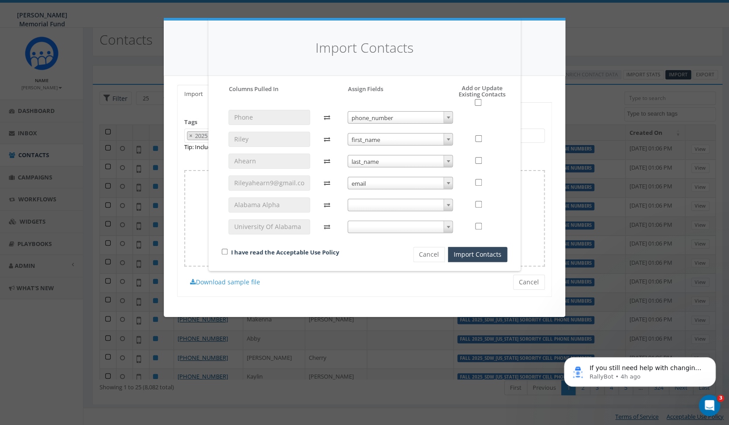
click at [375, 206] on span at bounding box center [400, 204] width 106 height 12
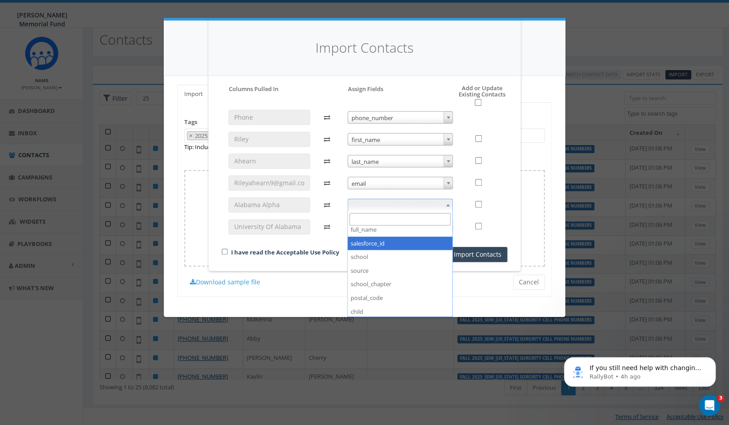
scroll to position [132, 0]
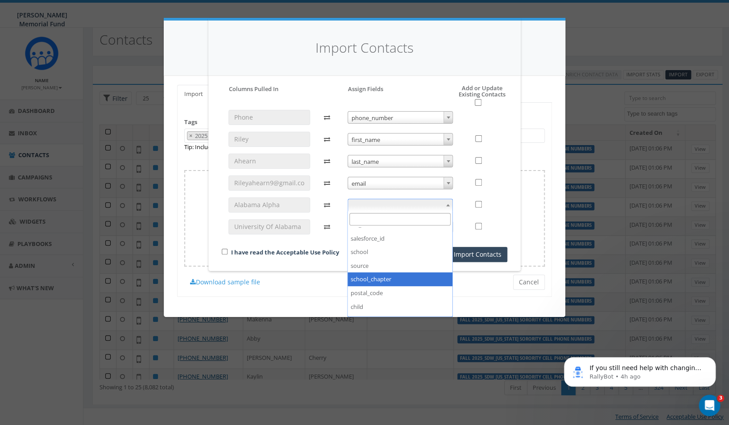
select select "school_chapter"
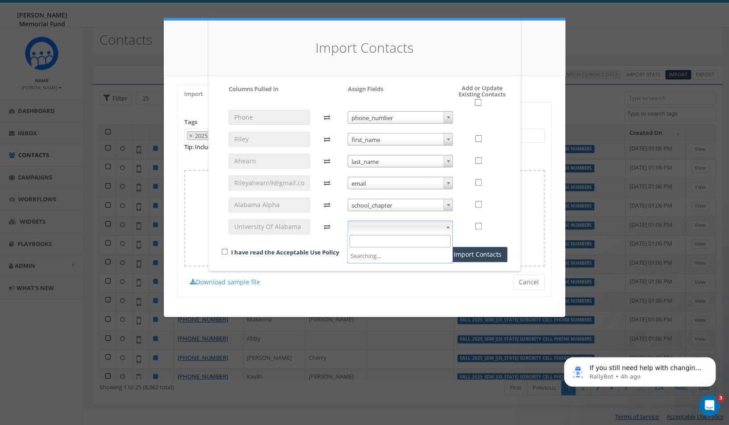
click at [403, 224] on span at bounding box center [400, 226] width 106 height 12
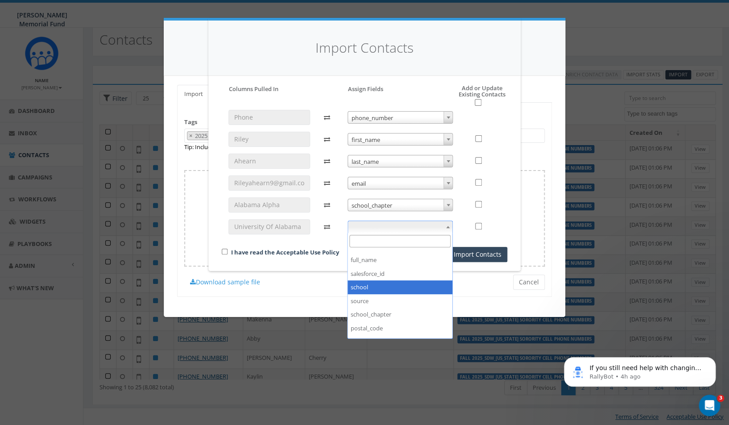
select select "school"
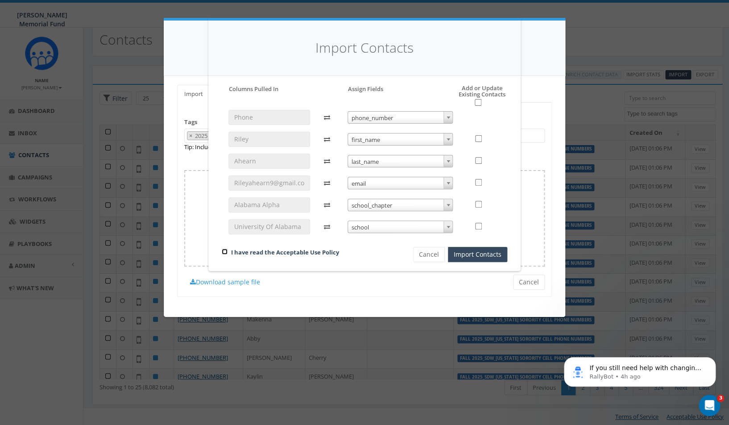
click at [225, 251] on input "checkbox" at bounding box center [225, 251] width 6 height 6
checkbox input "true"
click at [477, 103] on input "checkbox" at bounding box center [478, 102] width 7 height 7
checkbox input "true"
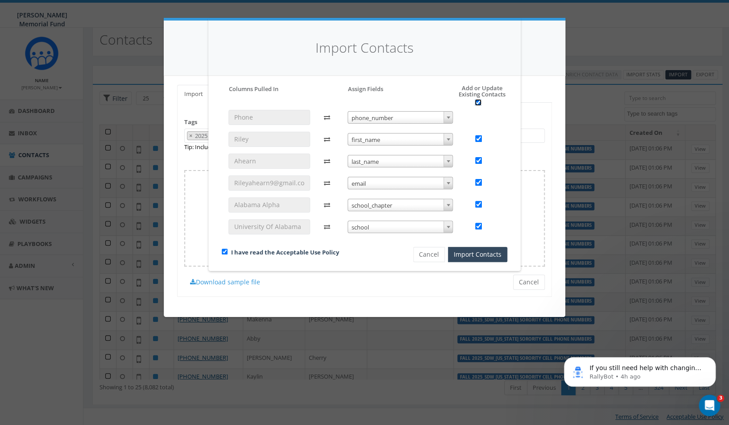
checkbox input "true"
click at [465, 253] on button "Import Contacts" at bounding box center [477, 254] width 59 height 15
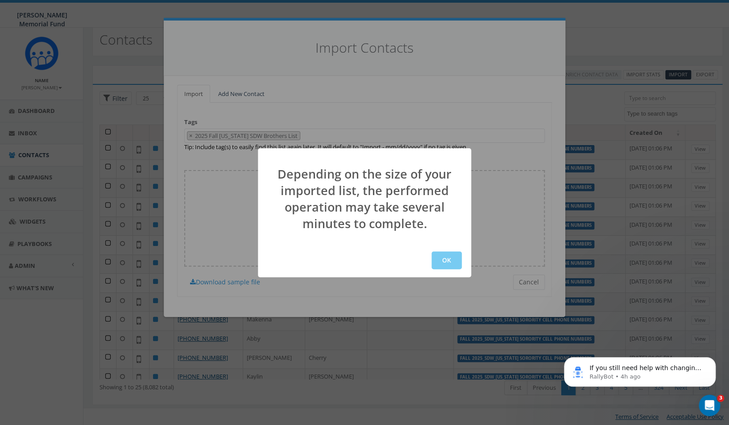
click at [451, 260] on button "OK" at bounding box center [446, 260] width 30 height 18
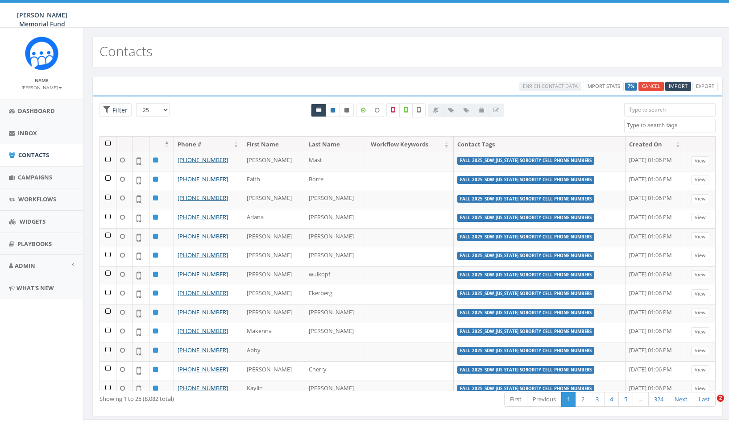
select select
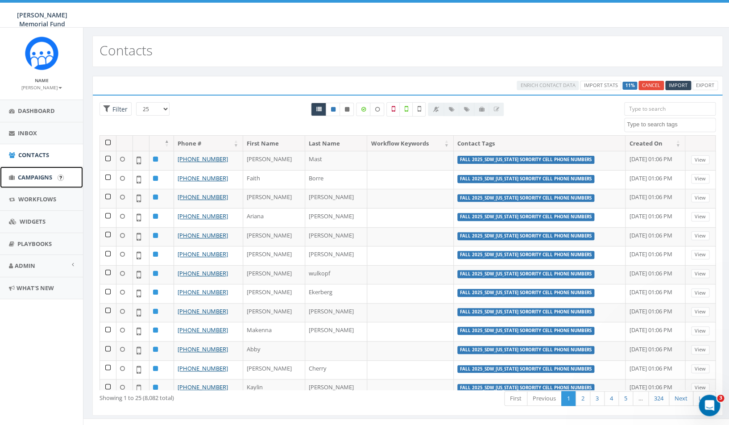
click at [39, 178] on span "Campaigns" at bounding box center [35, 177] width 34 height 8
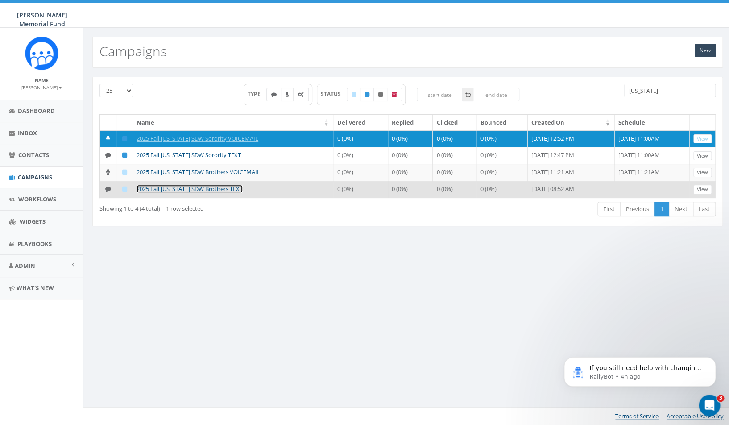
click at [203, 193] on link "2025 Fall [US_STATE] SDW Brothers TEXT" at bounding box center [189, 189] width 106 height 8
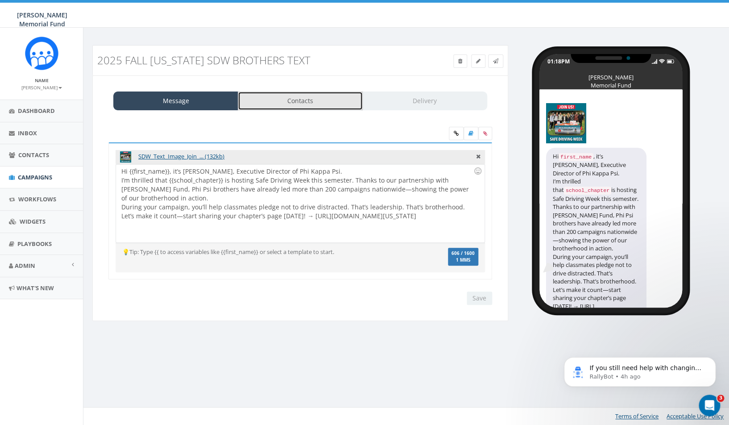
click at [300, 104] on link "Contacts" at bounding box center [300, 100] width 125 height 19
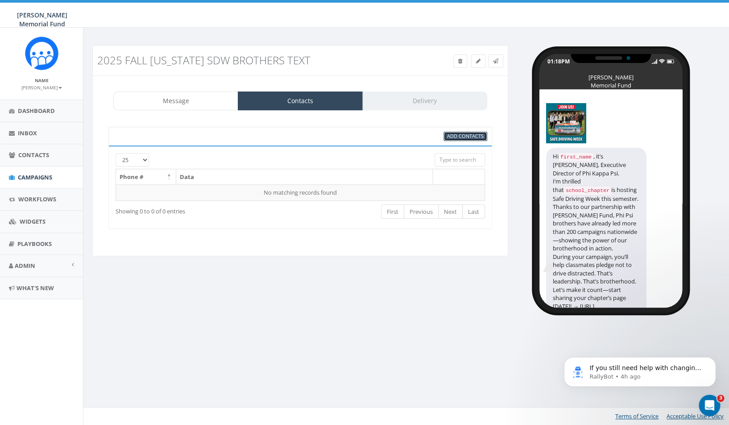
click at [468, 136] on span "Add Contacts" at bounding box center [465, 135] width 37 height 7
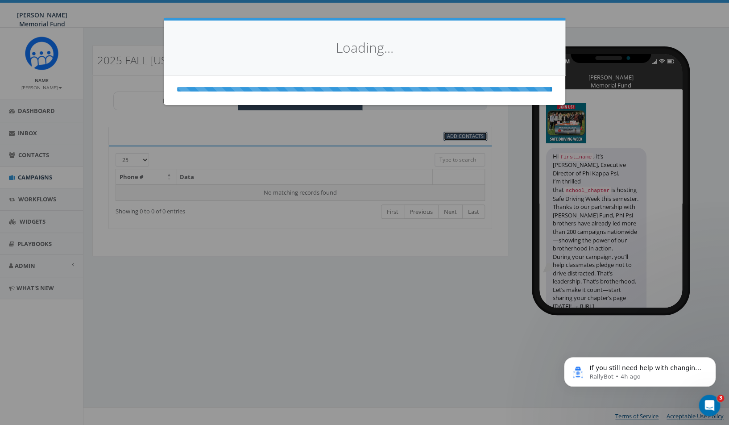
select select
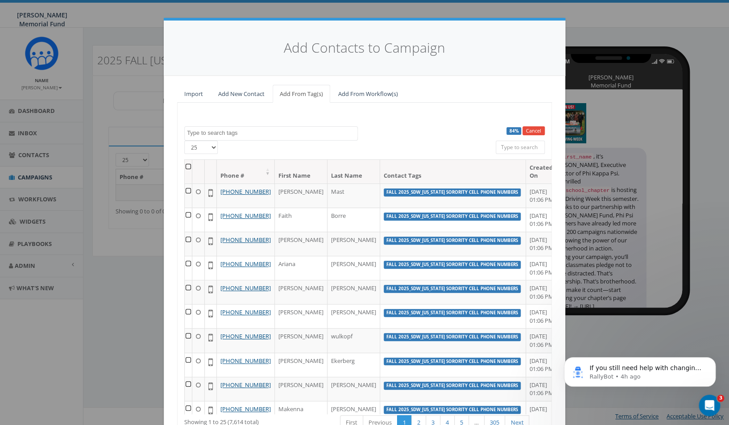
click at [262, 135] on textarea "Search" at bounding box center [272, 133] width 170 height 8
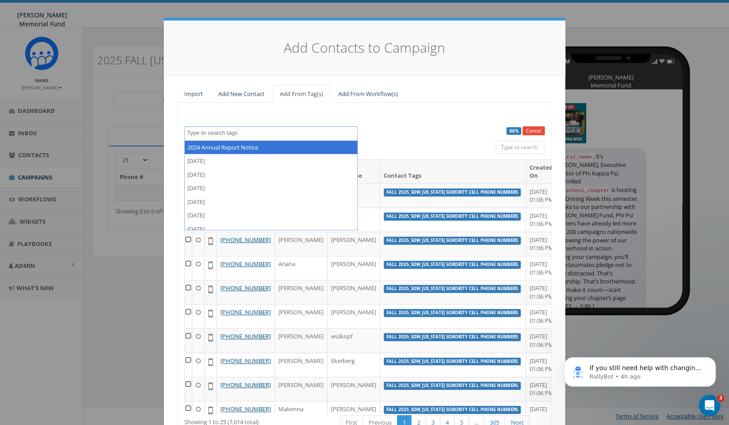
paste textarea "SDW"
type textarea "SDW"
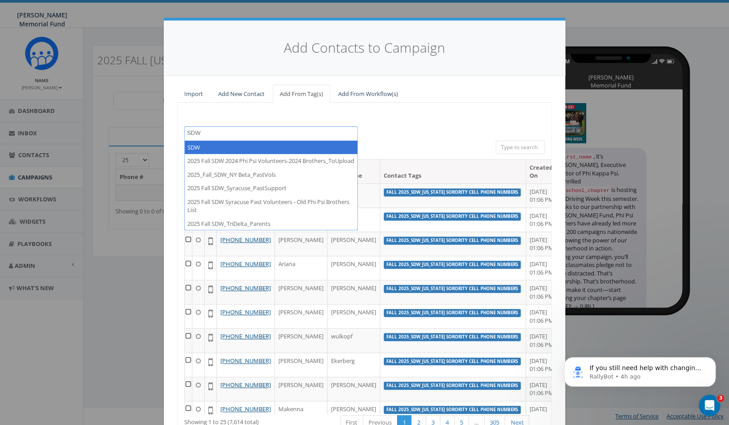
drag, startPoint x: 243, startPoint y: 132, endPoint x: 160, endPoint y: 132, distance: 83.0
click at [187, 132] on textarea "SDW" at bounding box center [272, 133] width 170 height 8
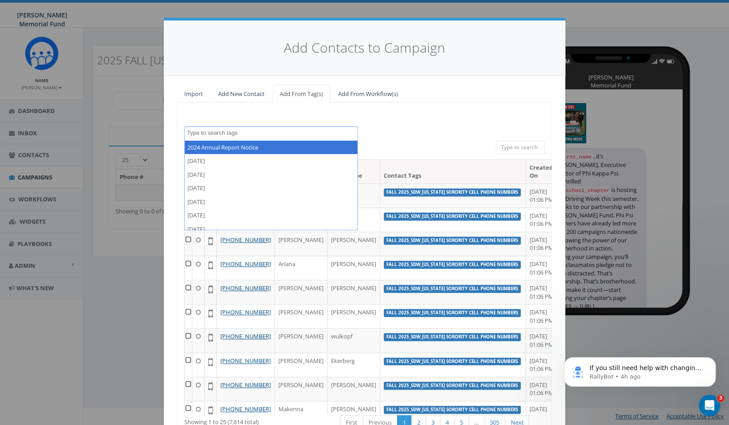
click at [216, 130] on textarea "Search" at bounding box center [272, 133] width 170 height 8
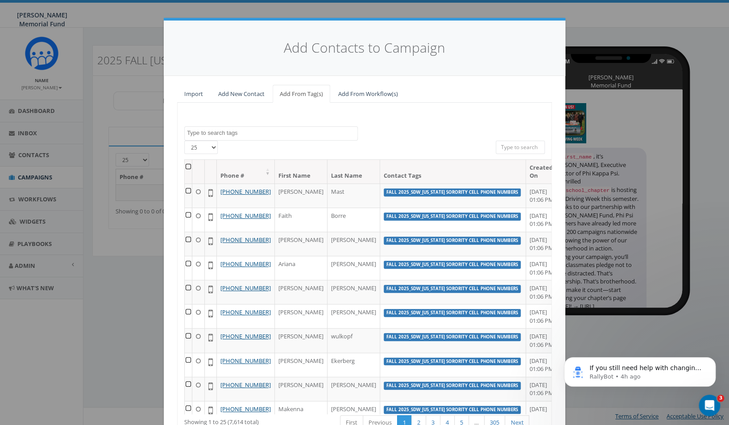
paste textarea "2025 Fall [US_STATE] Brothers SDW List"
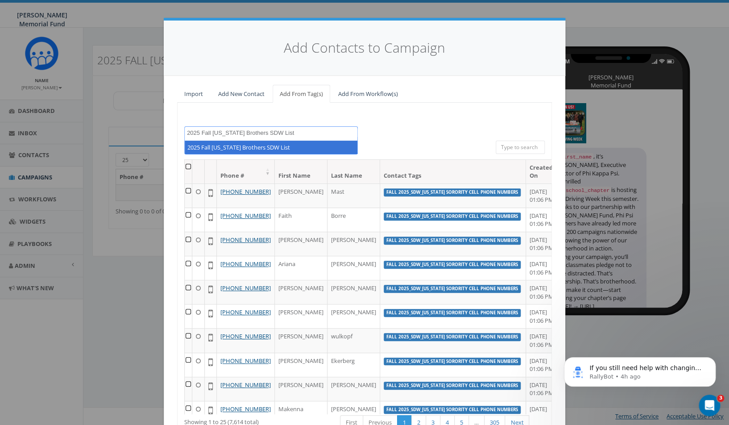
type textarea "2025 Fall [US_STATE] Brothers SDW List"
select select "2025 Fall [US_STATE] Brothers SDW List"
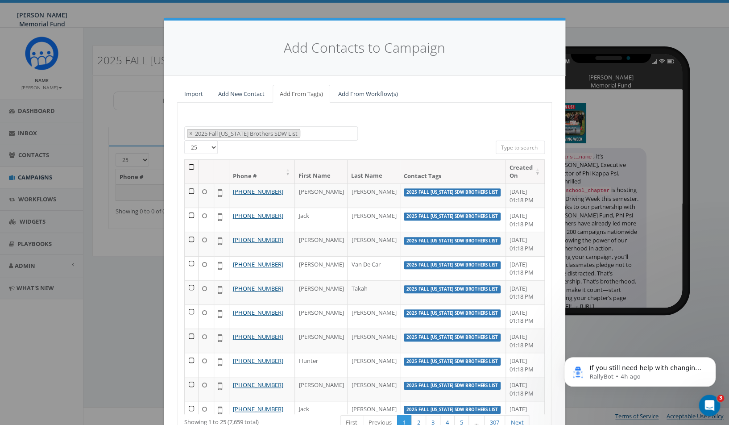
click at [192, 166] on th at bounding box center [192, 172] width 14 height 24
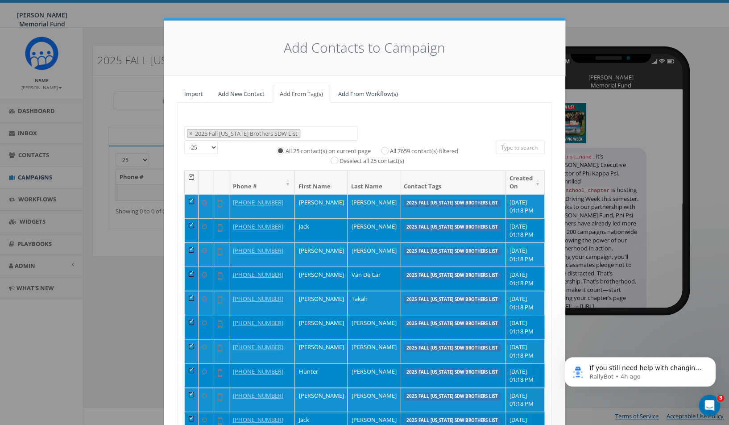
click at [193, 178] on th at bounding box center [192, 182] width 14 height 24
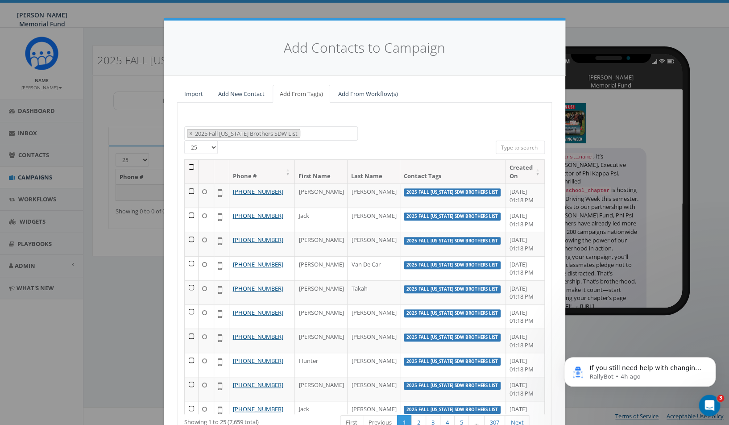
click at [191, 168] on th at bounding box center [192, 172] width 14 height 24
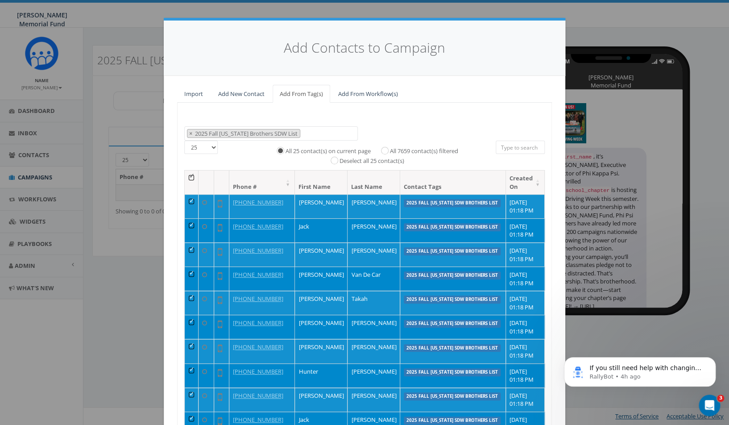
click at [191, 168] on div "25 50 100 All 25 contact(s) on current page All 7659 contact(s) filtered Desele…" at bounding box center [365, 154] width 374 height 29
click at [192, 133] on span "×" at bounding box center [190, 133] width 3 height 8
select select
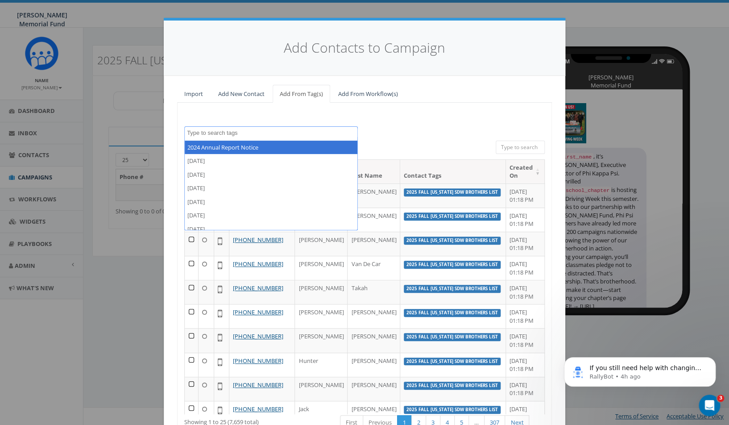
click at [210, 131] on textarea "Search" at bounding box center [272, 133] width 170 height 8
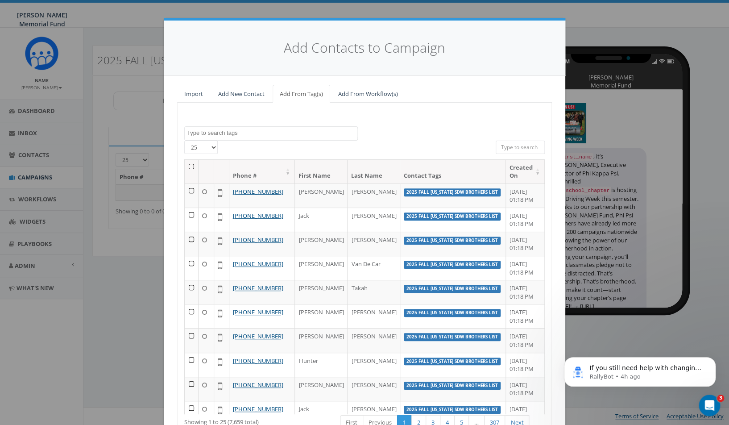
paste textarea "2025 Fall Alabama Brothers SDW List"
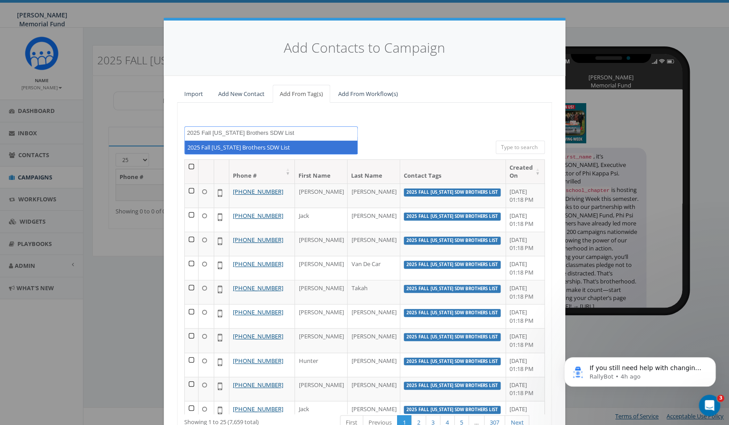
scroll to position [0, 0]
type textarea "2025 Fall Alabama Brothers SDW List"
select select "2025 Fall Alabama Brothers SDW List"
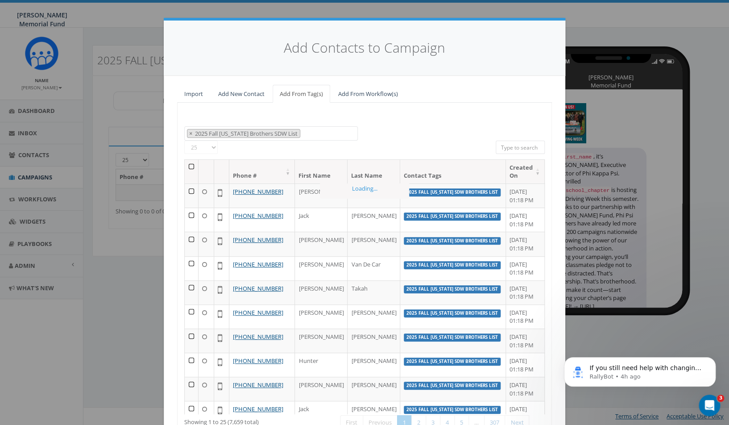
scroll to position [5367, 0]
click at [192, 166] on th at bounding box center [192, 172] width 14 height 24
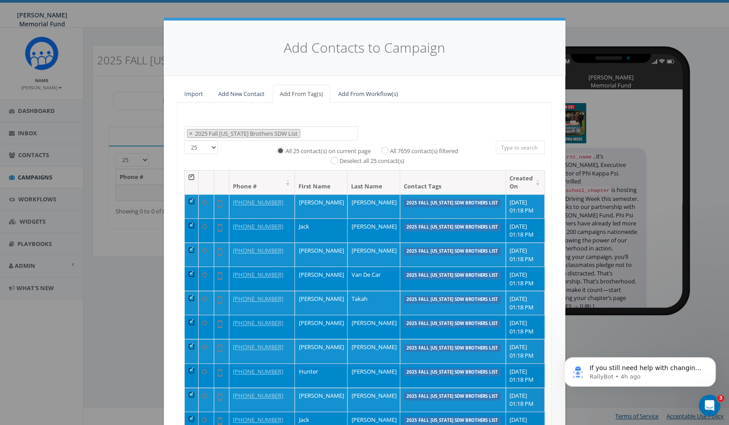
click at [192, 166] on div "25 50 100 All 25 contact(s) on current page All 7659 contact(s) filtered Desele…" at bounding box center [365, 154] width 374 height 29
click at [192, 165] on div "25 50 100 All 25 contact(s) on current page All 7659 contact(s) filtered Desele…" at bounding box center [365, 154] width 374 height 29
click at [196, 177] on th at bounding box center [192, 182] width 14 height 24
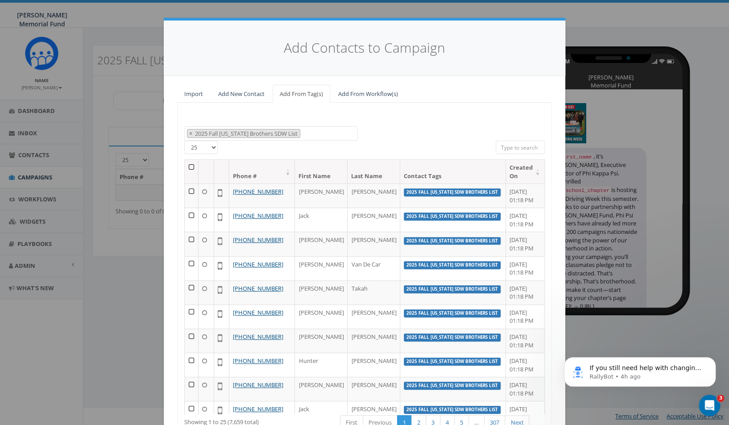
scroll to position [78, 0]
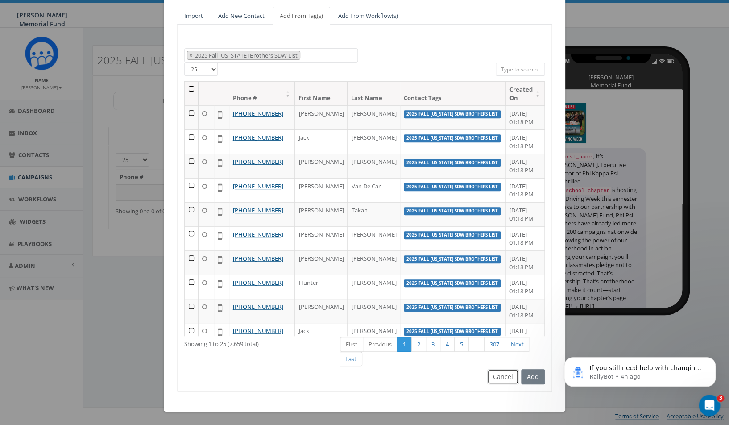
click at [504, 377] on button "Cancel" at bounding box center [503, 376] width 32 height 15
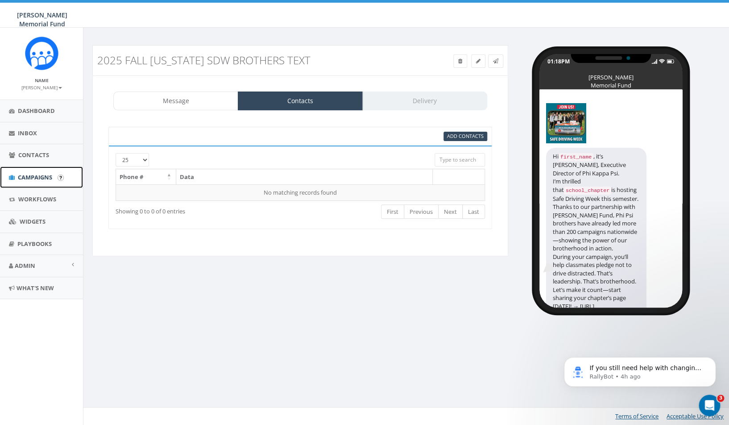
click at [27, 181] on span "Campaigns" at bounding box center [35, 177] width 34 height 8
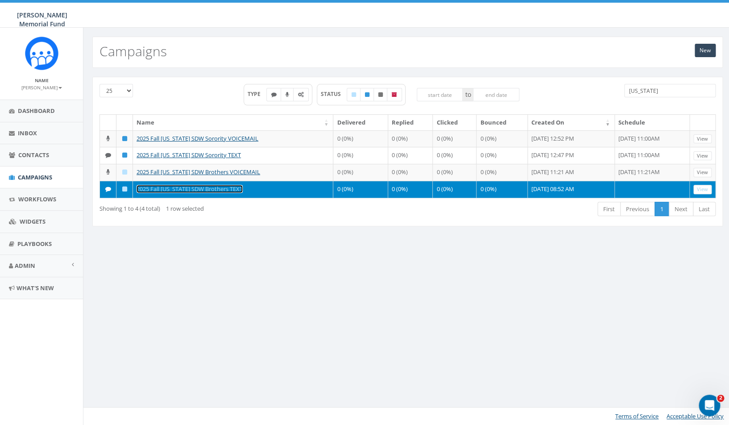
click at [219, 193] on link "2025 Fall [US_STATE] SDW Brothers TEXT" at bounding box center [189, 189] width 106 height 8
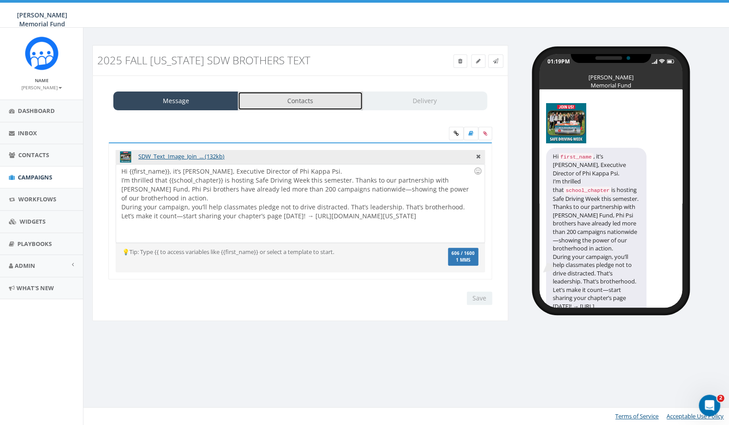
click at [284, 103] on link "Contacts" at bounding box center [300, 100] width 125 height 19
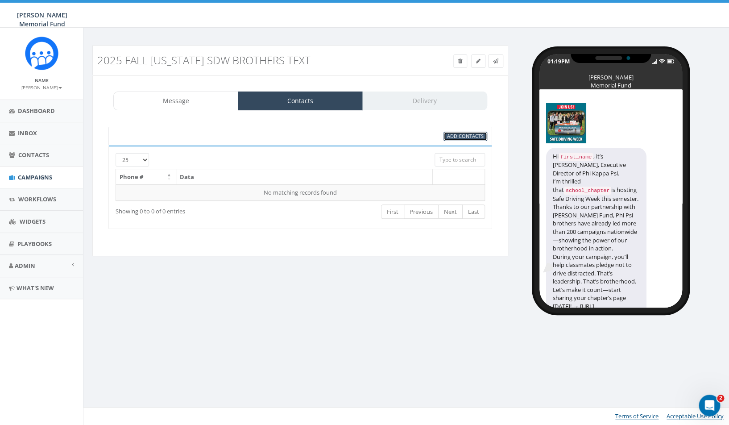
click at [465, 140] on link "Add Contacts" at bounding box center [465, 136] width 44 height 9
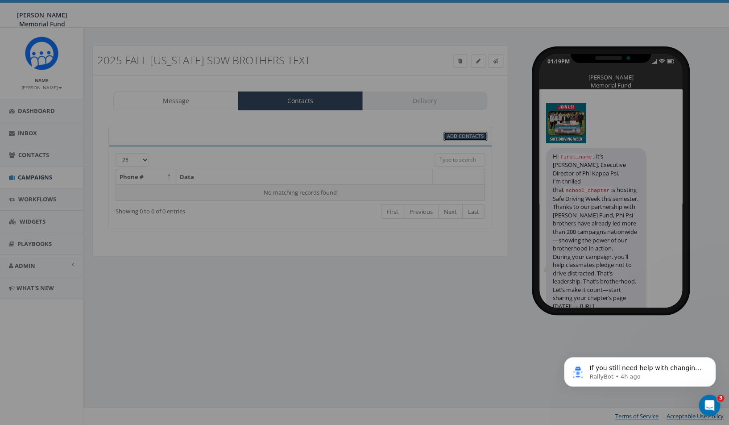
select select
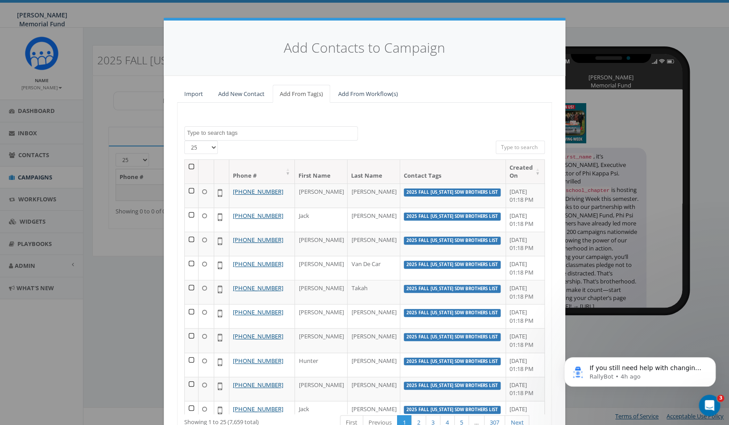
click at [229, 134] on textarea "Search" at bounding box center [272, 133] width 170 height 8
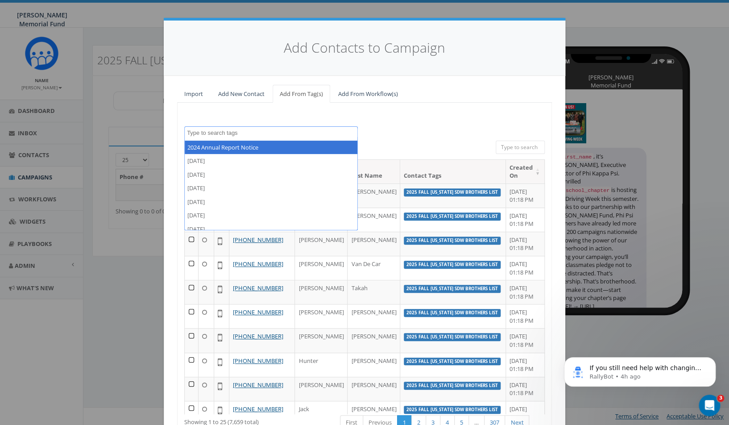
paste textarea "2025 Fall [US_STATE] Brothers SDW List"
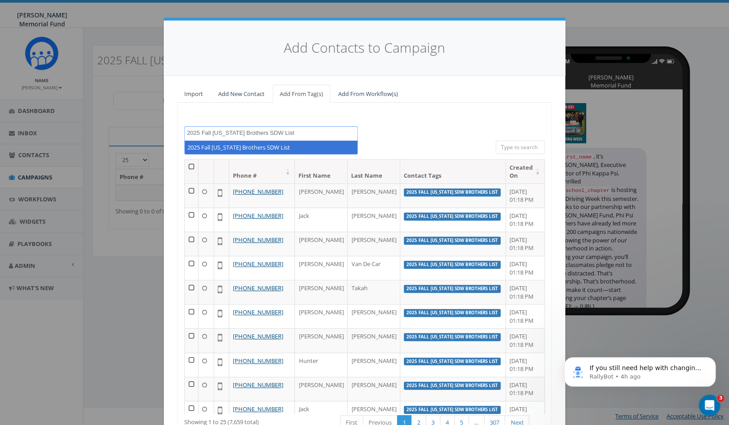
type textarea "2025 Fall [US_STATE] Brothers SDW List"
select select "2025 Fall [US_STATE] Brothers SDW List"
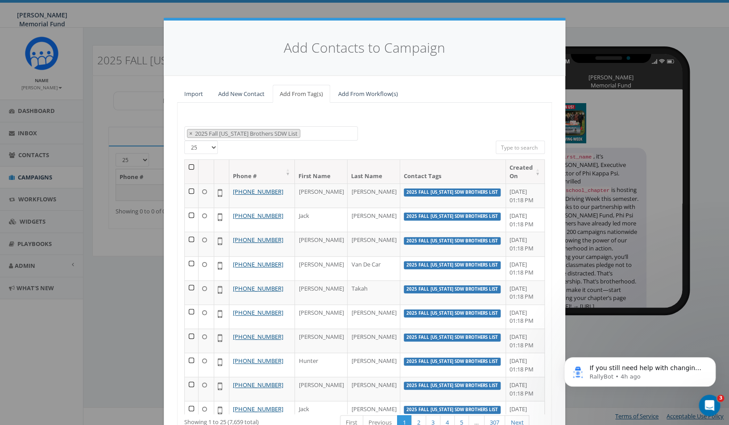
click at [192, 164] on th at bounding box center [192, 172] width 14 height 24
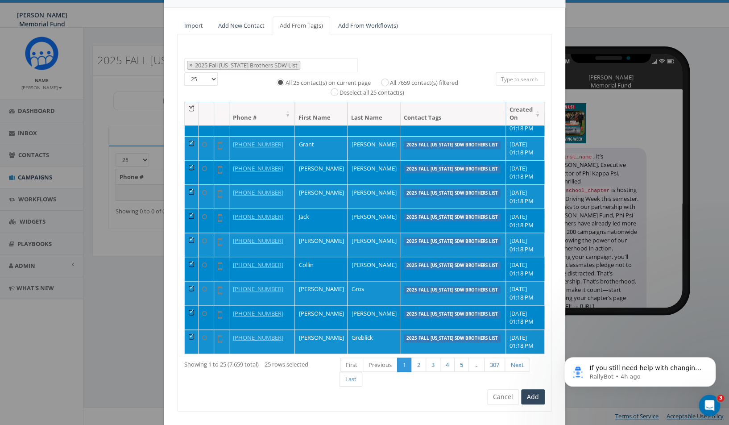
scroll to position [88, 0]
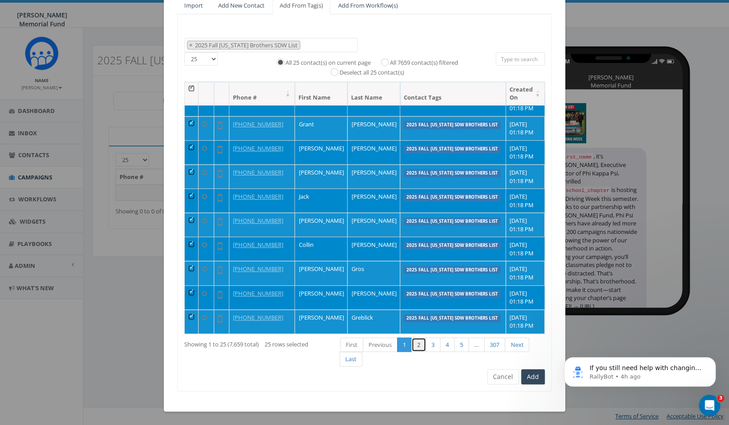
click at [420, 345] on link "2" at bounding box center [418, 344] width 15 height 15
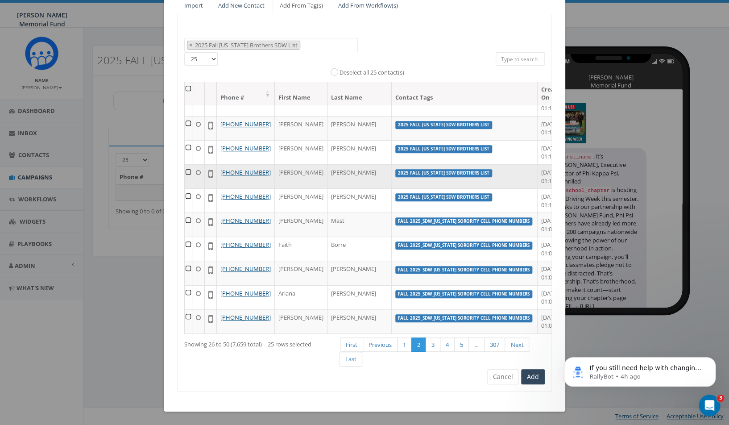
scroll to position [583, 0]
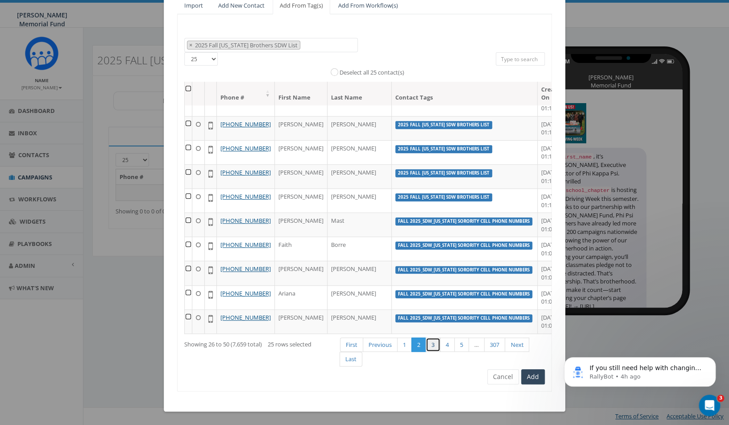
click at [438, 351] on link "3" at bounding box center [432, 344] width 15 height 15
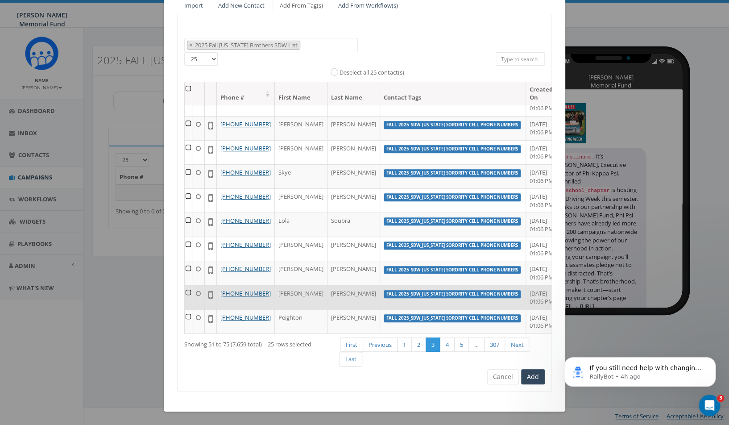
scroll to position [0, 0]
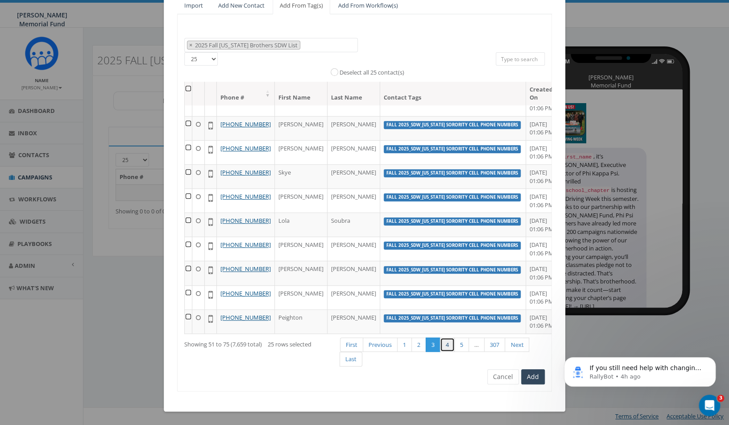
click at [448, 343] on link "4" at bounding box center [447, 344] width 15 height 15
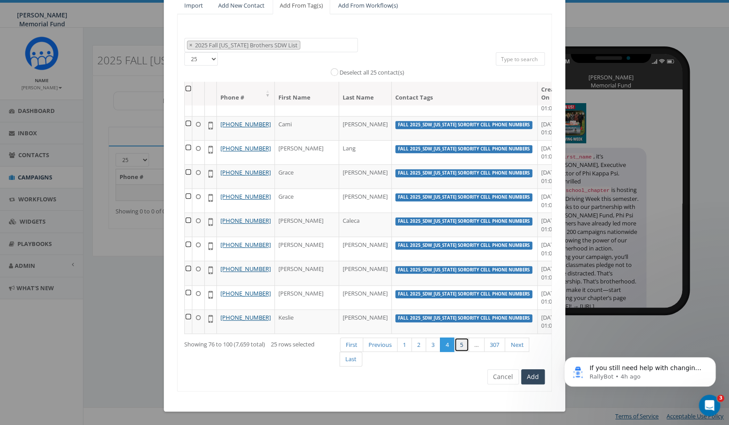
click at [464, 345] on link "5" at bounding box center [461, 344] width 15 height 15
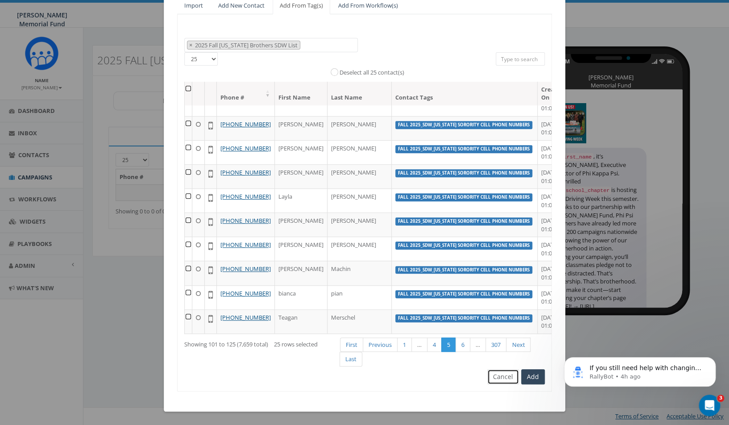
click at [503, 377] on button "Cancel" at bounding box center [503, 376] width 32 height 15
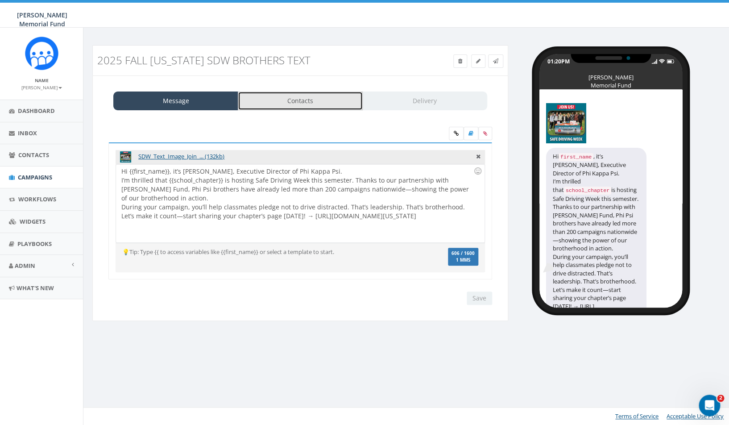
click at [289, 98] on link "Contacts" at bounding box center [300, 100] width 125 height 19
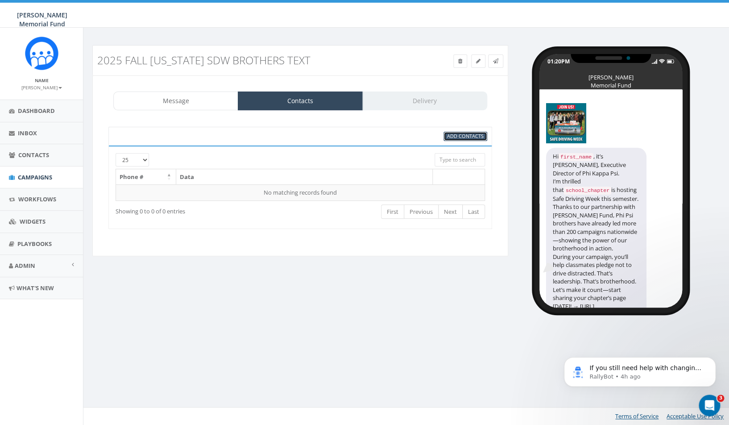
click at [479, 136] on span "Add Contacts" at bounding box center [465, 135] width 37 height 7
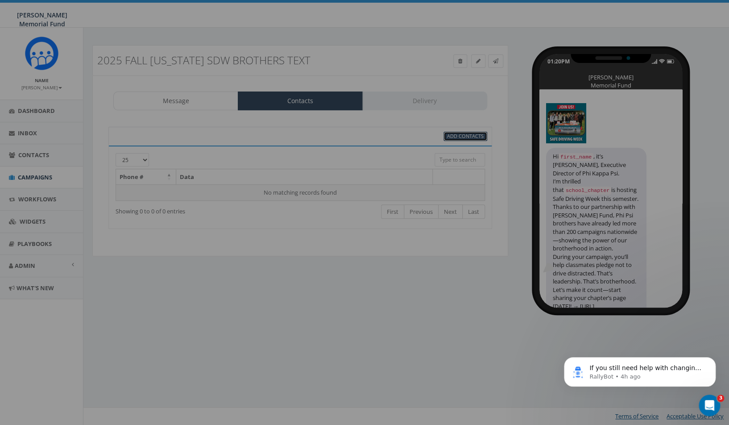
select select
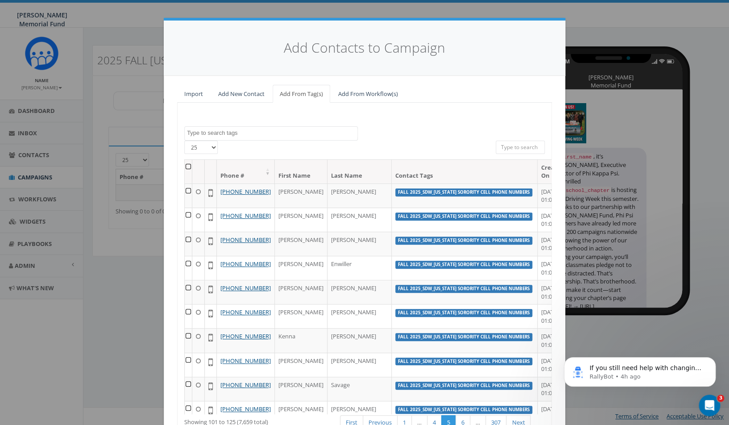
click at [246, 134] on textarea "Search" at bounding box center [272, 133] width 170 height 8
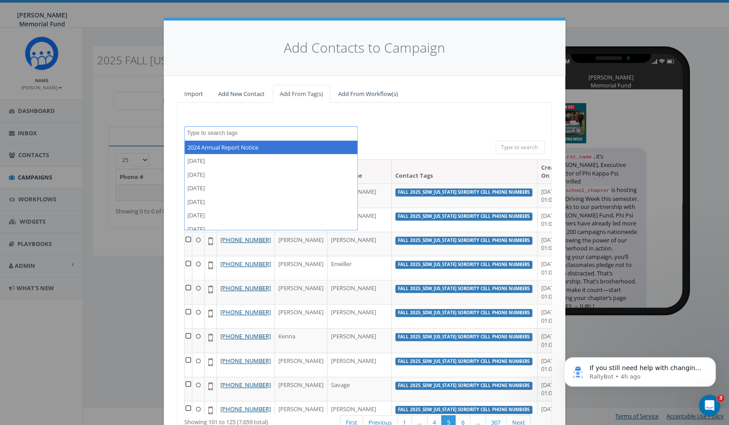
paste textarea "2025 Fall [US_STATE] Brothers SDW List"
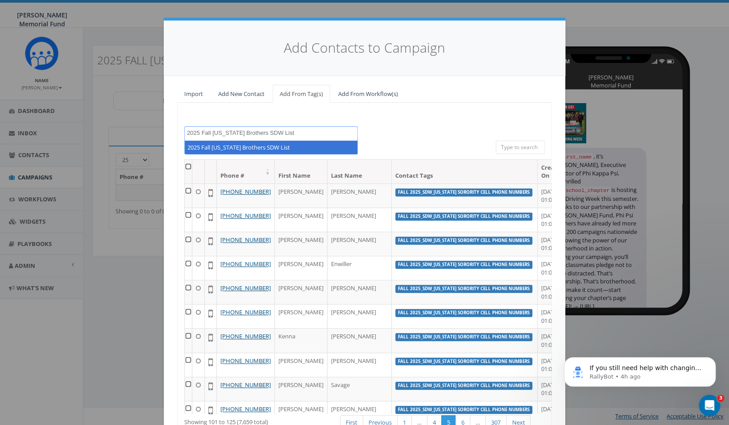
type textarea "2025 Fall [US_STATE] Brothers SDW List"
select select "2025 Fall [US_STATE] Brothers SDW List"
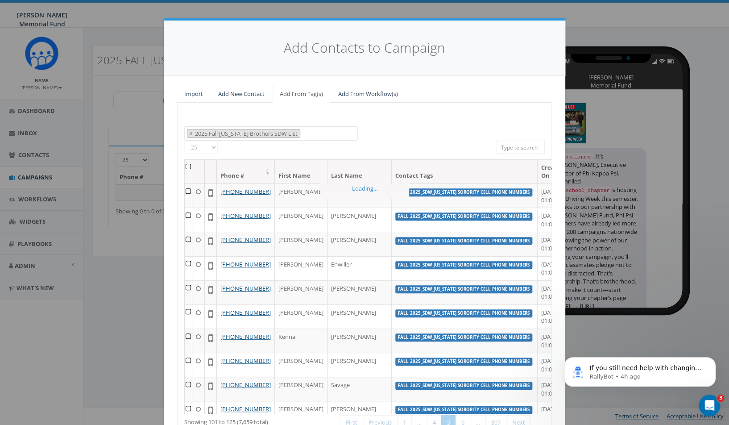
scroll to position [5376, 0]
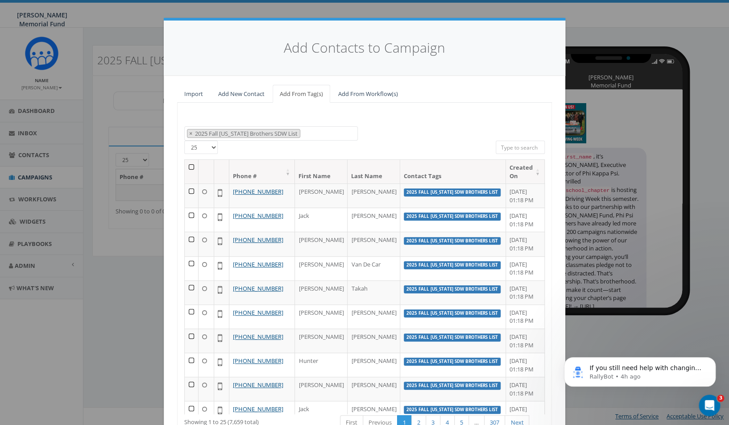
click at [194, 166] on th at bounding box center [192, 172] width 14 height 24
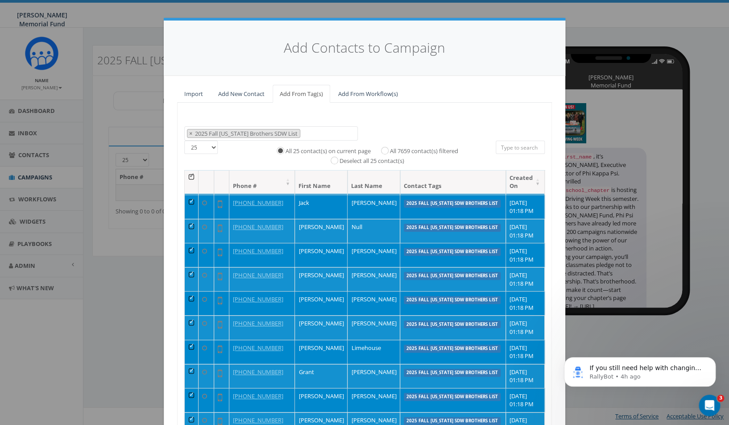
scroll to position [227, 0]
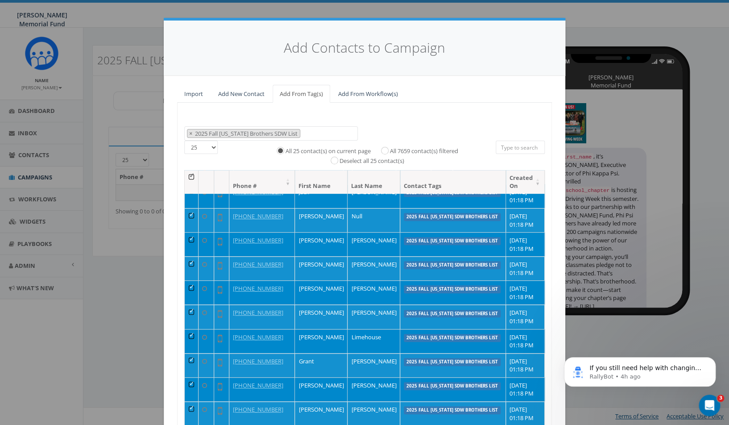
click at [575, 164] on div "Add Contacts to Campaign Import Add New Contact Add From Tag(s) Add From Workfl…" at bounding box center [364, 212] width 729 height 425
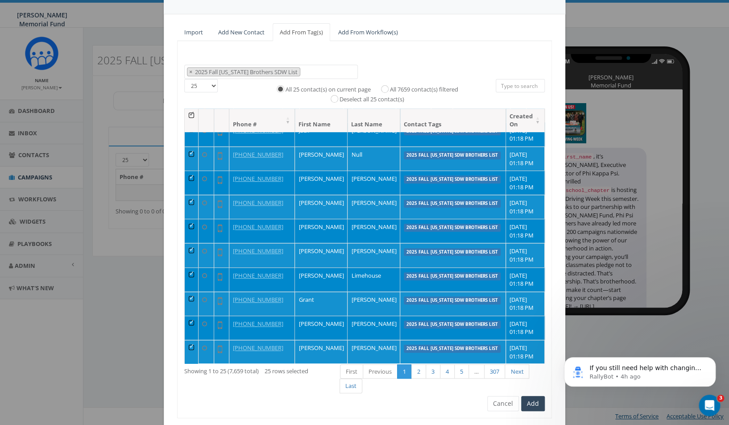
scroll to position [88, 0]
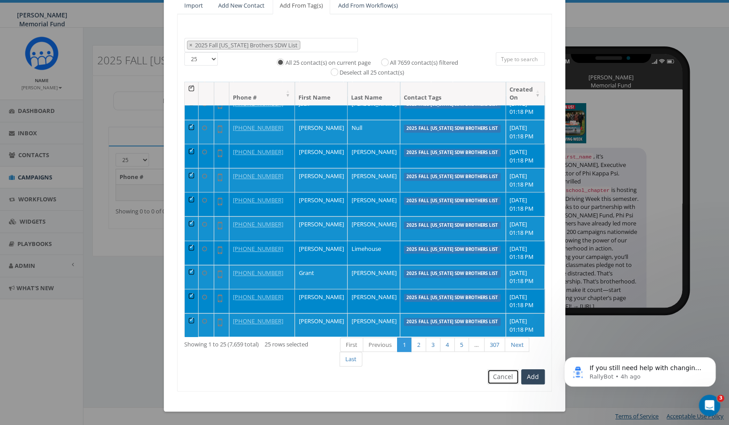
click at [499, 376] on button "Cancel" at bounding box center [503, 376] width 32 height 15
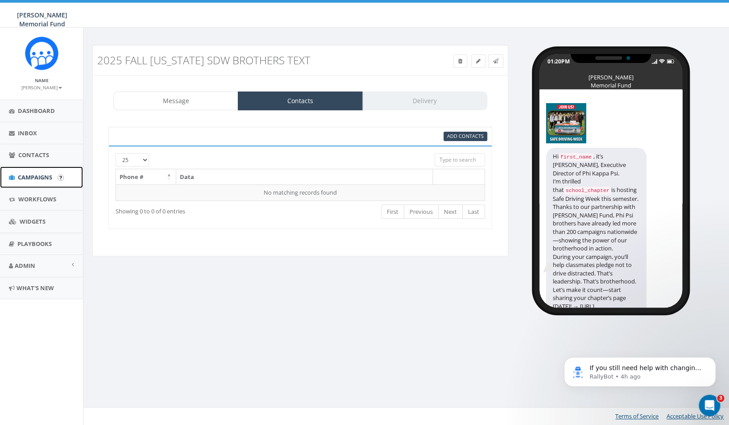
click at [41, 177] on span "Campaigns" at bounding box center [35, 177] width 34 height 8
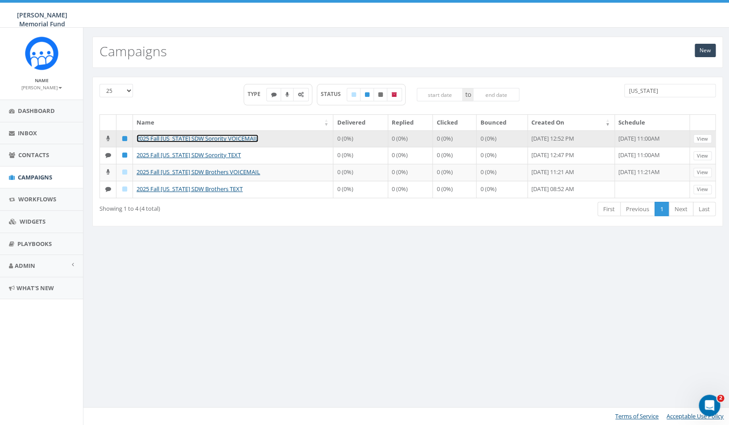
click at [202, 136] on link "2025 Fall [US_STATE] SDW Sorority VOICEMAIL" at bounding box center [197, 138] width 122 height 8
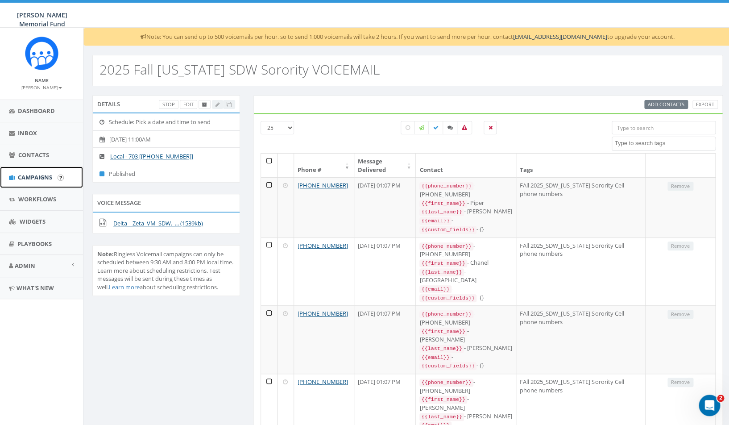
click at [29, 175] on span "Campaigns" at bounding box center [35, 177] width 34 height 8
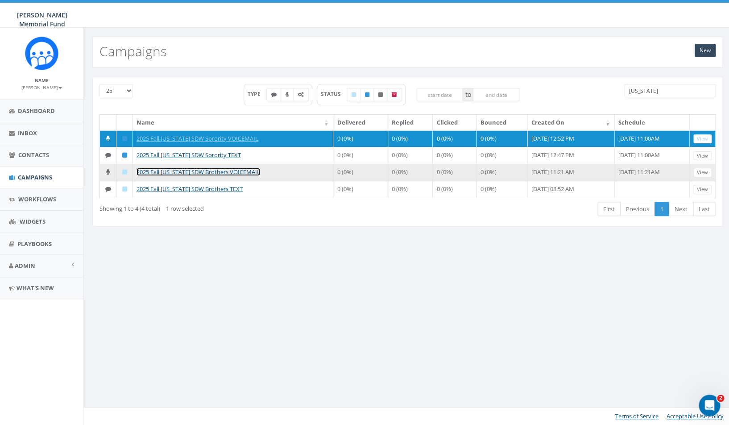
click at [206, 176] on link "2025 Fall [US_STATE] SDW Brothers VOICEMAIL" at bounding box center [198, 172] width 124 height 8
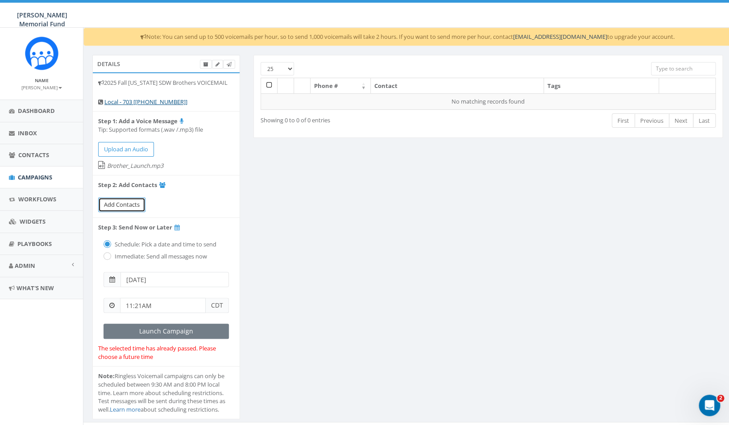
click at [129, 206] on span "Add Contacts" at bounding box center [122, 204] width 36 height 8
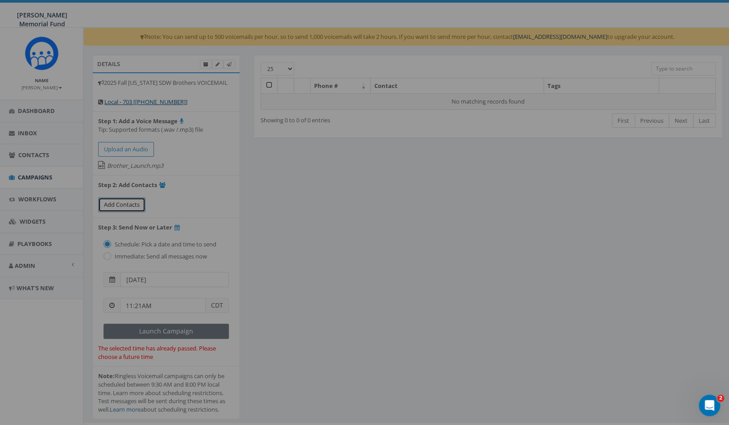
select select
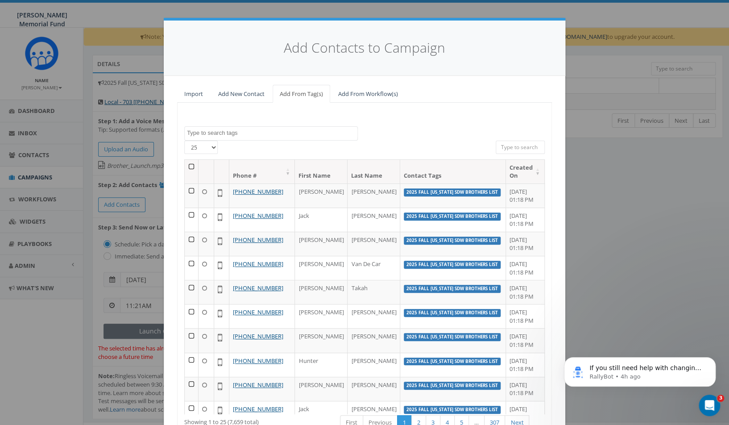
click at [293, 134] on textarea "Search" at bounding box center [272, 133] width 170 height 8
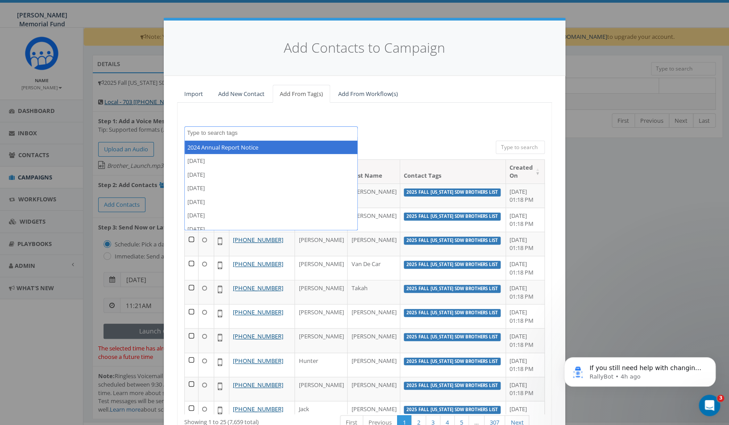
paste textarea "2025 Fall [US_STATE] Brothers SDW List"
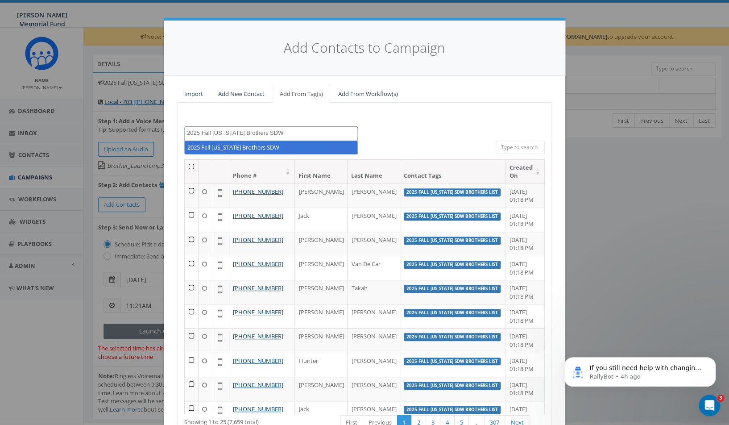
type textarea "2025 Fall [US_STATE] Brothers SDW"
select select "2025 Fall [US_STATE] Brothers SDW"
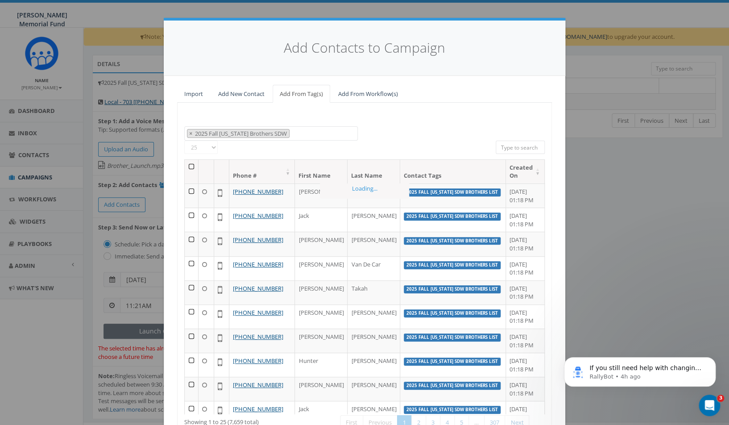
scroll to position [5376, 0]
click at [189, 135] on span "×" at bounding box center [190, 133] width 3 height 8
select select
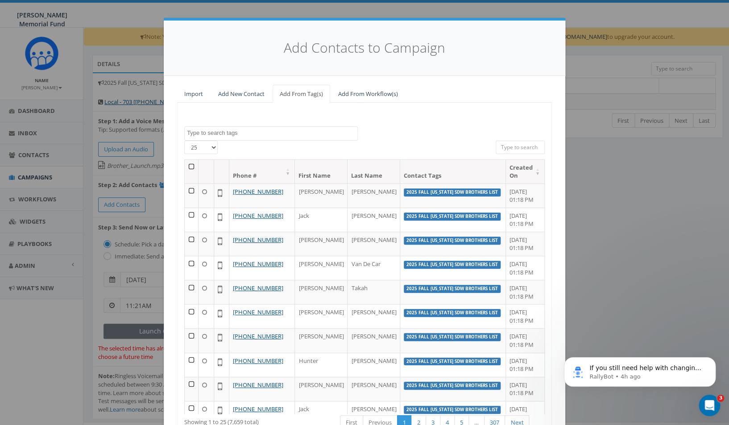
click at [48, 145] on div "Add Contacts to Campaign Import Add New Contact Add From Tag(s) Add From Workfl…" at bounding box center [364, 212] width 729 height 425
click at [40, 154] on div "Add Contacts to Campaign Import Add New Contact Add From Tag(s) Add From Workfl…" at bounding box center [364, 212] width 729 height 425
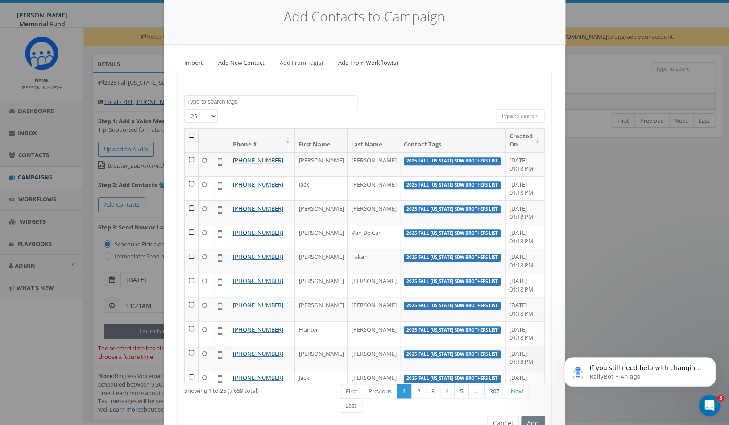
scroll to position [78, 0]
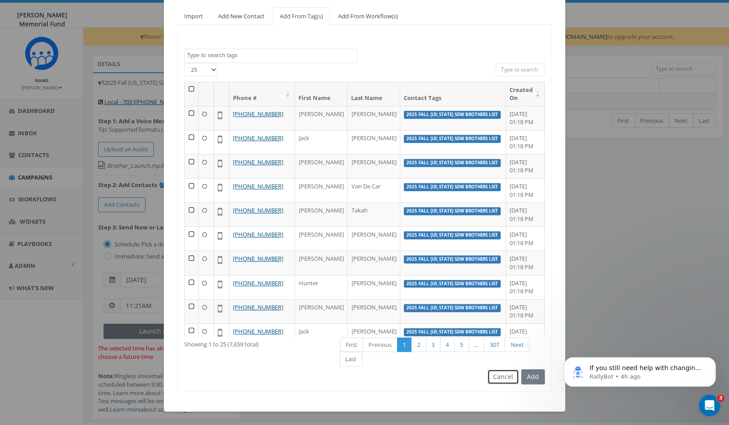
click at [502, 376] on button "Cancel" at bounding box center [503, 376] width 32 height 15
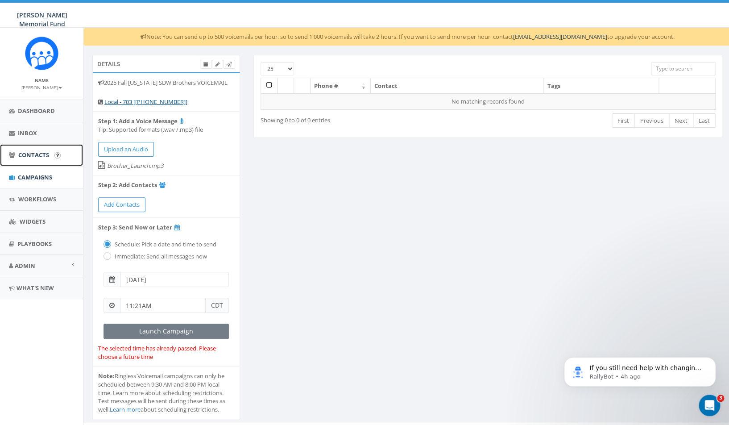
click at [25, 152] on span "Contacts" at bounding box center [33, 155] width 31 height 8
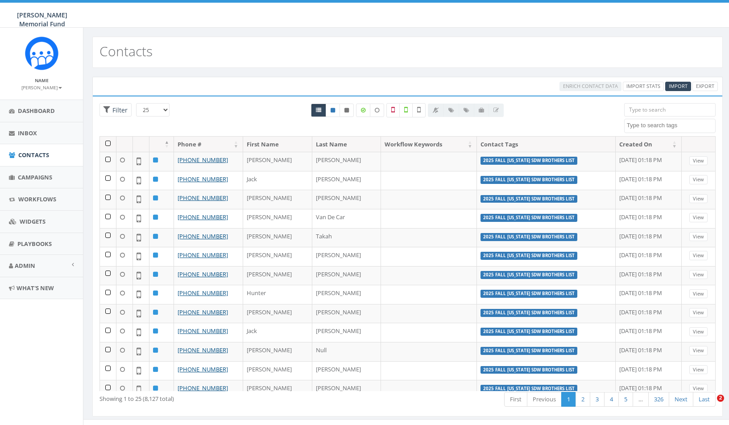
select select
click at [652, 126] on textarea "Search" at bounding box center [671, 125] width 88 height 8
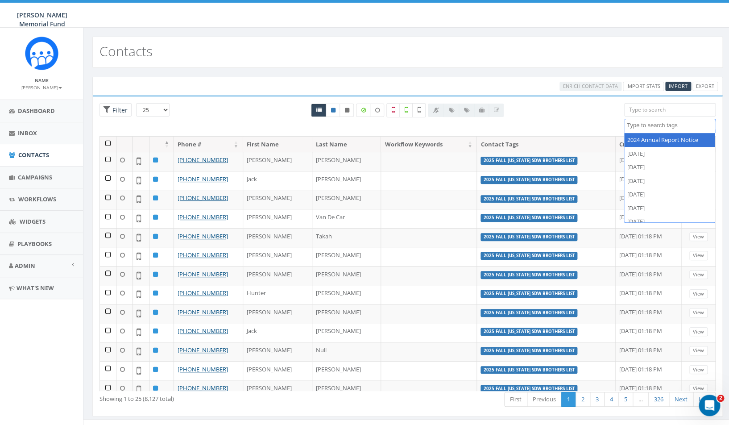
paste textarea "2025 Fall [US_STATE] Brothers SDW List"
type textarea "2025 Fall [US_STATE] Brothers SDW List"
select select "2025 Fall [US_STATE] Brothers SDW List"
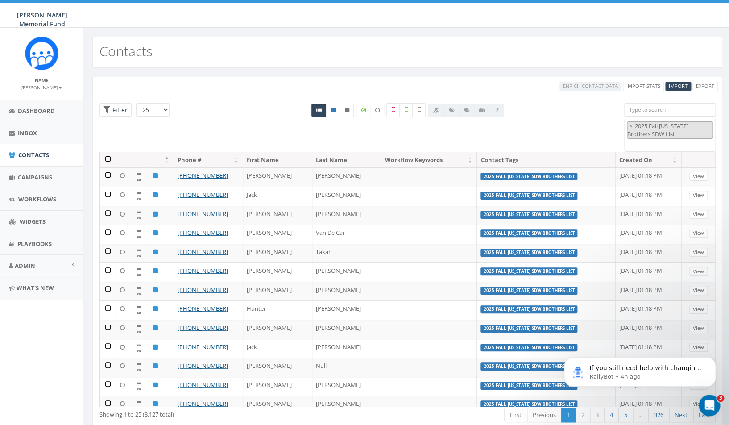
scroll to position [0, 0]
click at [107, 160] on th at bounding box center [108, 160] width 17 height 16
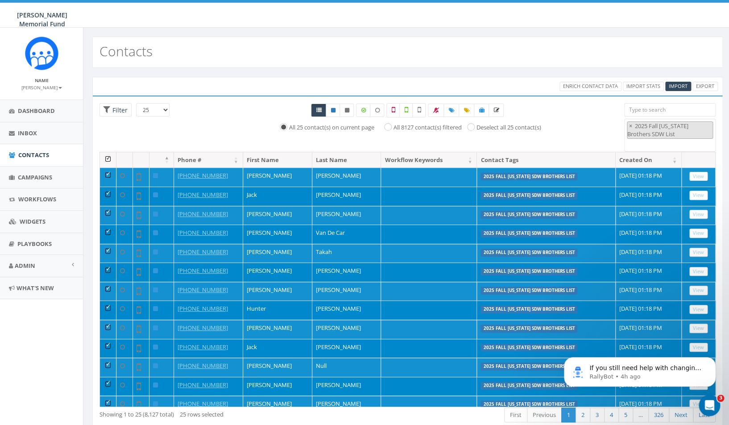
click at [110, 162] on th at bounding box center [108, 160] width 17 height 16
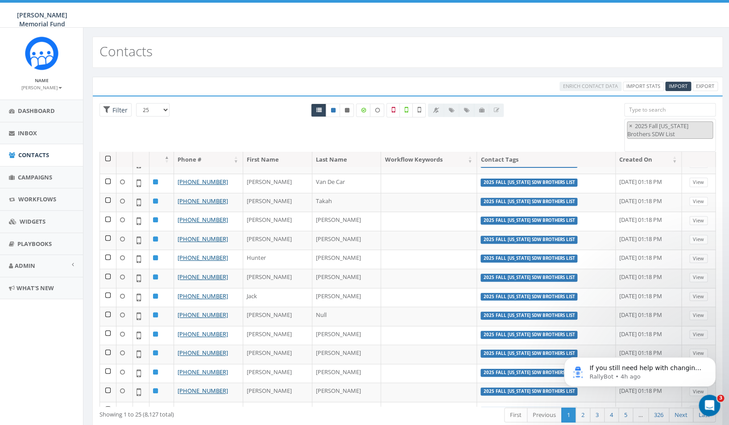
scroll to position [233, 0]
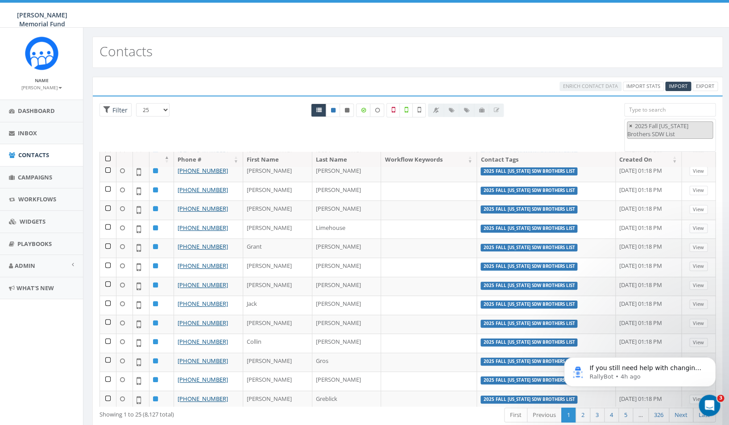
click at [630, 125] on span "×" at bounding box center [630, 126] width 3 height 8
select select
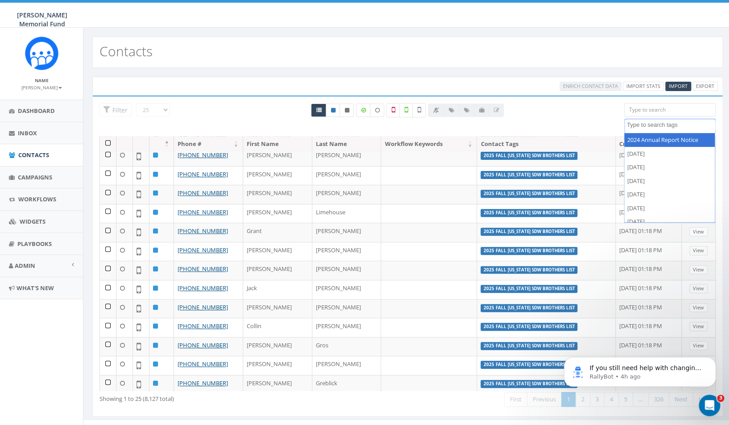
scroll to position [5375, 0]
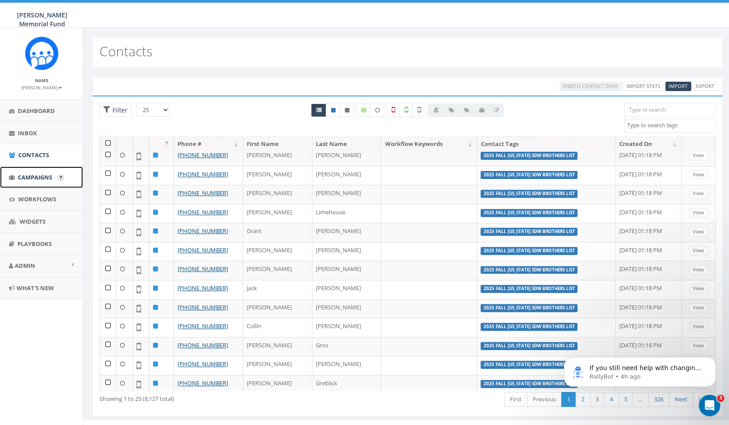
click at [36, 177] on span "Campaigns" at bounding box center [35, 177] width 34 height 8
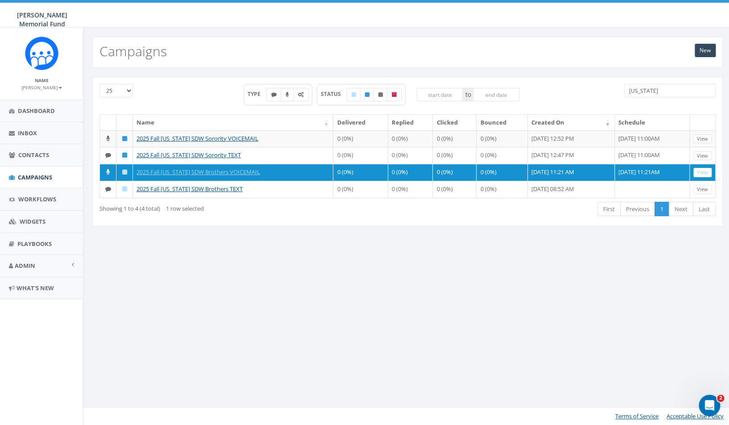
click at [234, 139] on link "2025 Fall [US_STATE] SDW Sorority VOICEMAIL" at bounding box center [197, 138] width 122 height 8
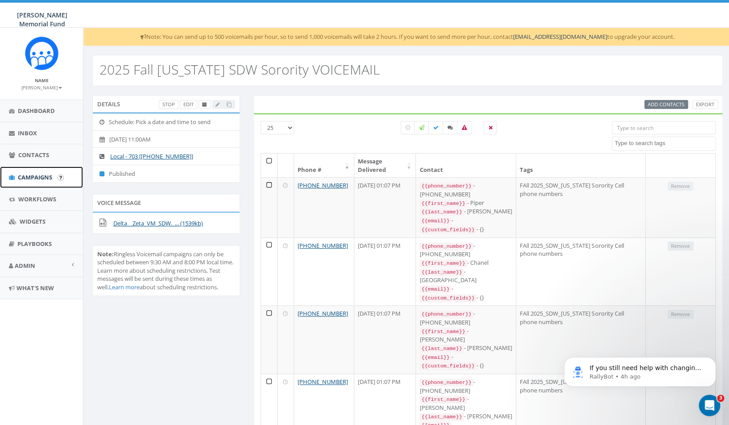
click at [34, 176] on span "Campaigns" at bounding box center [35, 177] width 34 height 8
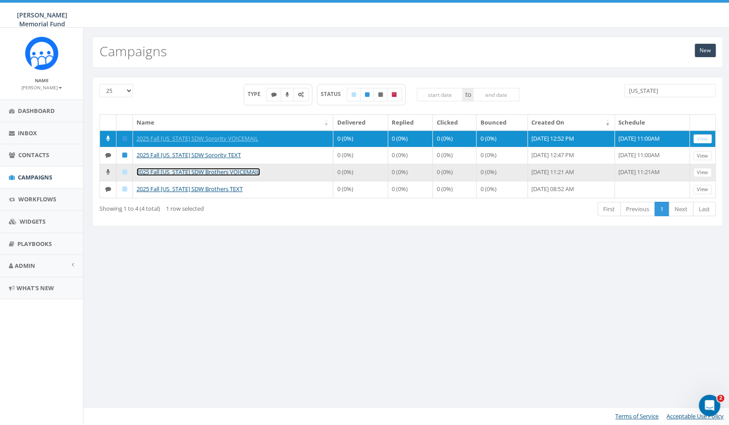
click at [187, 176] on link "2025 Fall Alabama SDW Brothers VOICEMAIL" at bounding box center [198, 172] width 124 height 8
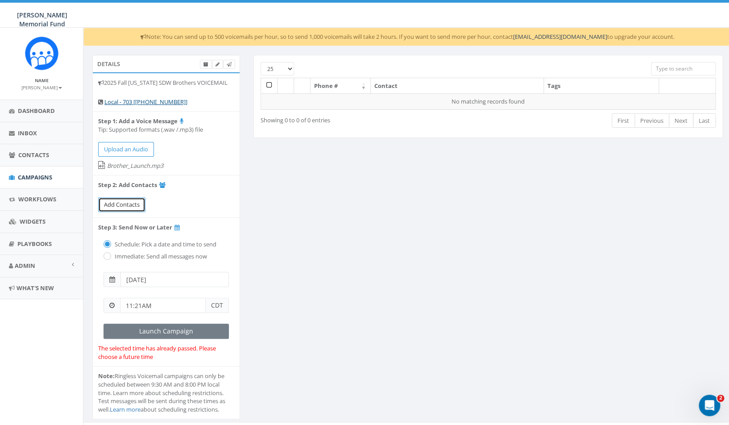
click at [124, 204] on span "Add Contacts" at bounding box center [122, 204] width 36 height 8
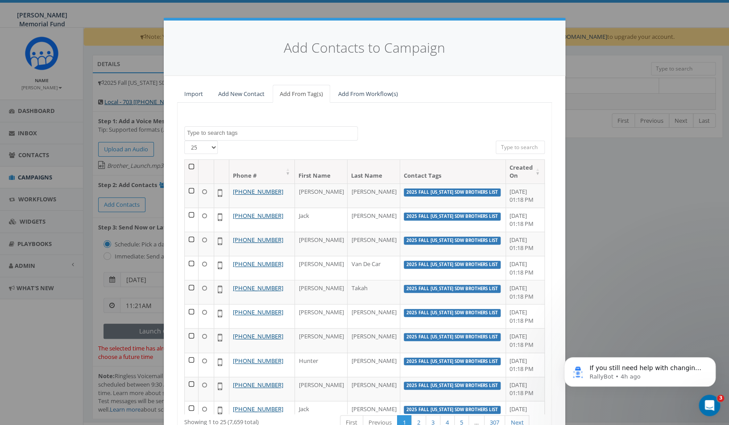
click at [251, 134] on textarea "Search" at bounding box center [272, 133] width 170 height 8
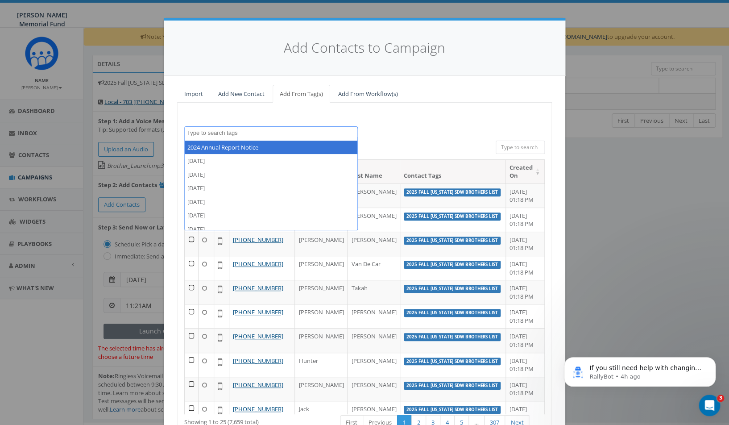
paste textarea "2025 Fall Alabama Brothers SDW List"
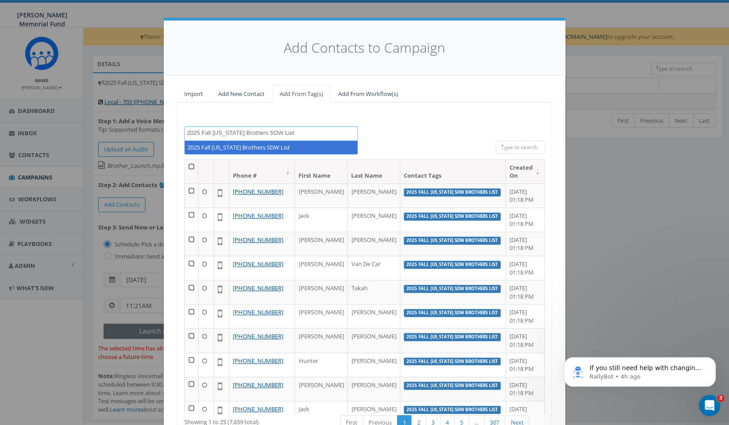
type textarea "2025 Fall Alabama Brothers SDW List"
select select "2025 Fall Alabama Brothers SDW List"
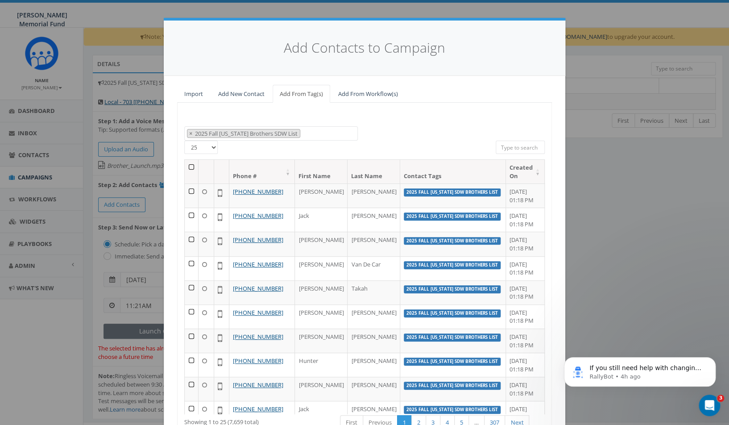
click at [193, 165] on th at bounding box center [192, 172] width 14 height 24
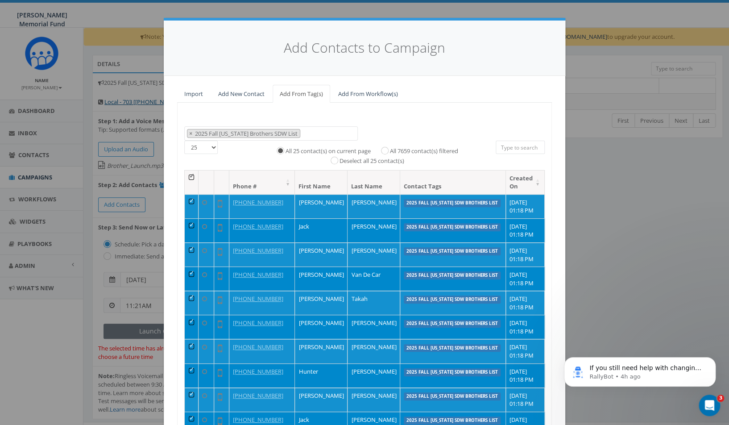
click at [195, 175] on th at bounding box center [192, 182] width 14 height 24
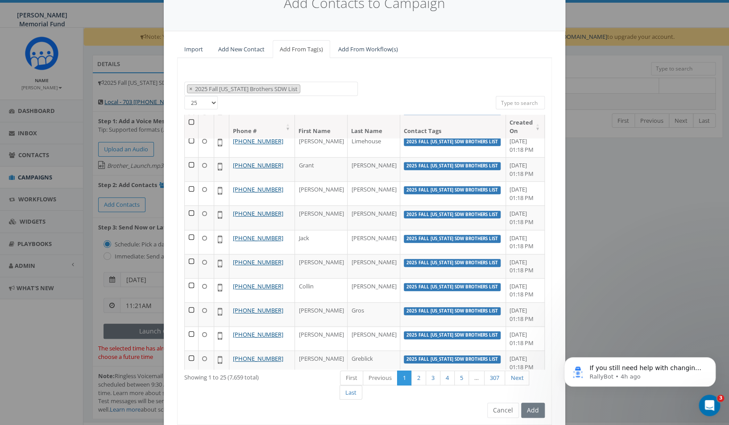
scroll to position [78, 0]
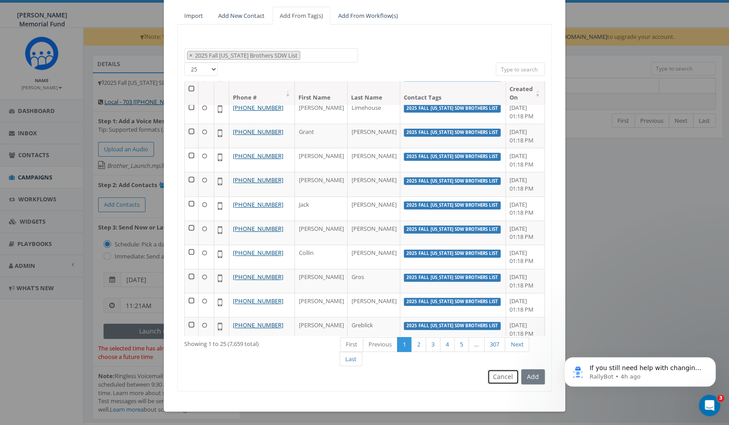
click at [500, 378] on button "Cancel" at bounding box center [503, 376] width 32 height 15
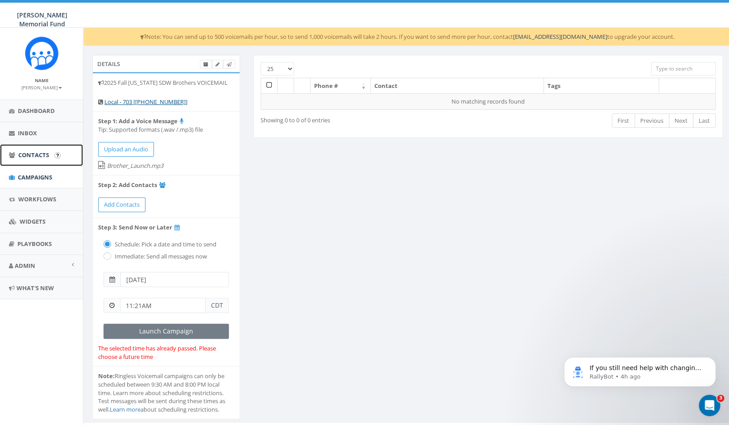
click at [30, 157] on span "Contacts" at bounding box center [33, 155] width 31 height 8
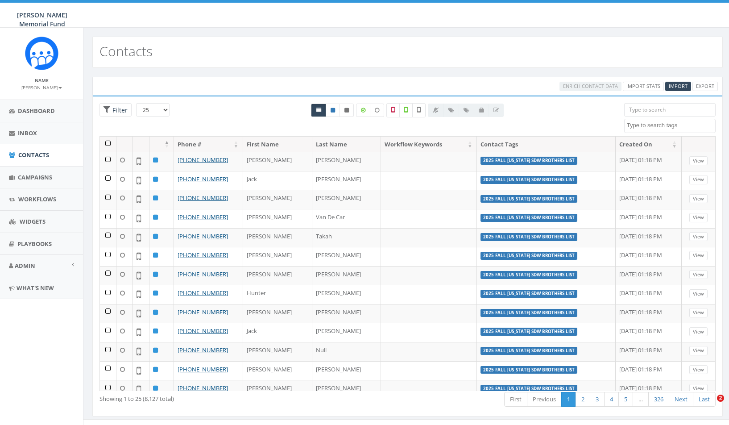
select select
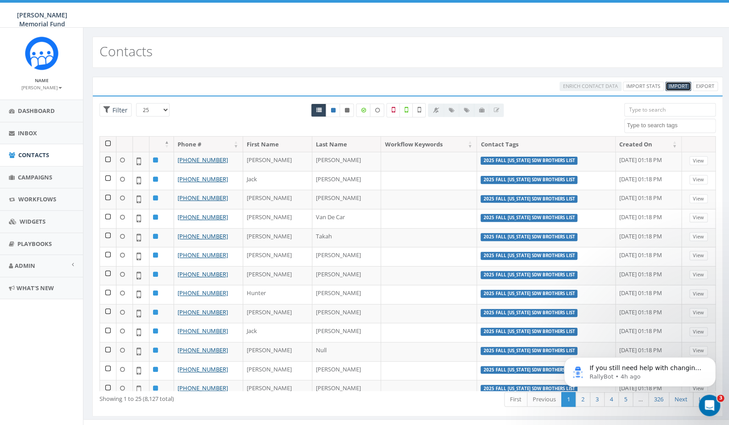
click at [678, 84] on span "Import" at bounding box center [678, 86] width 19 height 7
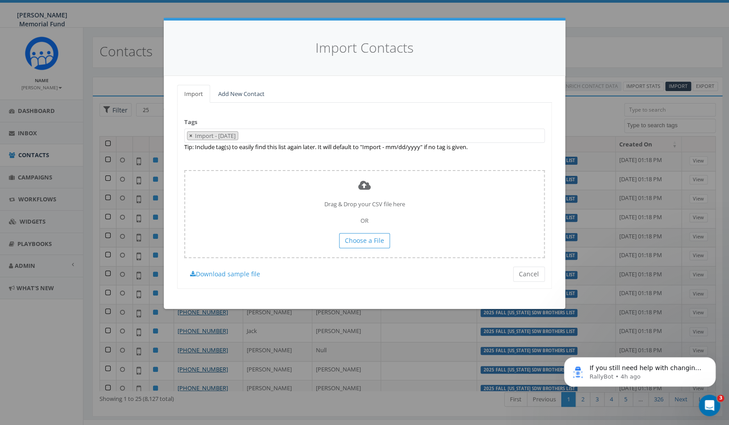
click at [190, 135] on span "×" at bounding box center [190, 136] width 3 height 8
select select
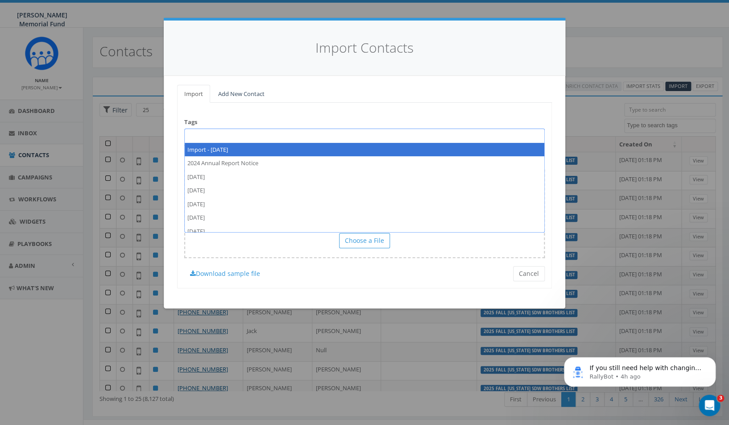
click at [196, 138] on span at bounding box center [364, 135] width 360 height 14
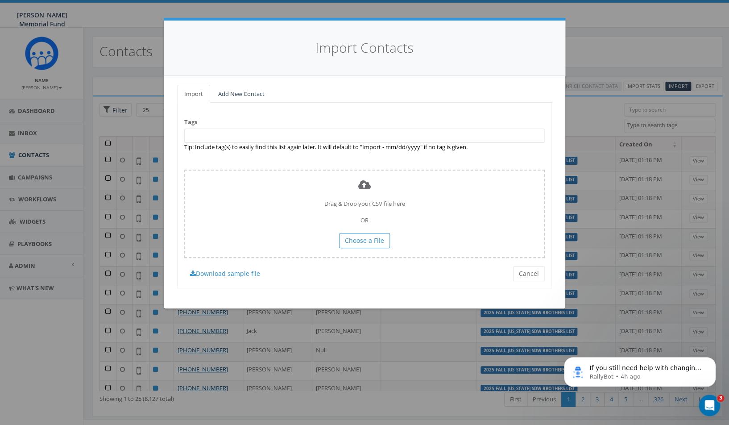
paste textarea "2025 Fall Alabama Brothers SDW List"
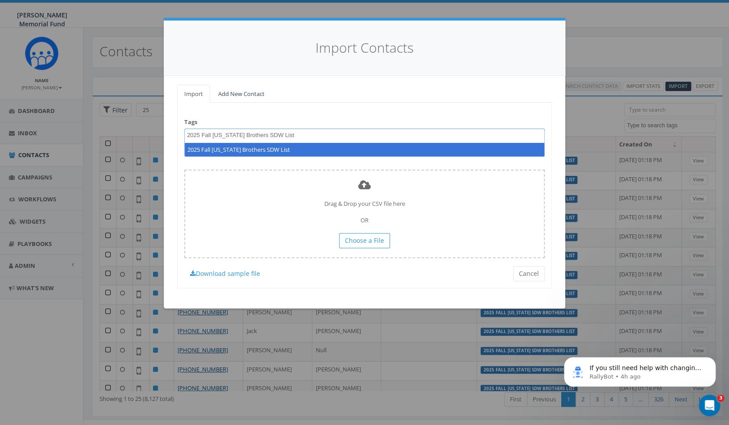
drag, startPoint x: 213, startPoint y: 134, endPoint x: 201, endPoint y: 135, distance: 11.6
click at [201, 135] on textarea "2025 Fall Alabama Brothers SDW List" at bounding box center [265, 135] width 157 height 8
click at [186, 132] on span "2025 Alabama Brothers SDW List" at bounding box center [253, 135] width 137 height 8
click at [187, 135] on textarea "2025 Alabama Brothers SDW List" at bounding box center [254, 135] width 135 height 8
paste textarea "Fall"
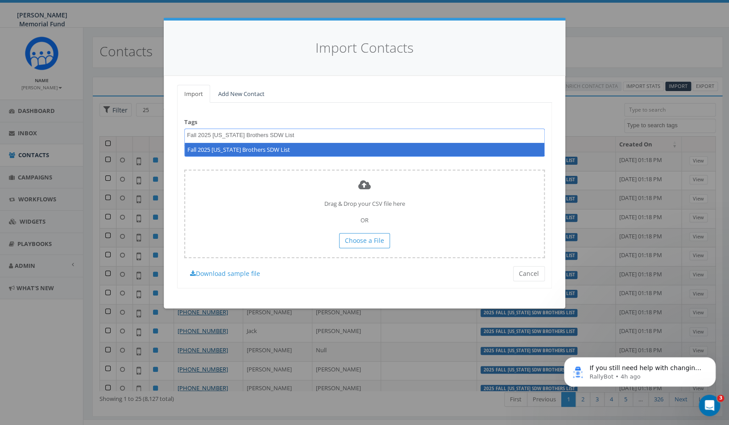
type textarea "Fall 2025 Alabama Brothers SDW List"
select select "Fall 2025 Alabama Brothers SDW List"
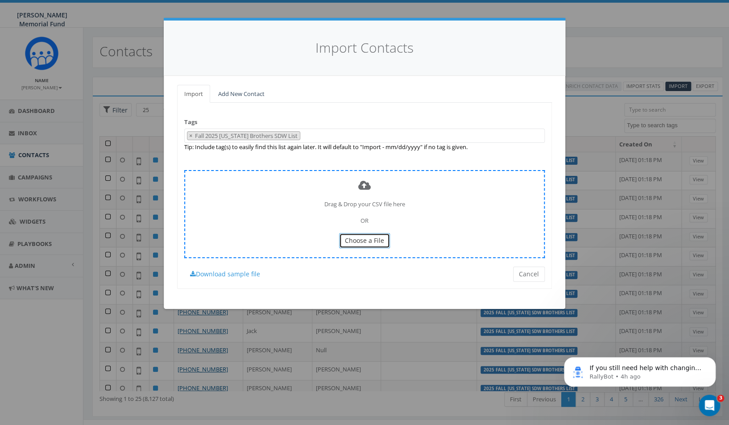
click at [367, 241] on span "Choose a File" at bounding box center [364, 240] width 39 height 8
click at [359, 241] on span "Choose a File" at bounding box center [364, 240] width 39 height 8
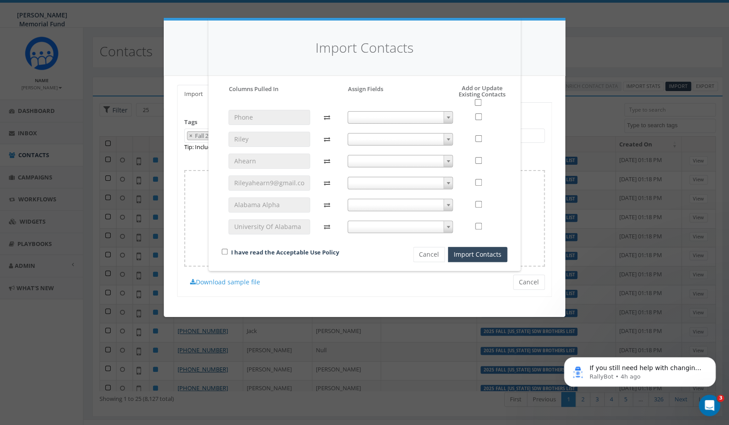
click at [440, 118] on span at bounding box center [400, 117] width 106 height 12
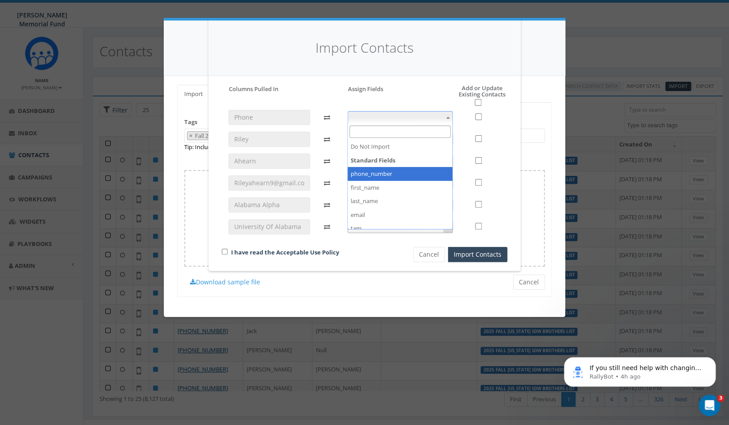
select select "phone_number"
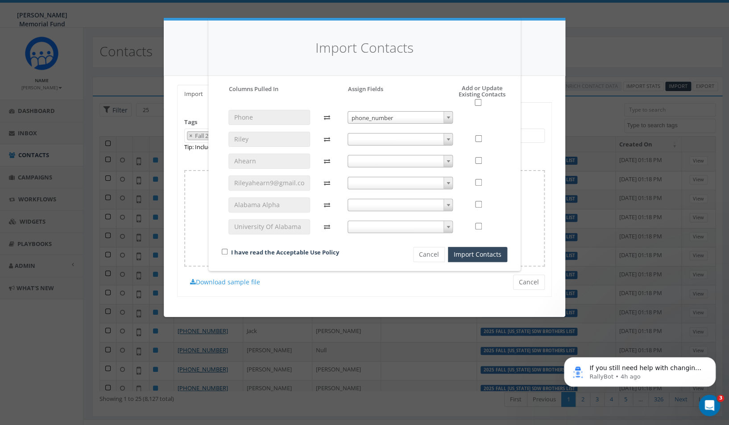
click at [425, 138] on span at bounding box center [400, 139] width 106 height 12
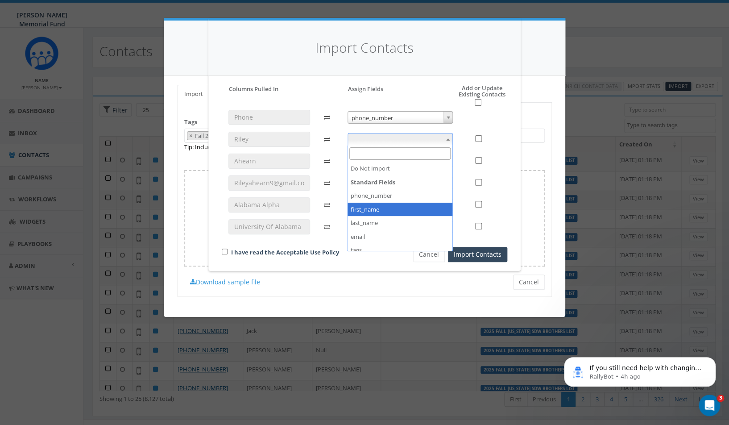
select select "first_name"
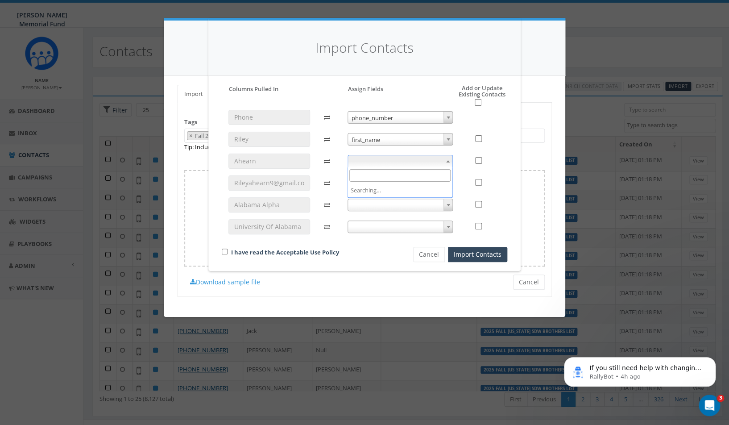
click at [417, 160] on span at bounding box center [400, 161] width 106 height 12
select select "last_name"
click at [404, 187] on span at bounding box center [400, 183] width 106 height 12
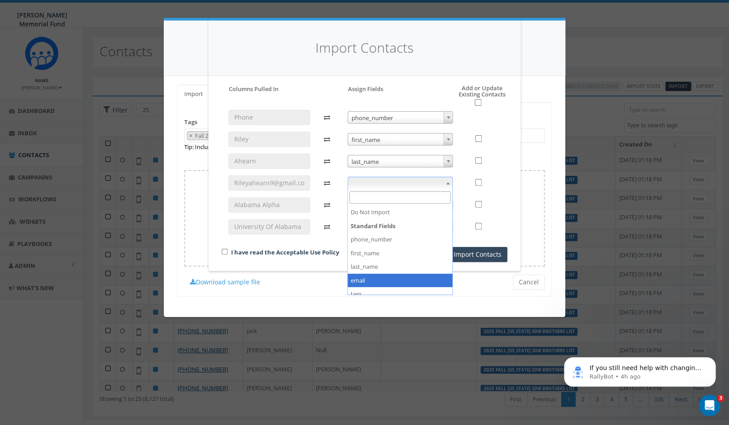
select select "email"
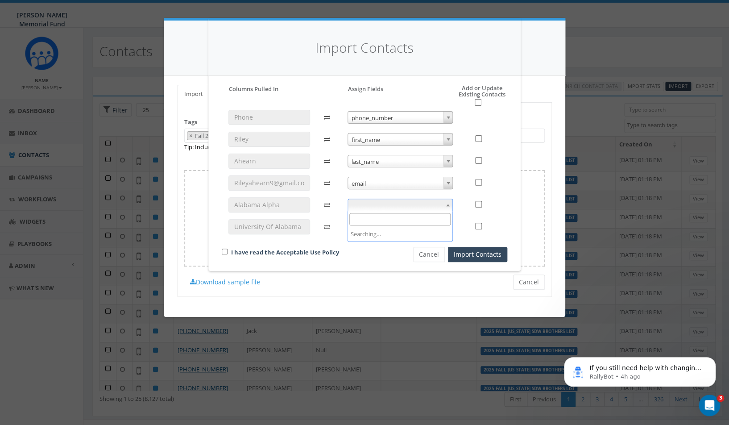
click at [405, 205] on span at bounding box center [400, 204] width 106 height 12
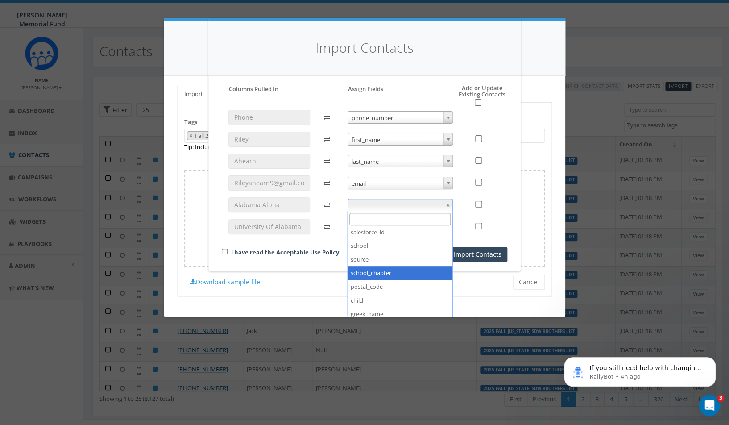
select select "school_chapter"
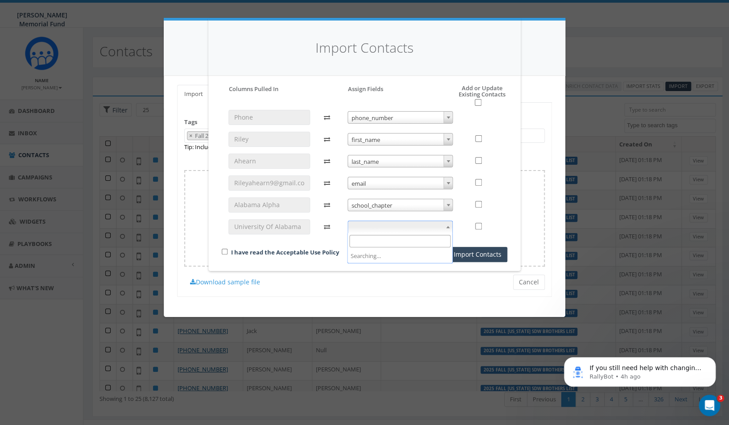
click at [399, 229] on span at bounding box center [400, 226] width 106 height 12
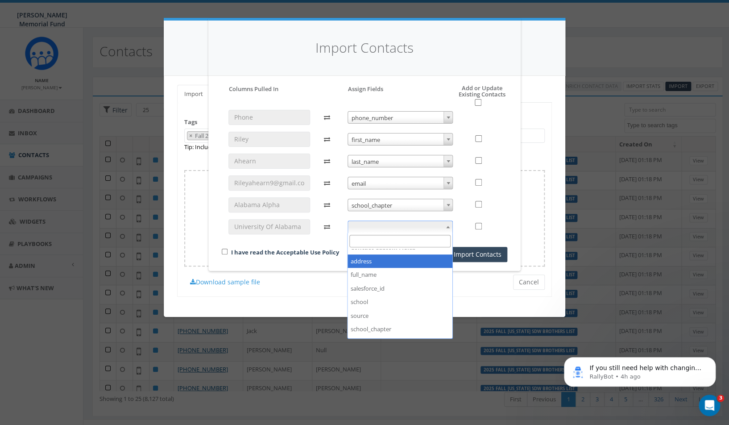
scroll to position [107, 0]
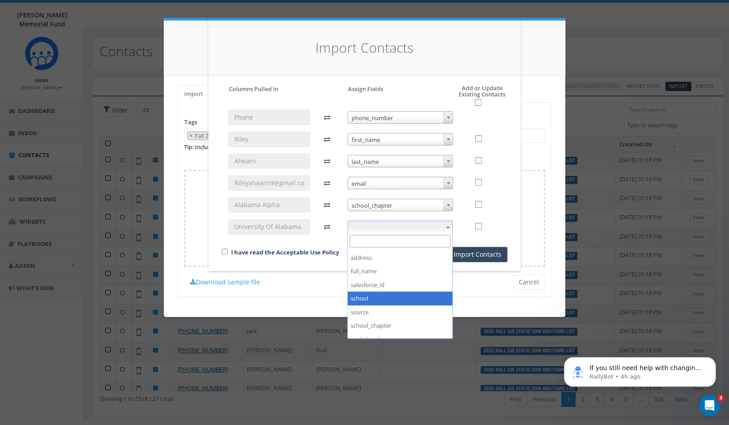
select select "school"
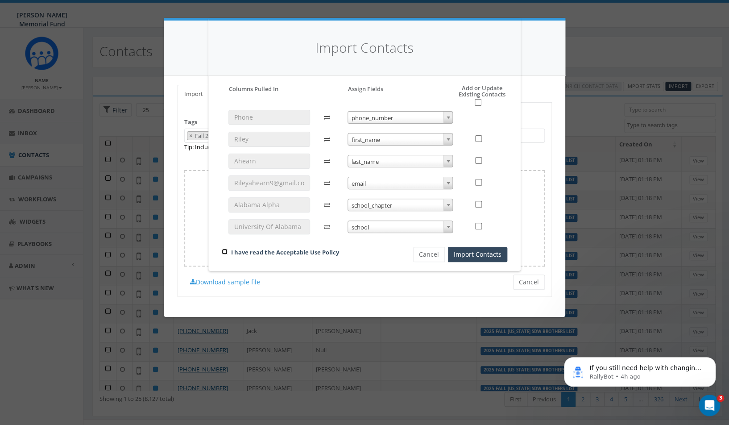
click at [224, 250] on input "checkbox" at bounding box center [225, 251] width 6 height 6
checkbox input "true"
click at [478, 102] on input "checkbox" at bounding box center [478, 102] width 7 height 7
checkbox input "true"
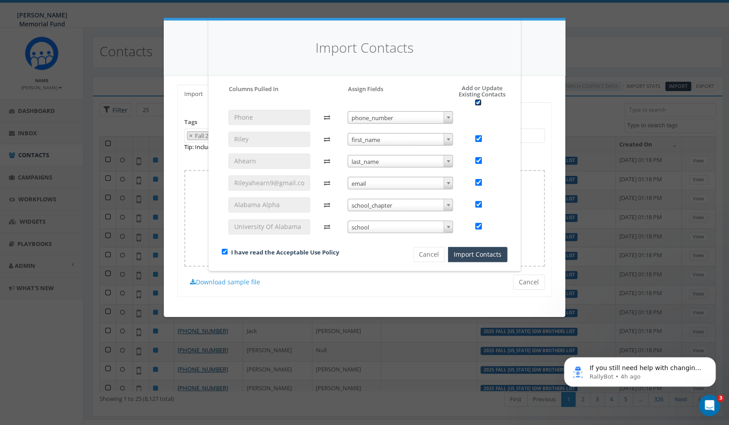
checkbox input "true"
click at [492, 252] on button "Import Contacts" at bounding box center [477, 254] width 59 height 15
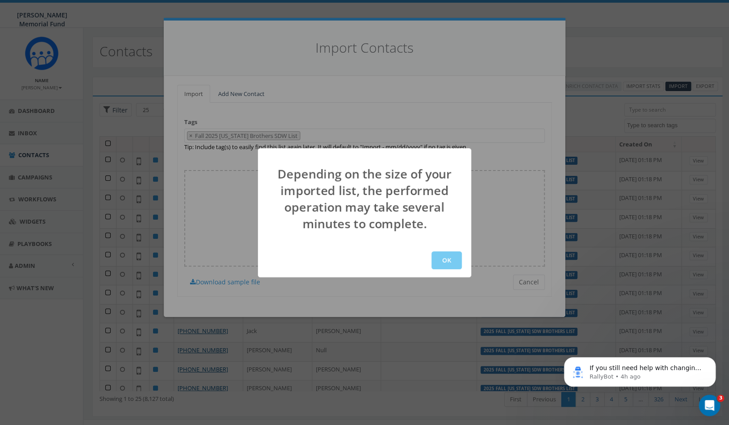
click at [448, 264] on button "OK" at bounding box center [446, 260] width 30 height 18
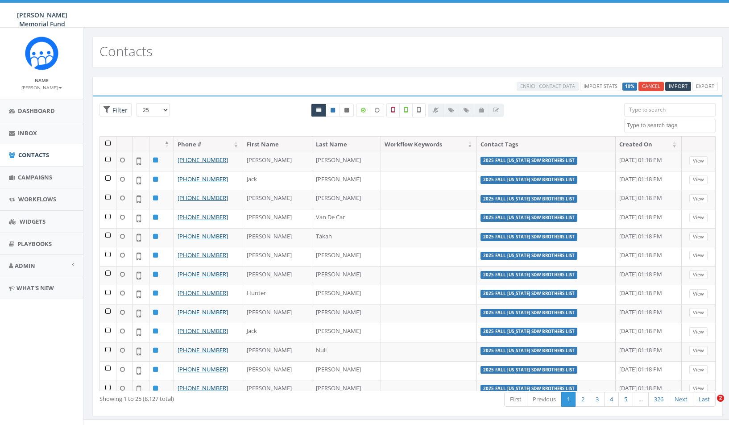
select select
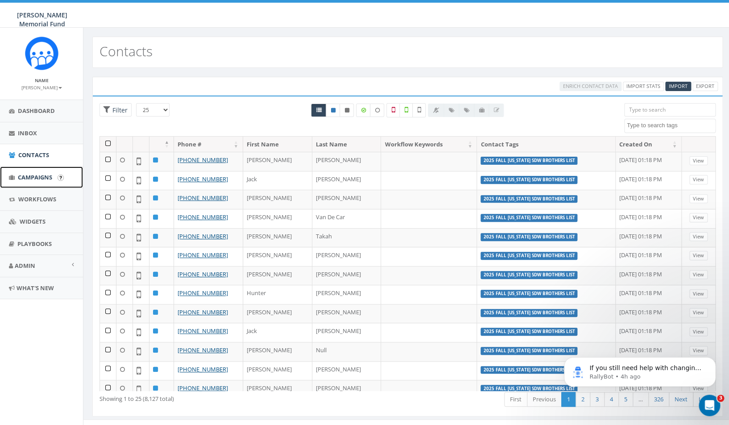
click at [34, 178] on span "Campaigns" at bounding box center [35, 177] width 34 height 8
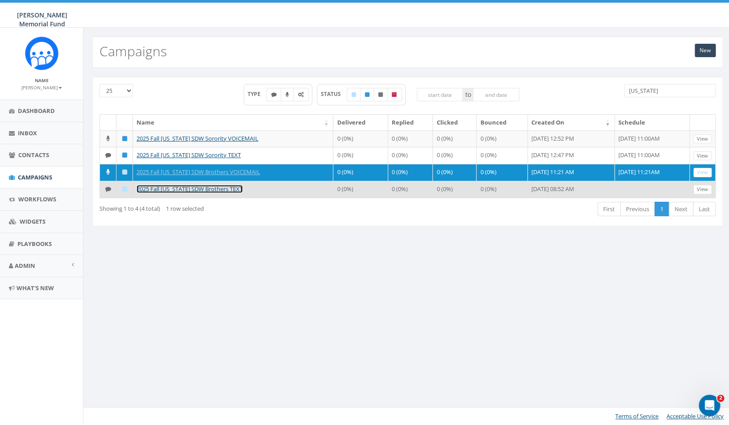
click at [196, 193] on link "2025 Fall [US_STATE] SDW Brothers TEXT" at bounding box center [189, 189] width 106 height 8
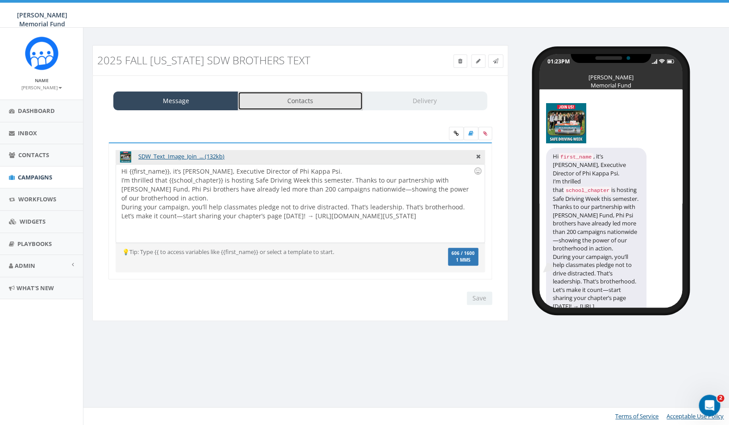
click at [303, 102] on link "Contacts" at bounding box center [300, 100] width 125 height 19
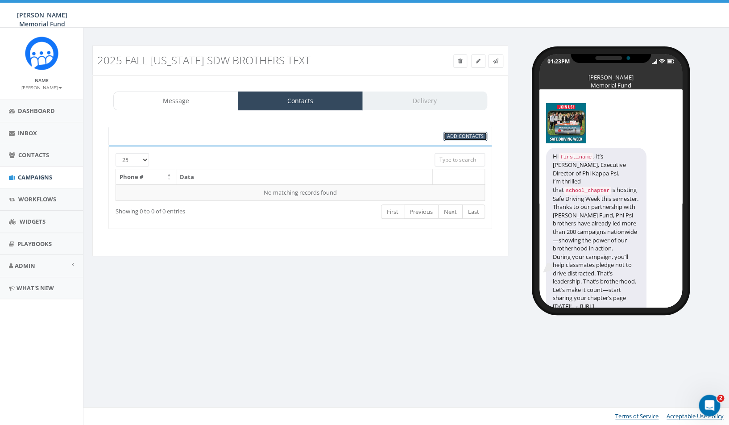
click at [457, 137] on span "Add Contacts" at bounding box center [465, 135] width 37 height 7
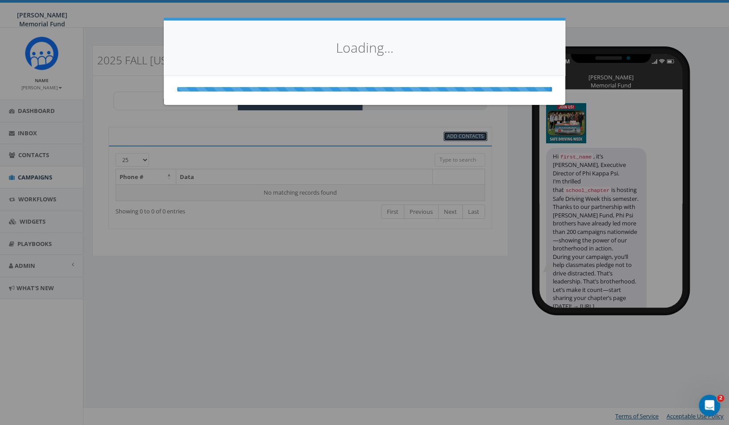
select select
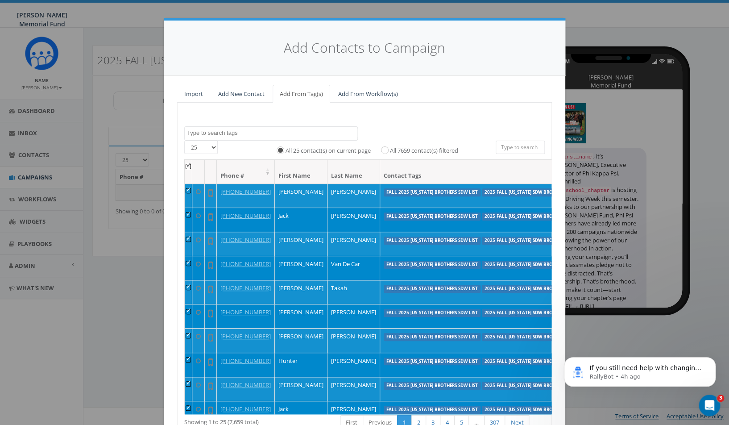
click at [225, 132] on textarea "Search" at bounding box center [272, 133] width 170 height 8
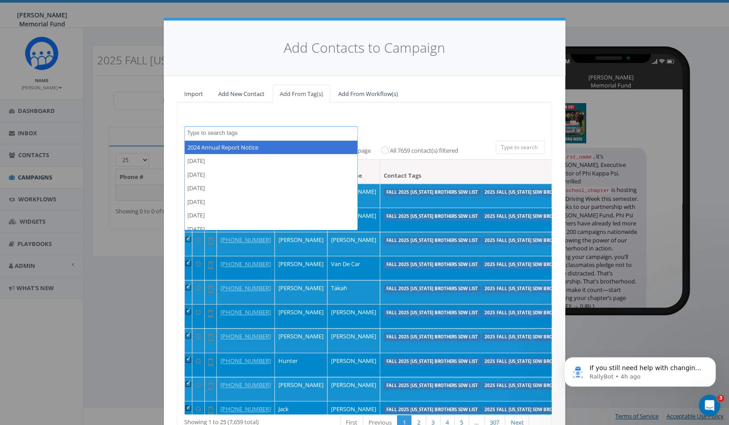
paste textarea "Fall 2025 Alabama Brothers SDW List"
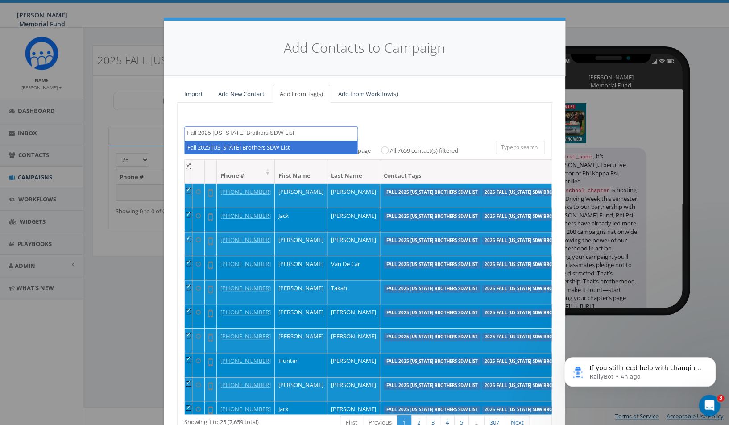
type textarea "Fall 2025 Alabama Brothers SDW List"
select select "Fall 2025 Alabama Brothers SDW List"
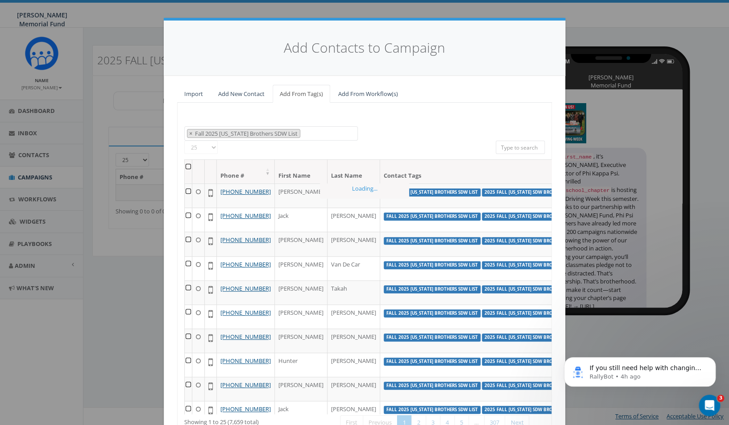
scroll to position [5076, 0]
click at [187, 167] on th at bounding box center [189, 172] width 8 height 24
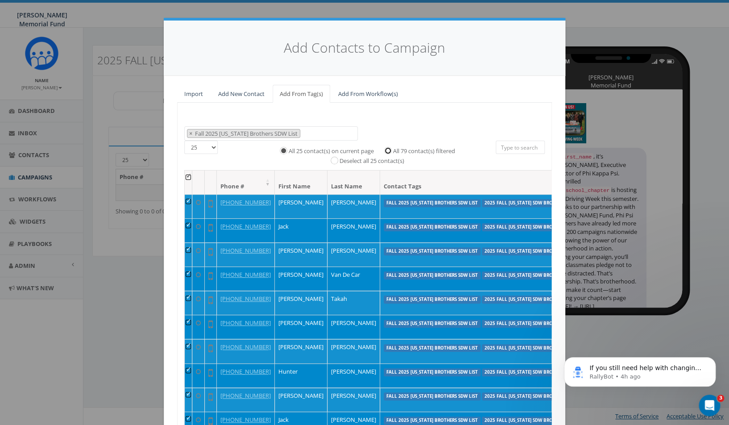
click at [390, 152] on input "All 79 contact(s) filtered" at bounding box center [390, 150] width 6 height 6
radio input "true"
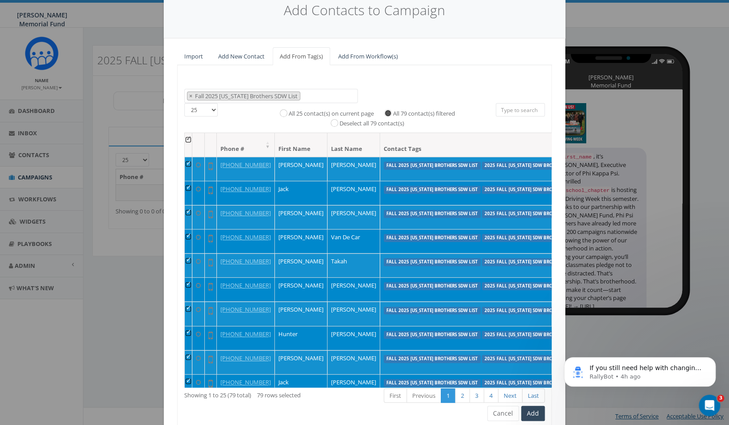
scroll to position [74, 0]
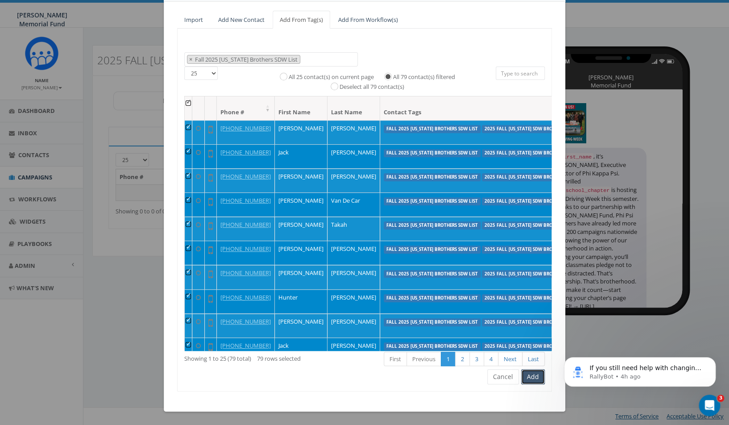
click at [536, 378] on button "Add" at bounding box center [533, 376] width 24 height 15
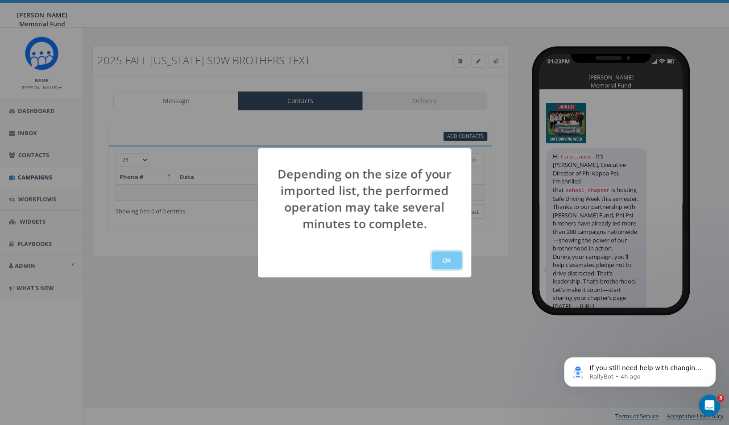
click at [449, 261] on button "OK" at bounding box center [446, 260] width 30 height 18
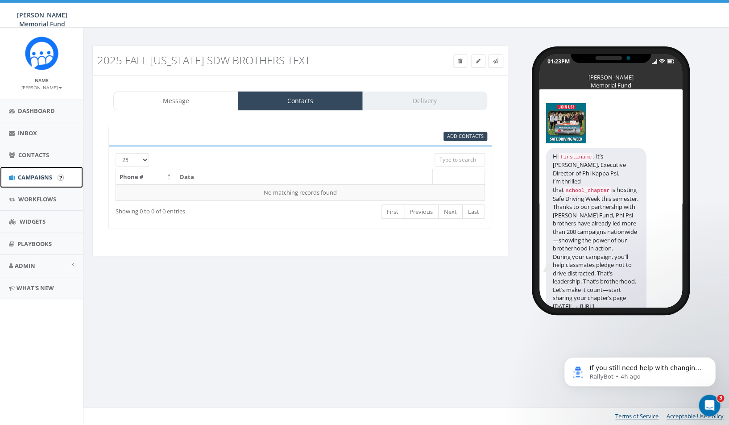
click at [32, 180] on span "Campaigns" at bounding box center [35, 177] width 34 height 8
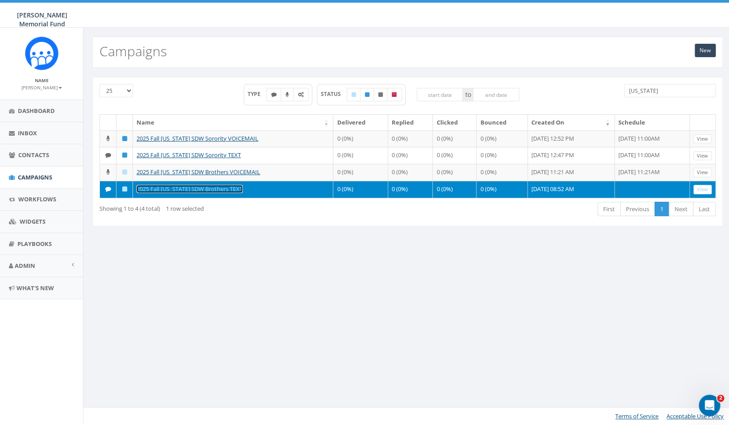
click at [211, 193] on link "2025 Fall [US_STATE] SDW Brothers TEXT" at bounding box center [189, 189] width 106 height 8
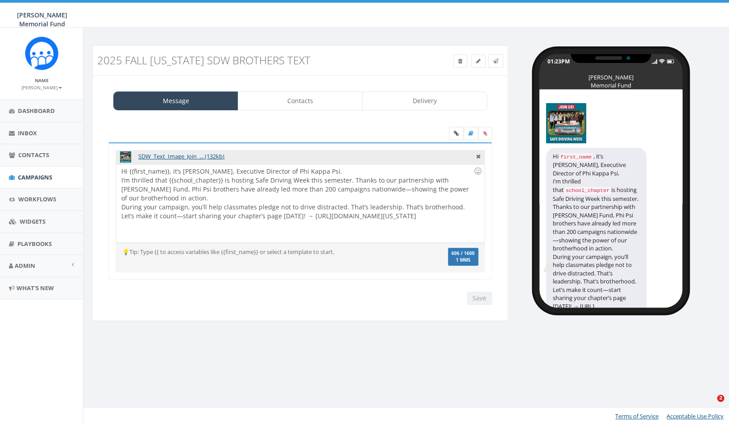
click at [316, 102] on link "Contacts" at bounding box center [300, 100] width 125 height 19
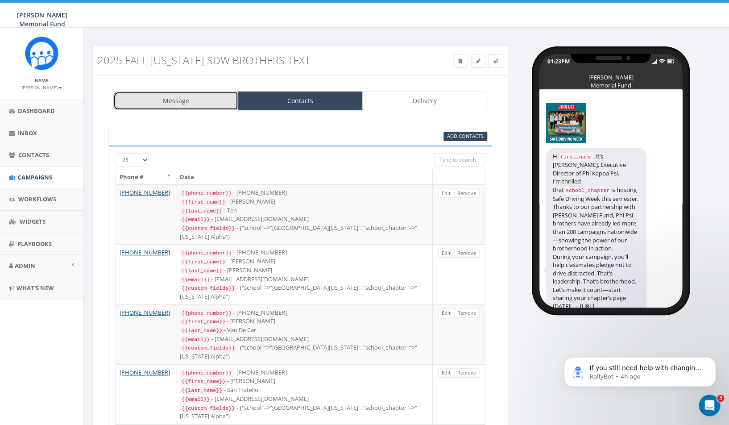
click at [167, 104] on link "Message" at bounding box center [175, 100] width 125 height 19
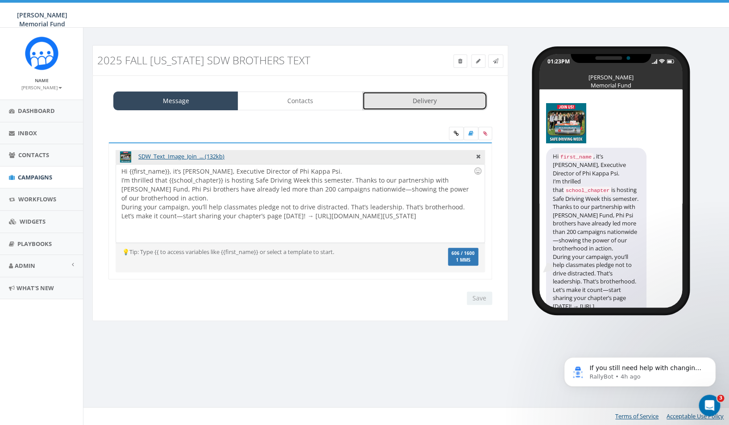
click at [430, 95] on link "Delivery" at bounding box center [424, 100] width 125 height 19
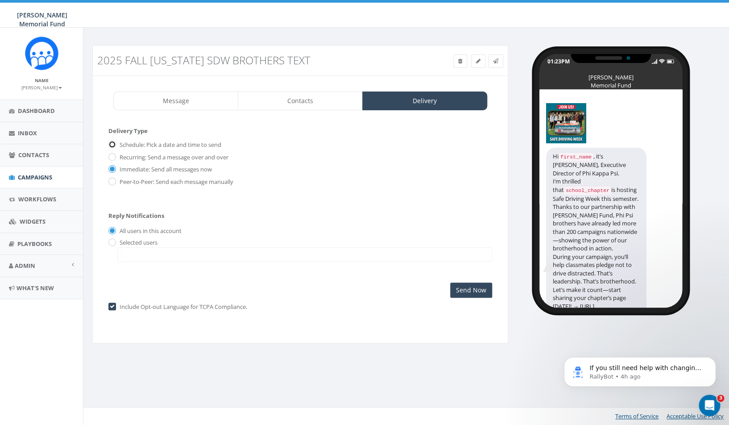
click at [114, 145] on input "Schedule: Pick a date and time to send" at bounding box center [111, 145] width 6 height 6
radio input "true"
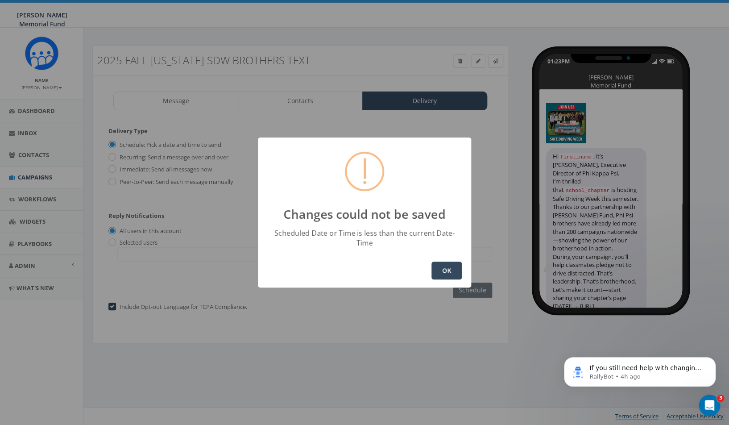
click at [455, 264] on button "OK" at bounding box center [446, 270] width 30 height 18
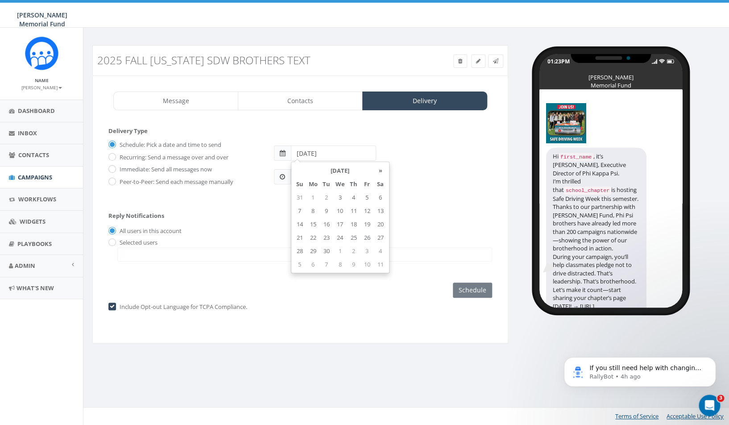
click at [327, 151] on input "[DATE]" at bounding box center [334, 152] width 86 height 15
click at [367, 198] on td "5" at bounding box center [366, 196] width 13 height 13
type input "[DATE]"
click at [259, 189] on div "Schedule: Pick a date and time to send Recurring: Send a message over and over …" at bounding box center [300, 166] width 384 height 58
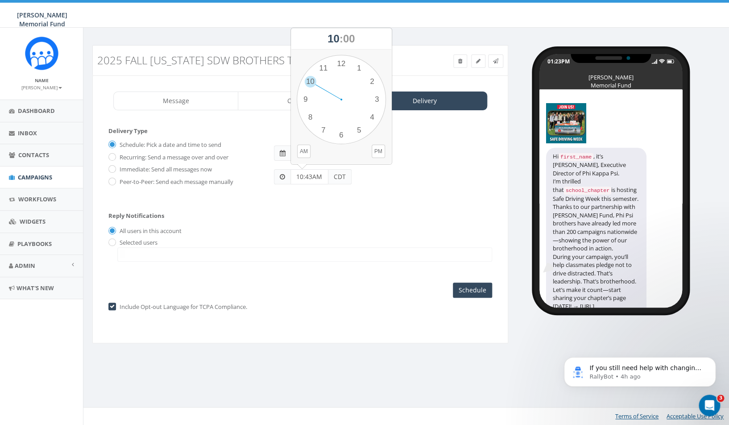
drag, startPoint x: 317, startPoint y: 178, endPoint x: 277, endPoint y: 177, distance: 40.6
click at [277, 177] on div "10:43AM CDT" at bounding box center [313, 176] width 78 height 15
type input "11:00 AM"
click at [475, 292] on input "Schedule" at bounding box center [472, 289] width 39 height 15
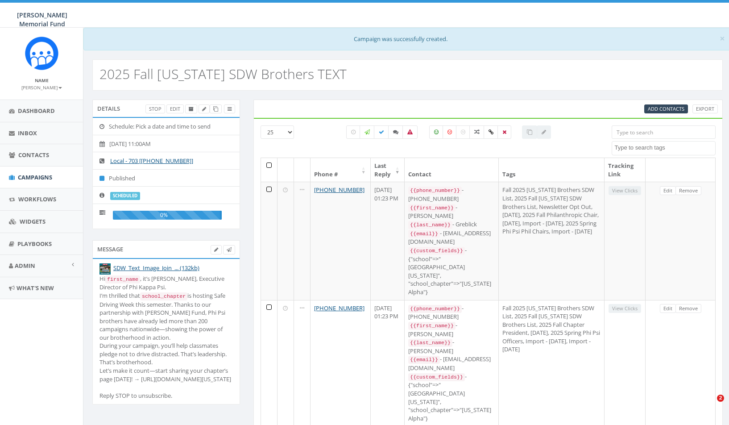
select select
click at [38, 173] on span "Campaigns" at bounding box center [35, 177] width 34 height 8
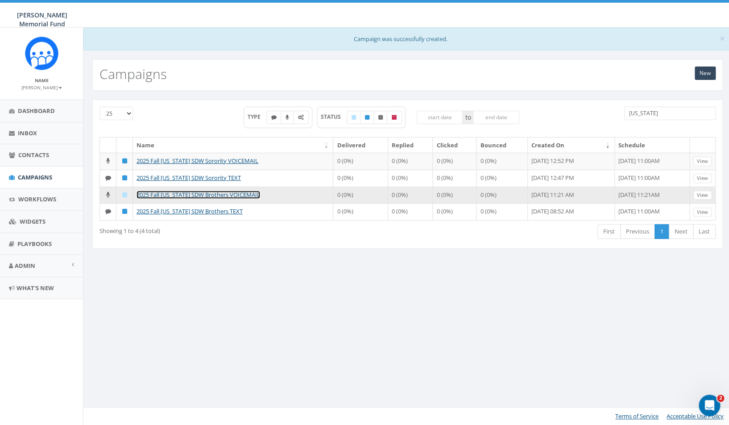
click at [192, 198] on link "2025 Fall [US_STATE] SDW Brothers VOICEMAIL" at bounding box center [198, 194] width 124 height 8
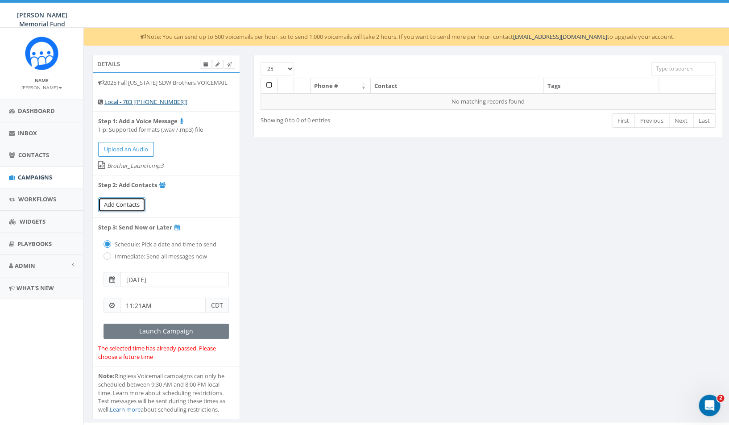
click at [115, 202] on span "Add Contacts" at bounding box center [122, 204] width 36 height 8
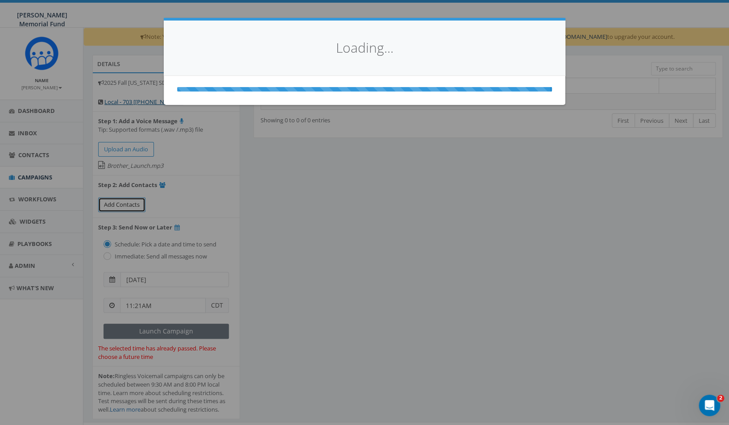
select select
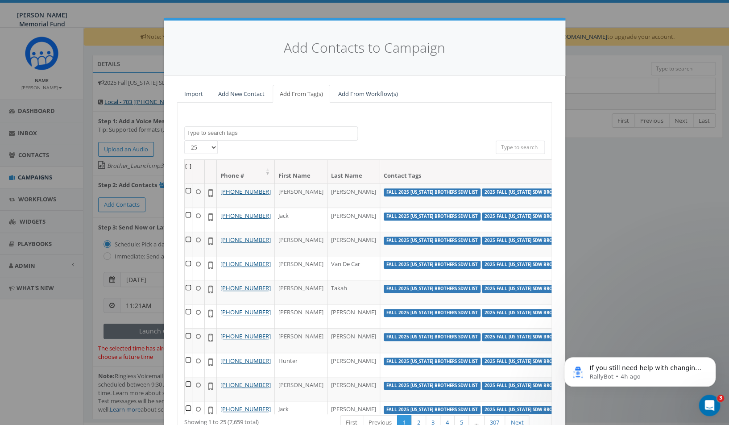
click at [249, 133] on textarea "Search" at bounding box center [272, 133] width 170 height 8
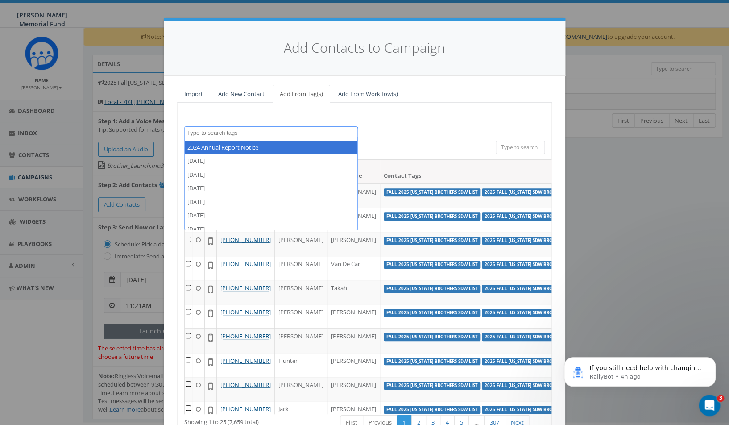
paste textarea "Fall 2025 Alabama Brothers SDW List"
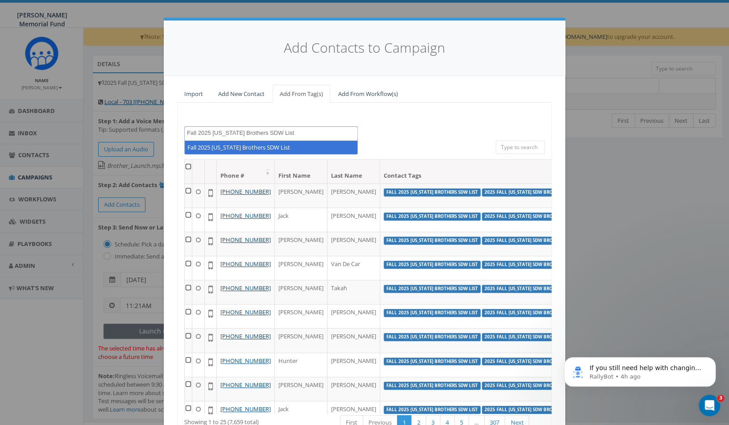
type textarea "Fall 2025 Alabama Brothers SDW List"
select select "Fall 2025 Alabama Brothers SDW List"
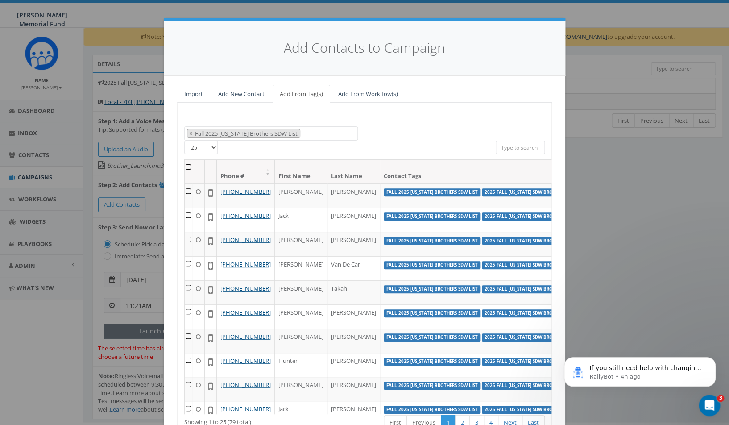
click at [187, 166] on th at bounding box center [189, 172] width 8 height 24
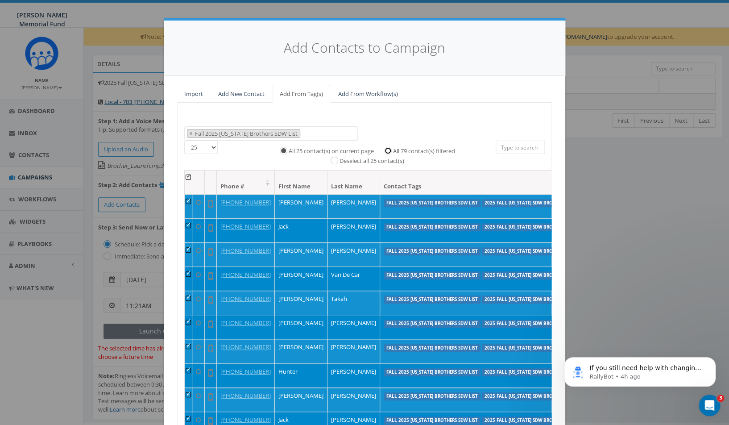
click at [388, 150] on input "All 79 contact(s) filtered" at bounding box center [390, 150] width 6 height 6
radio input "true"
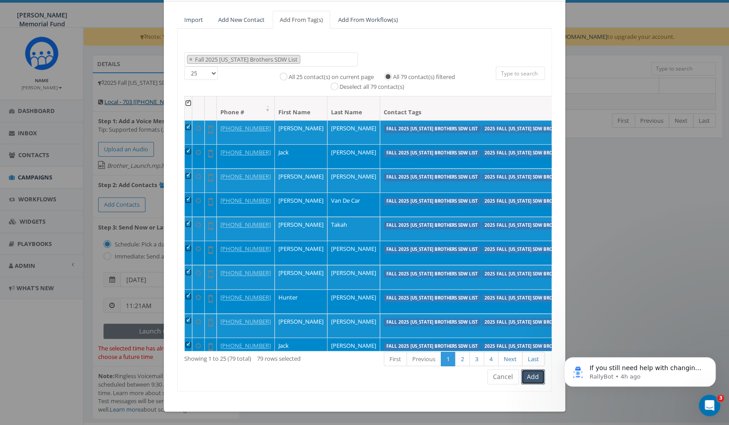
click at [537, 376] on button "Add" at bounding box center [533, 376] width 24 height 15
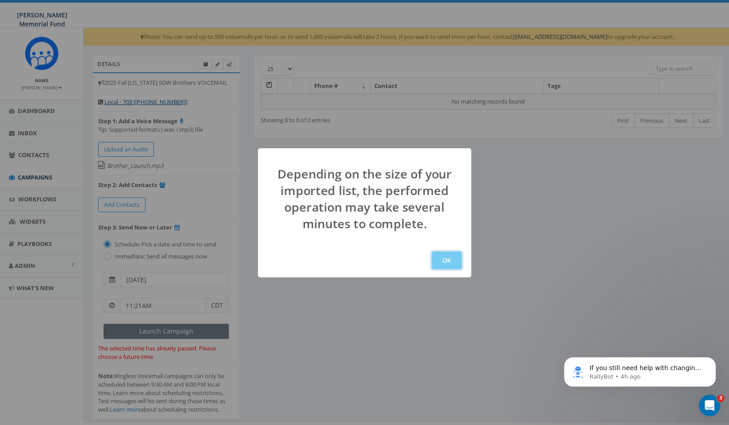
click at [446, 262] on button "OK" at bounding box center [446, 260] width 30 height 18
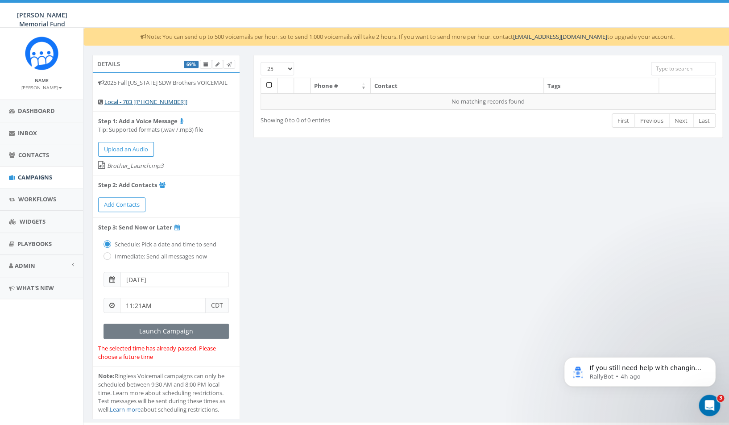
click at [174, 278] on input "[DATE]" at bounding box center [174, 279] width 108 height 15
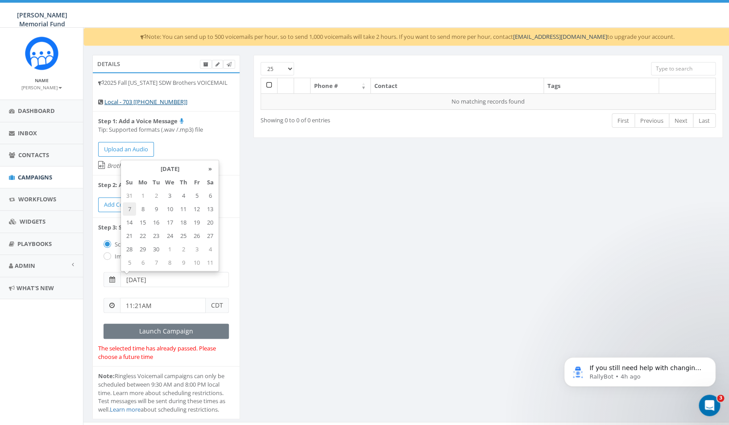
click at [128, 212] on td "7" at bounding box center [129, 208] width 13 height 13
type input "[DATE]"
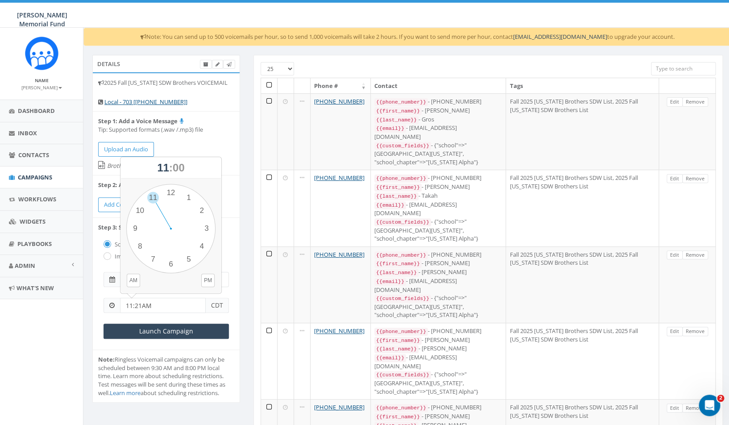
drag, startPoint x: 156, startPoint y: 307, endPoint x: 98, endPoint y: 305, distance: 58.5
click at [120, 306] on input "11:21AM" at bounding box center [163, 304] width 86 height 15
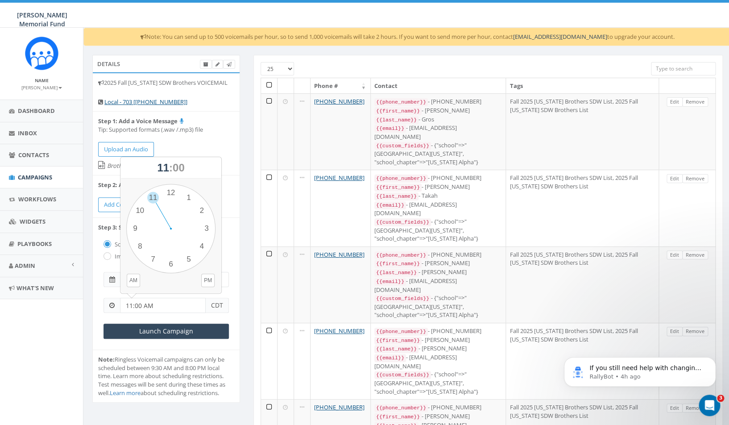
type input "11:00 AM"
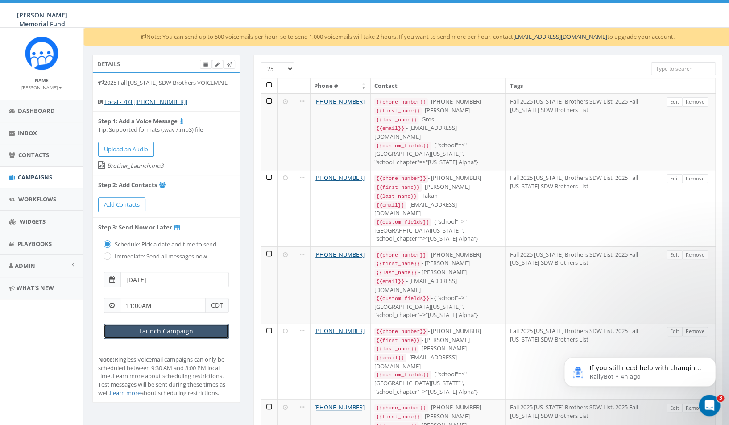
click at [158, 329] on input "Launch Campaign" at bounding box center [165, 330] width 125 height 15
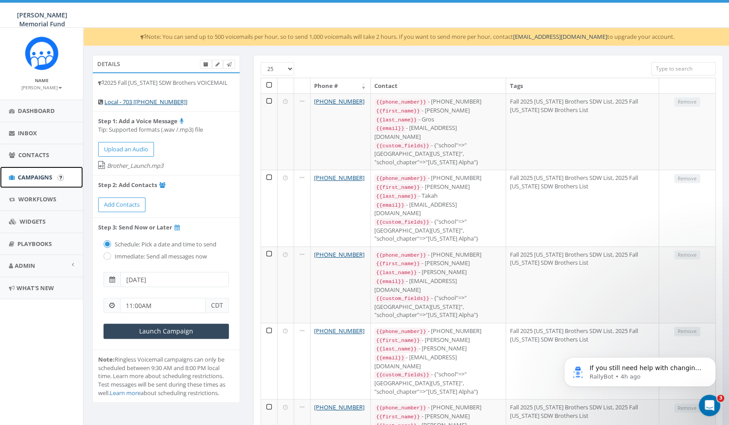
click at [30, 176] on span "Campaigns" at bounding box center [35, 177] width 34 height 8
